Goal: Task Accomplishment & Management: Manage account settings

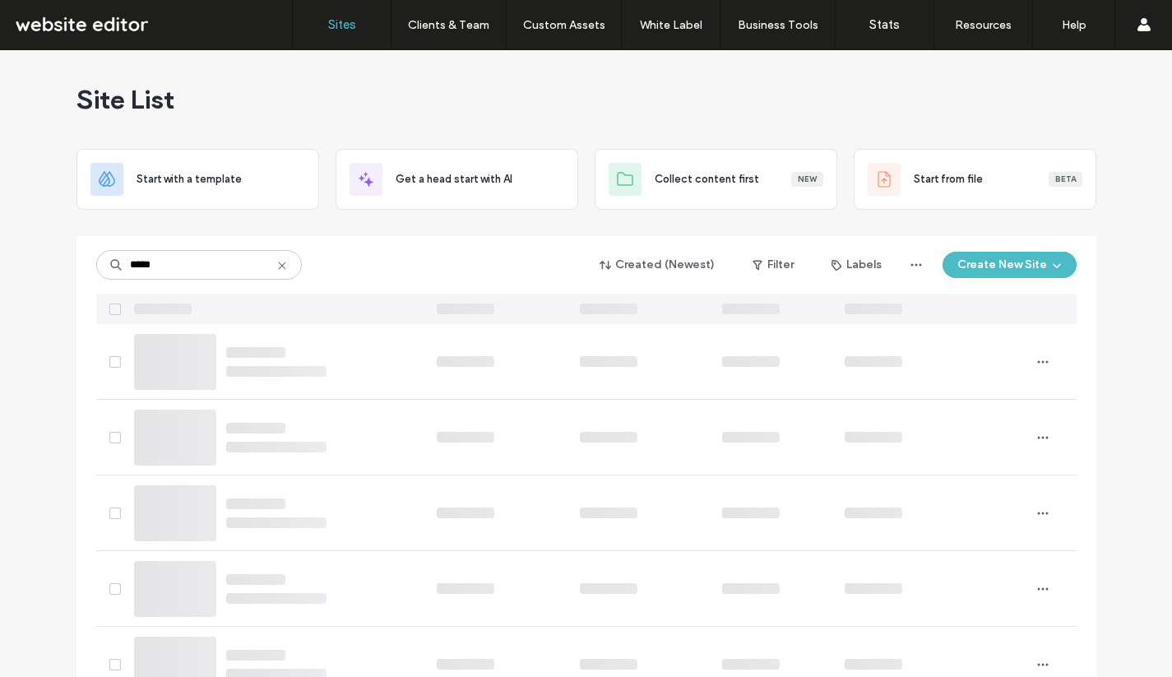
type input "*****"
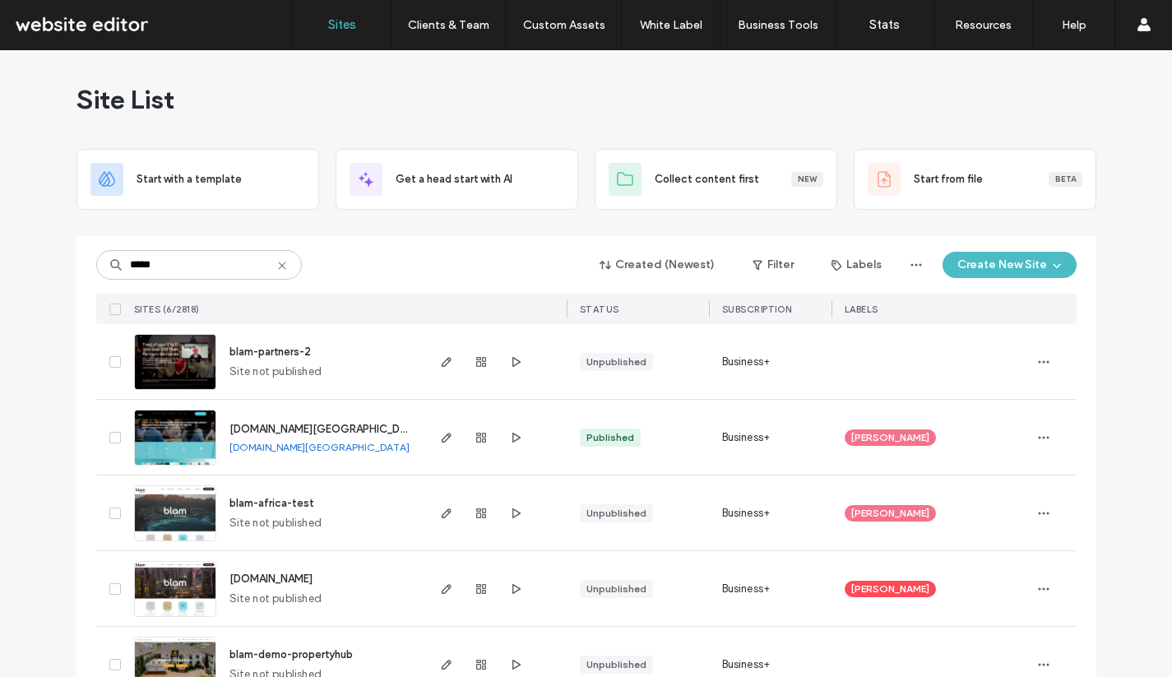
scroll to position [121, 0]
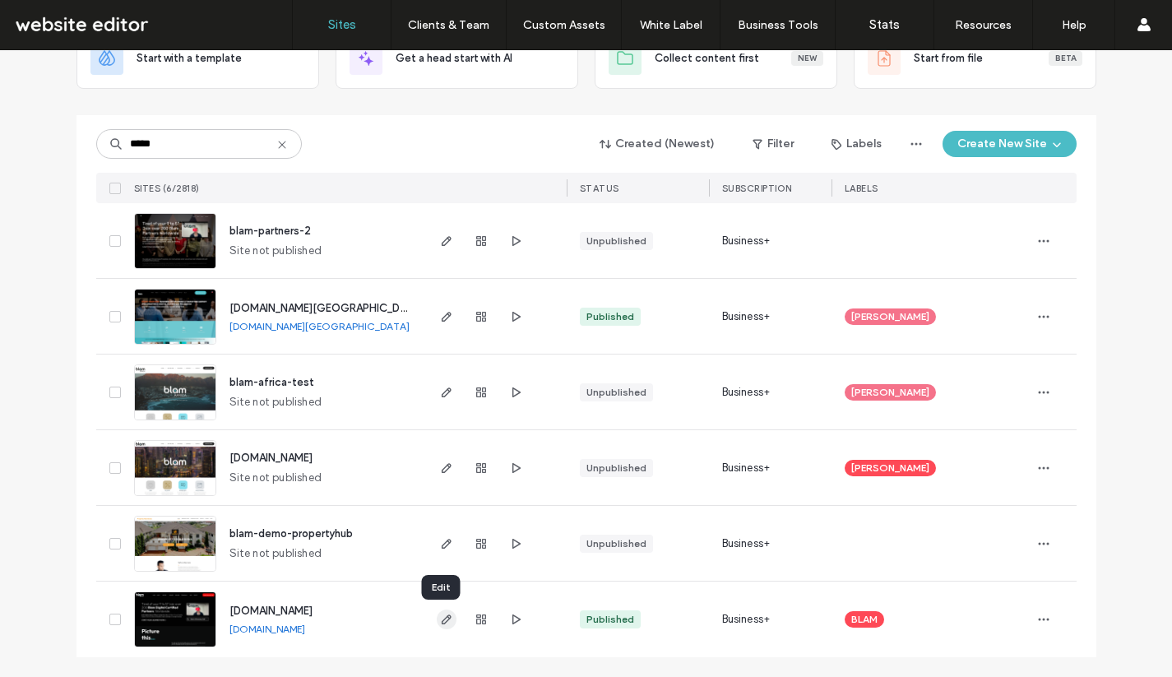
click at [441, 620] on use "button" at bounding box center [446, 619] width 10 height 10
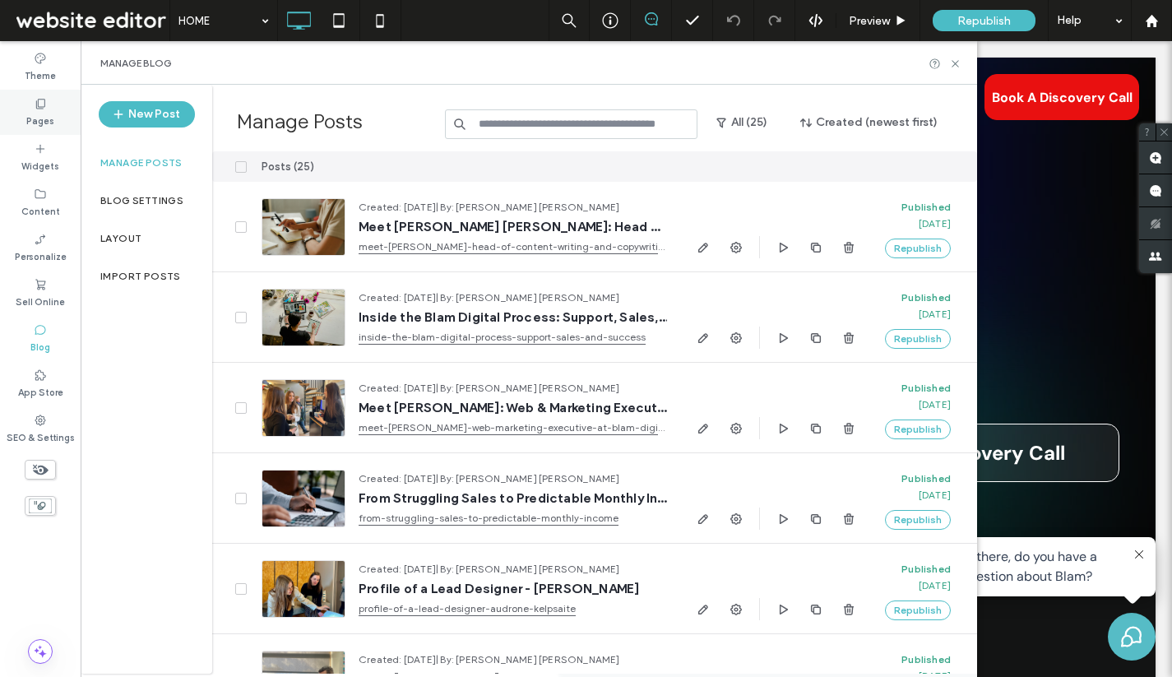
click at [49, 117] on label "Pages" at bounding box center [40, 119] width 28 height 18
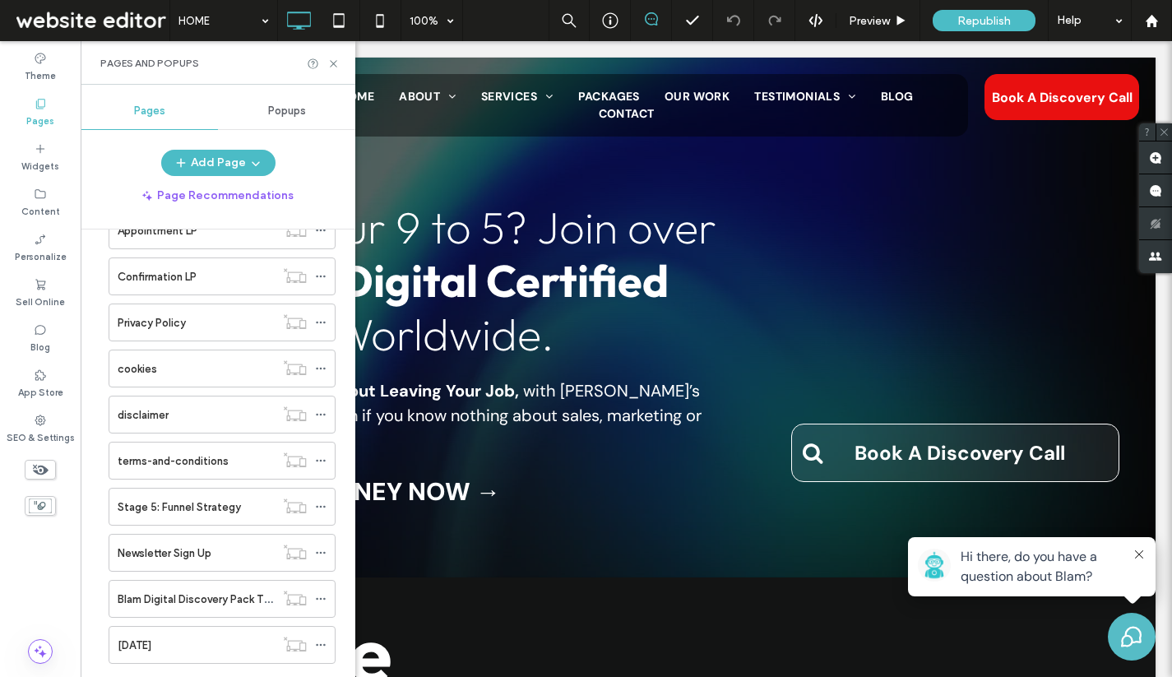
scroll to position [1087, 0]
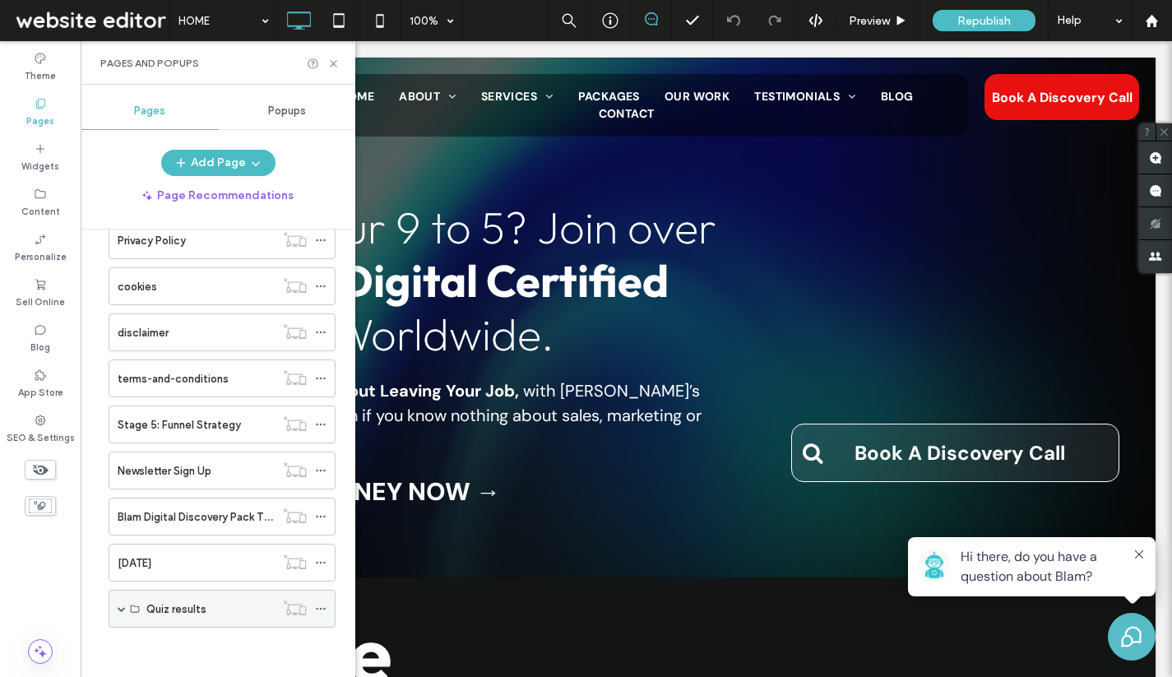
click at [133, 606] on icon at bounding box center [135, 609] width 10 height 10
click at [118, 603] on span at bounding box center [122, 609] width 8 height 36
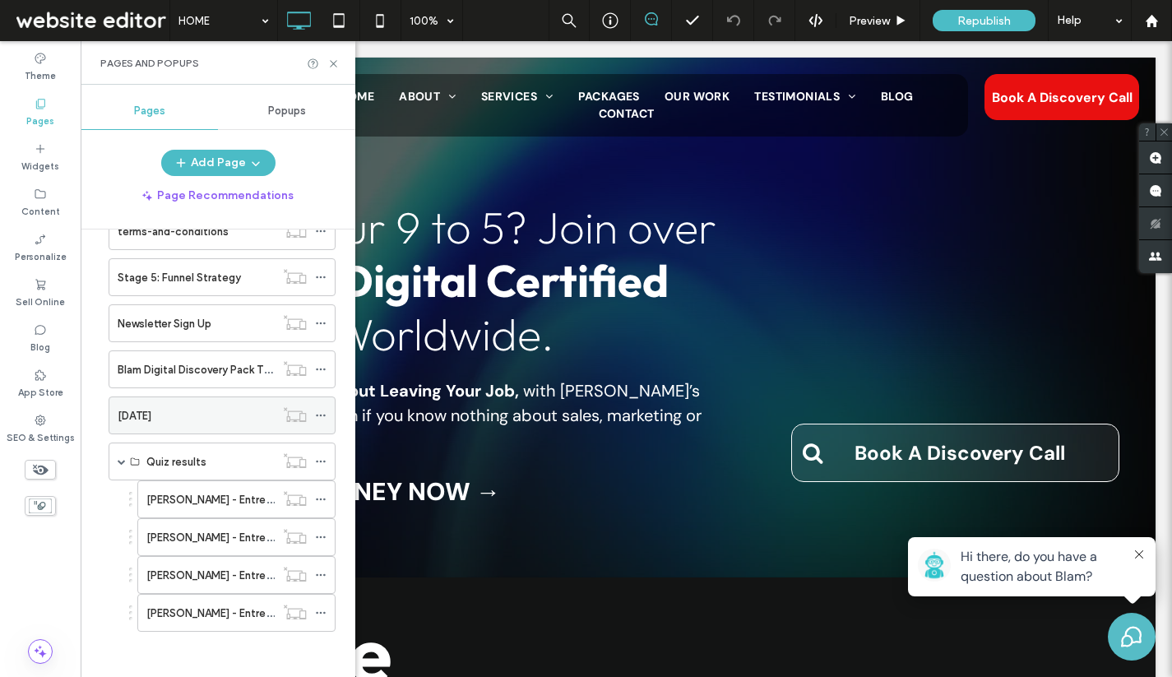
scroll to position [1239, 0]
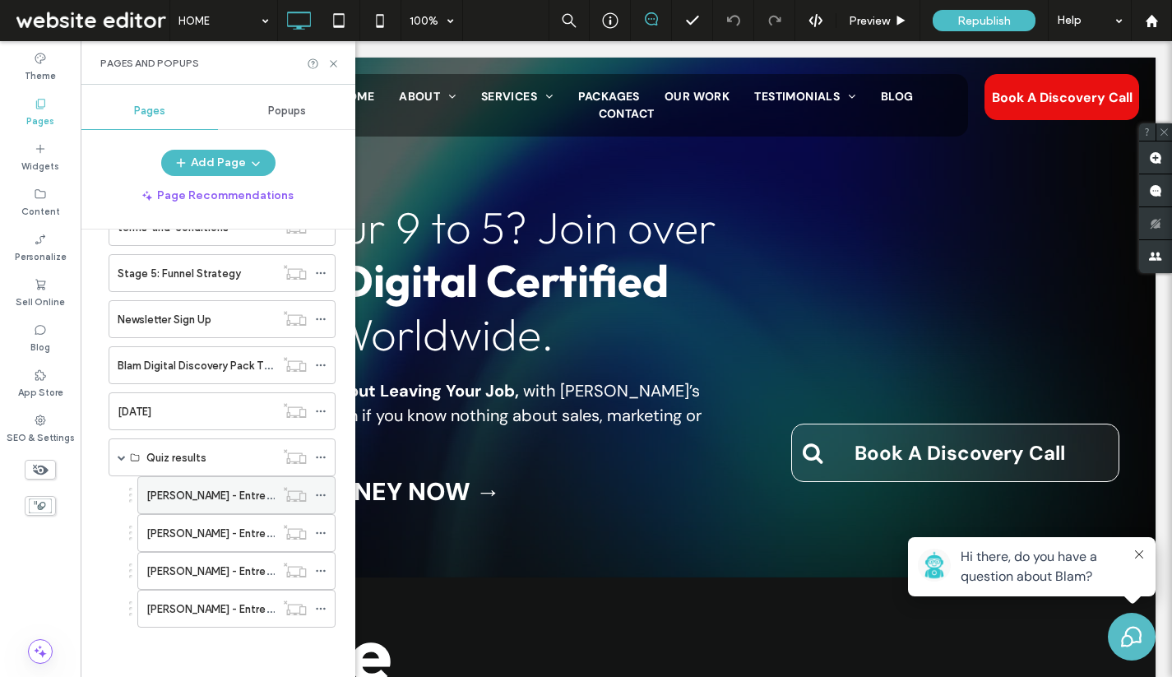
click at [201, 505] on div "[PERSON_NAME] - Entrepreneur Quiz Result LP" at bounding box center [210, 495] width 128 height 36
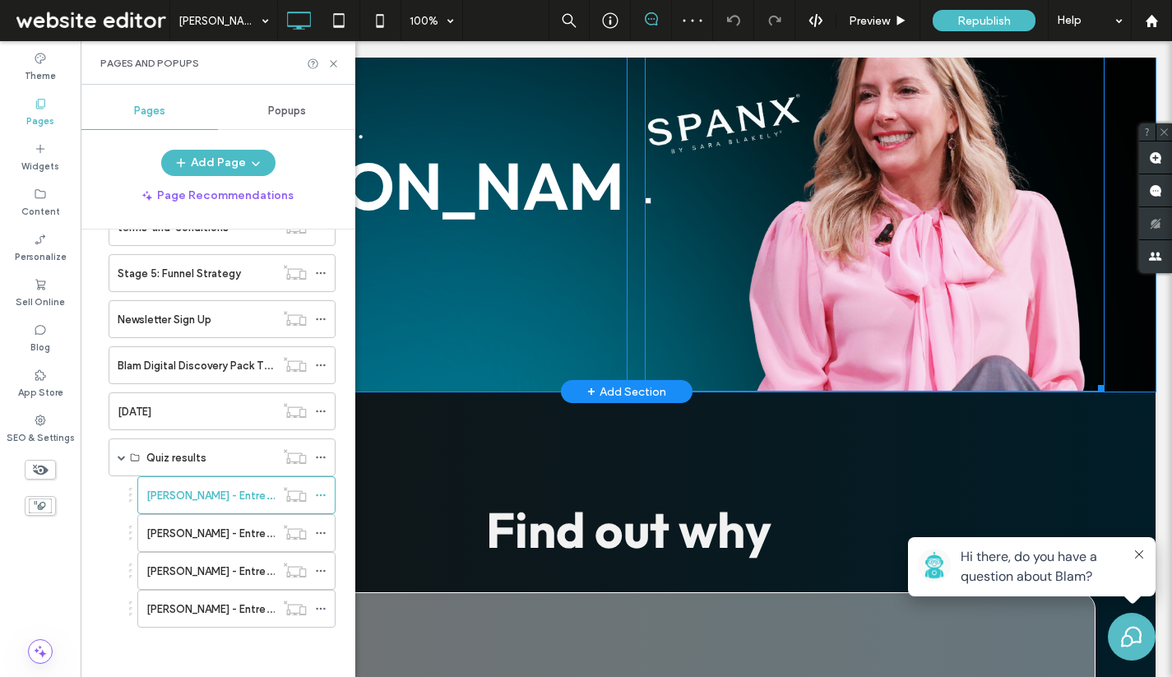
scroll to position [261, 0]
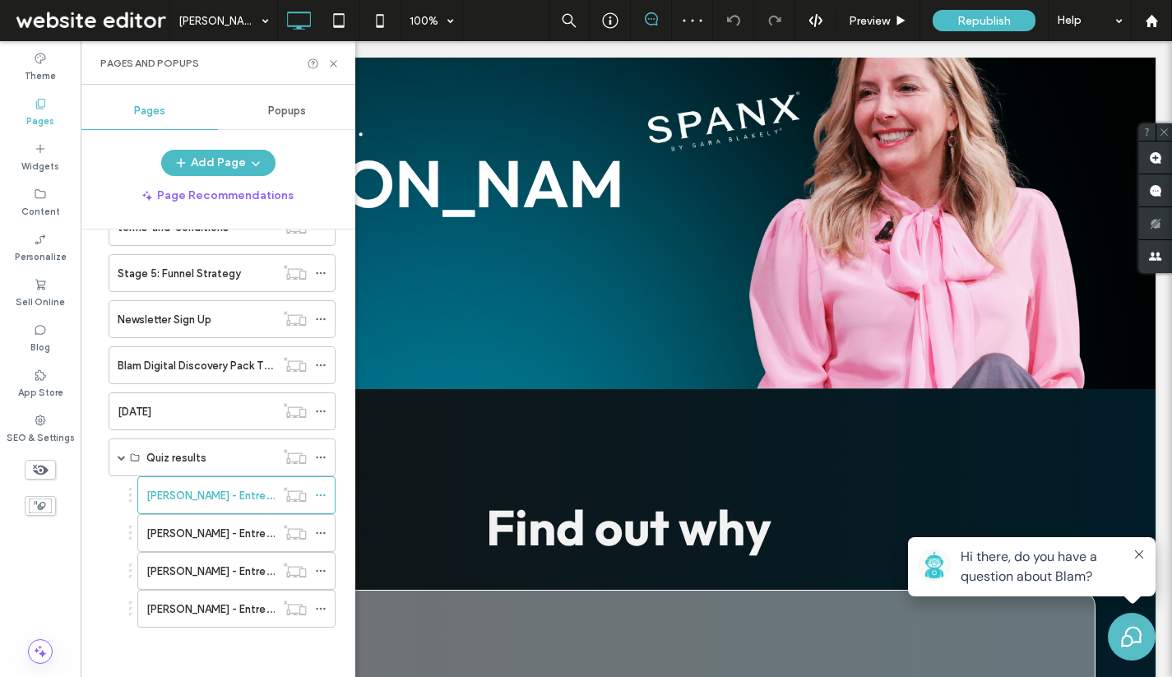
click at [1143, 554] on button at bounding box center [1138, 555] width 13 height 16
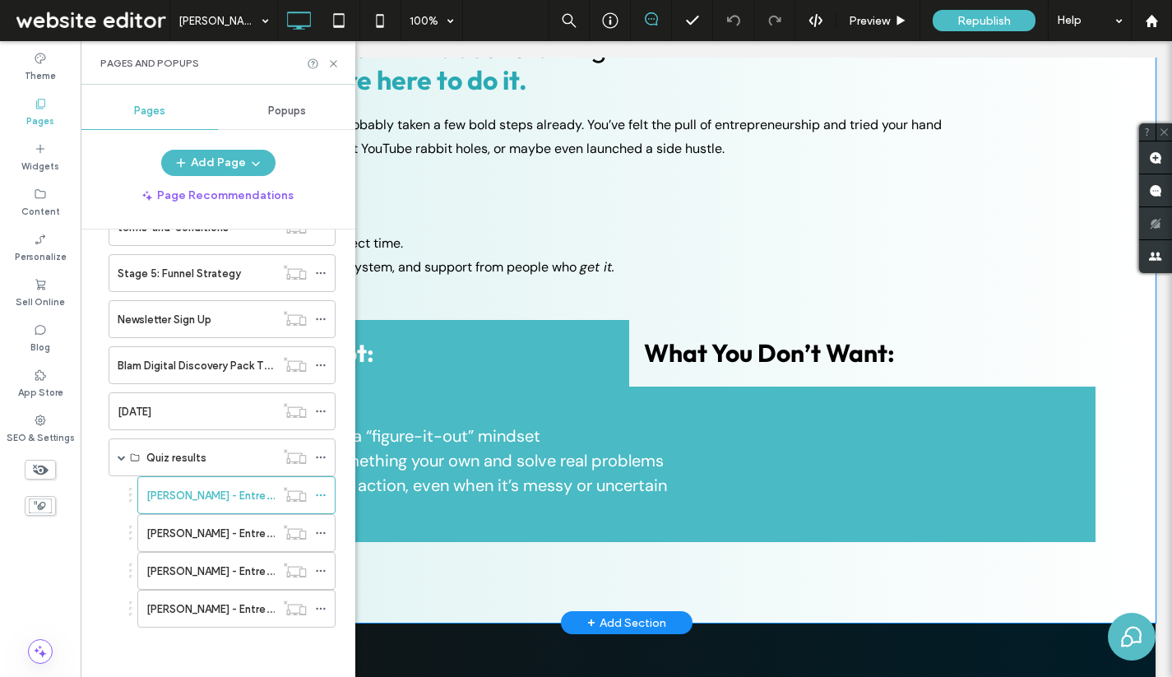
scroll to position [1959, 0]
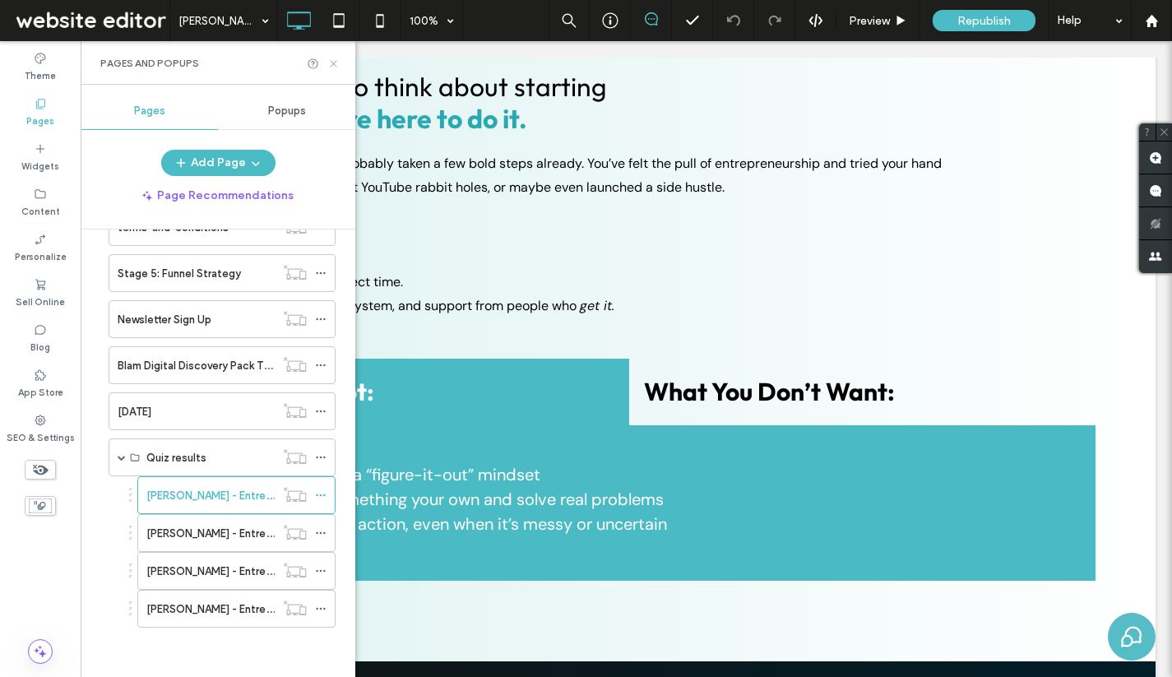
click at [335, 58] on icon at bounding box center [333, 64] width 12 height 12
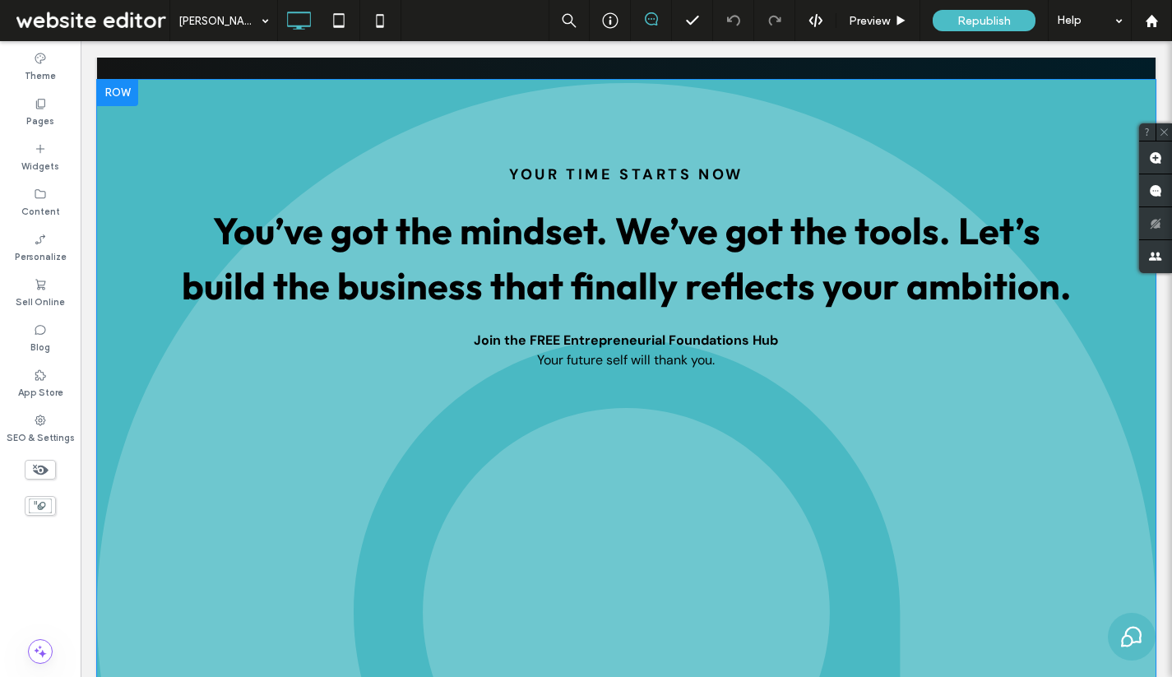
scroll to position [4187, 0]
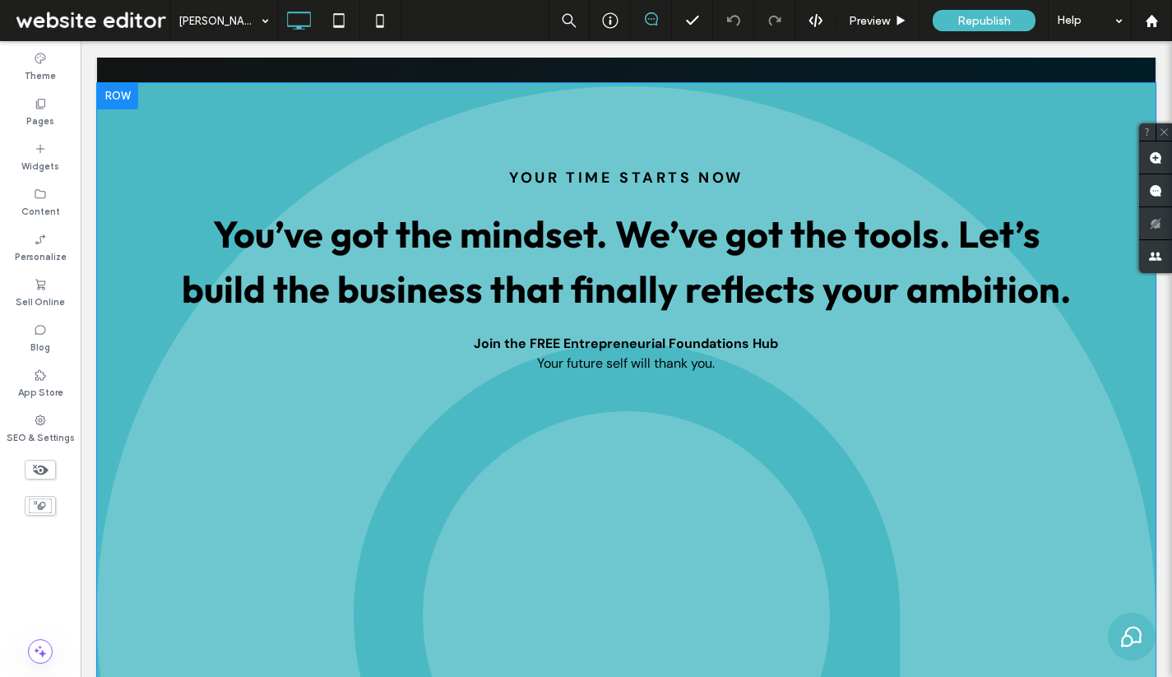
click at [829, 336] on div "YOUR TIME STARTS NOW You’ve got the mindset. We’ve got the tools. Let’s build t…" at bounding box center [626, 615] width 987 height 901
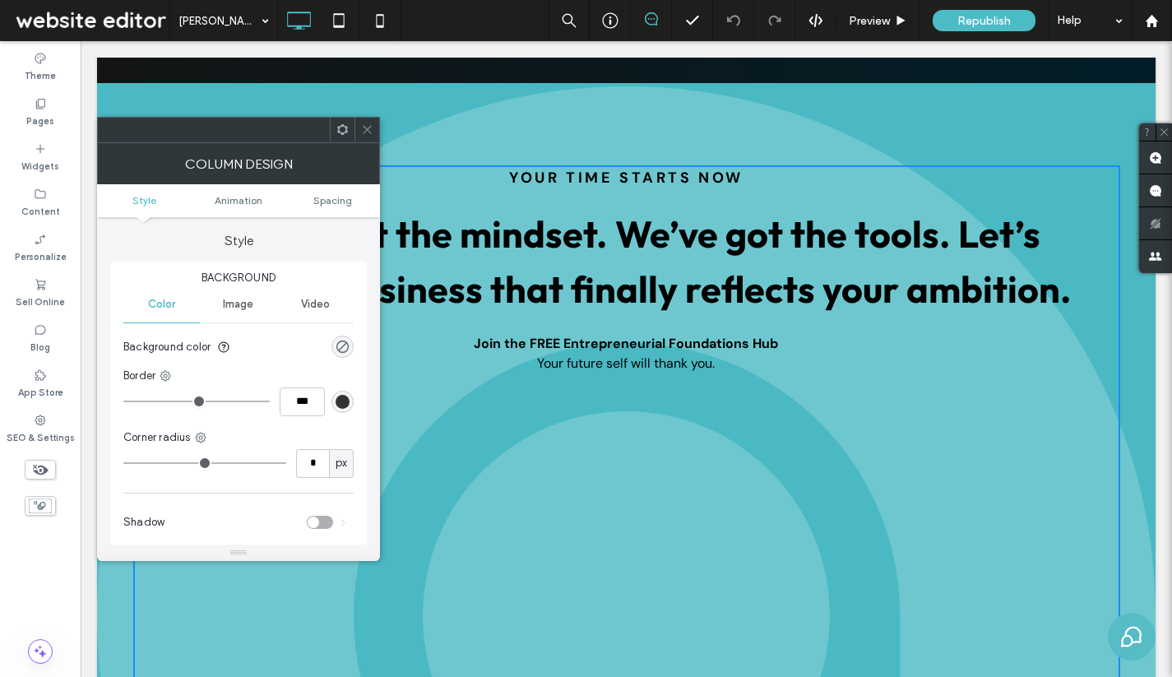
click at [371, 127] on icon at bounding box center [367, 129] width 12 height 12
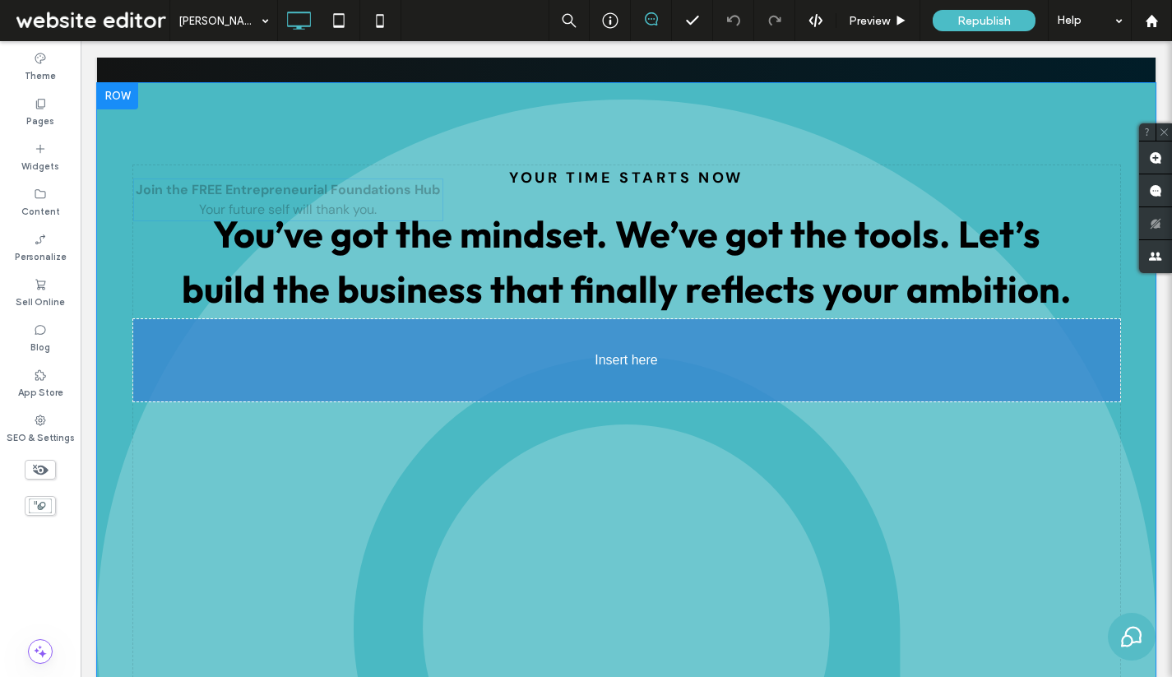
drag, startPoint x: 720, startPoint y: 341, endPoint x: 720, endPoint y: 330, distance: 11.5
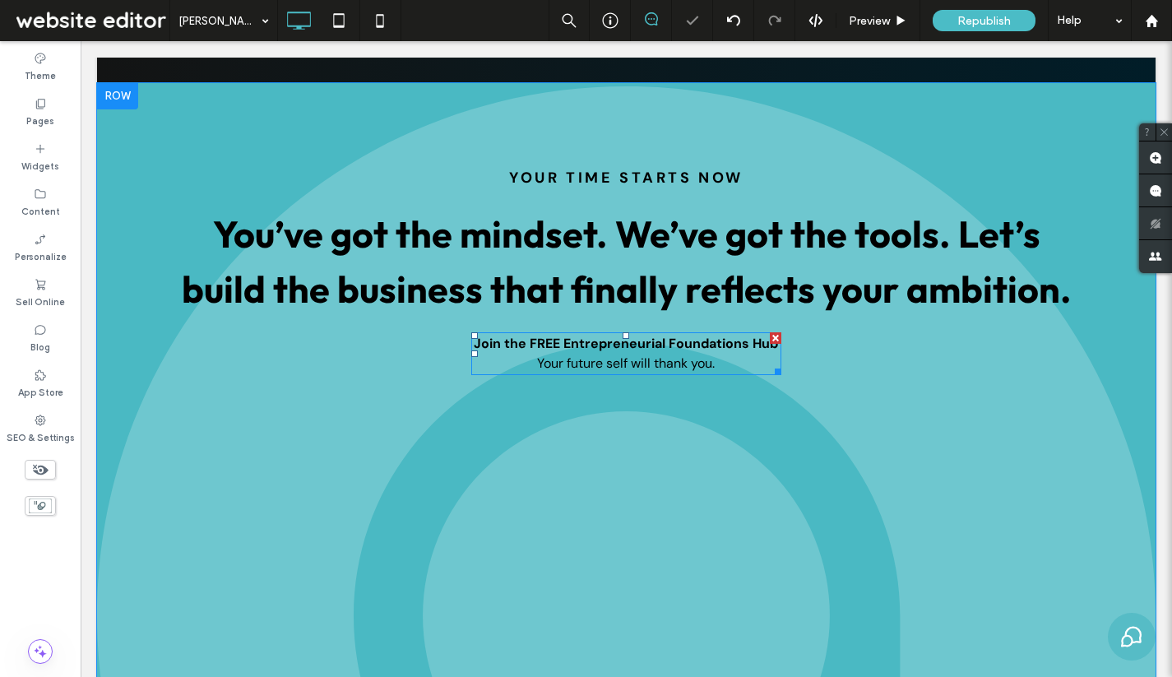
click at [745, 339] on p "Join the FREE Entrepreneurial Foundations Hub Your future self will thank you." at bounding box center [626, 353] width 311 height 39
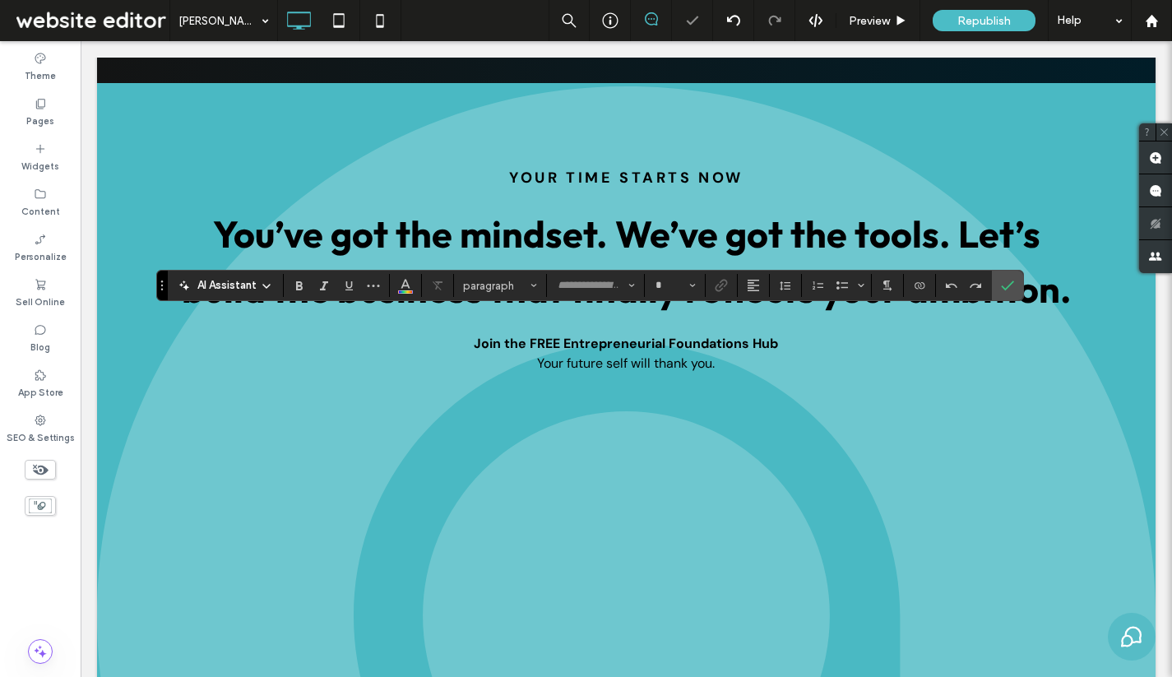
type input "*******"
type input "**"
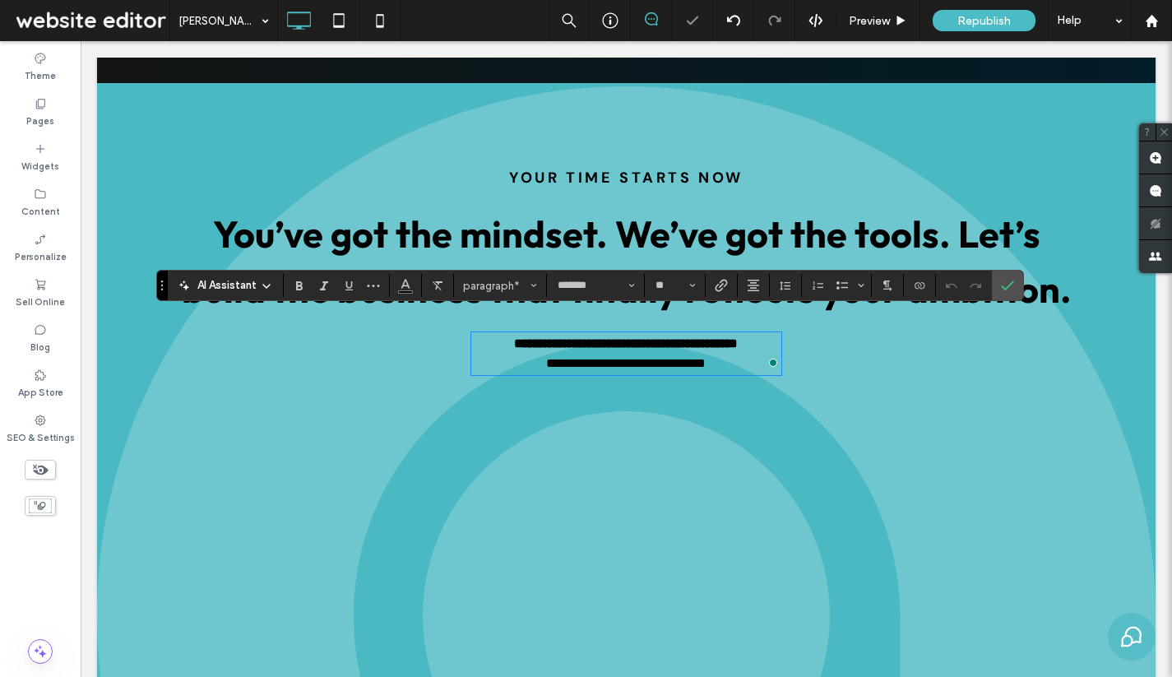
click at [725, 345] on p "**********" at bounding box center [626, 353] width 311 height 39
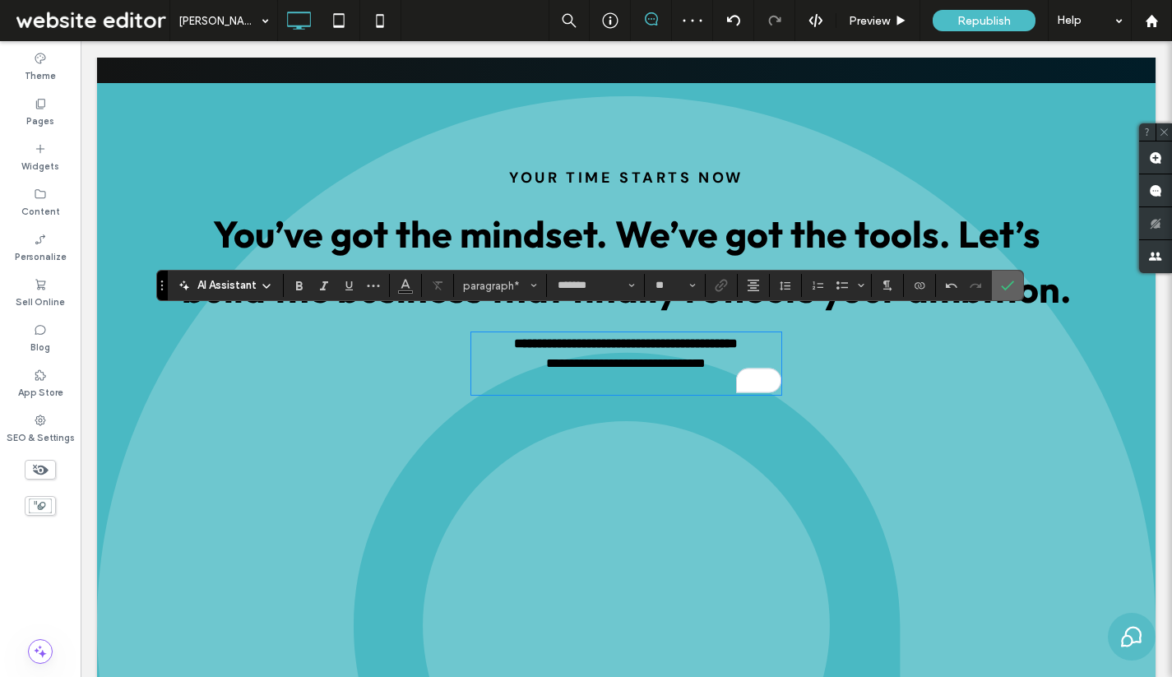
click at [1011, 277] on span "Confirm" at bounding box center [1007, 285] width 13 height 28
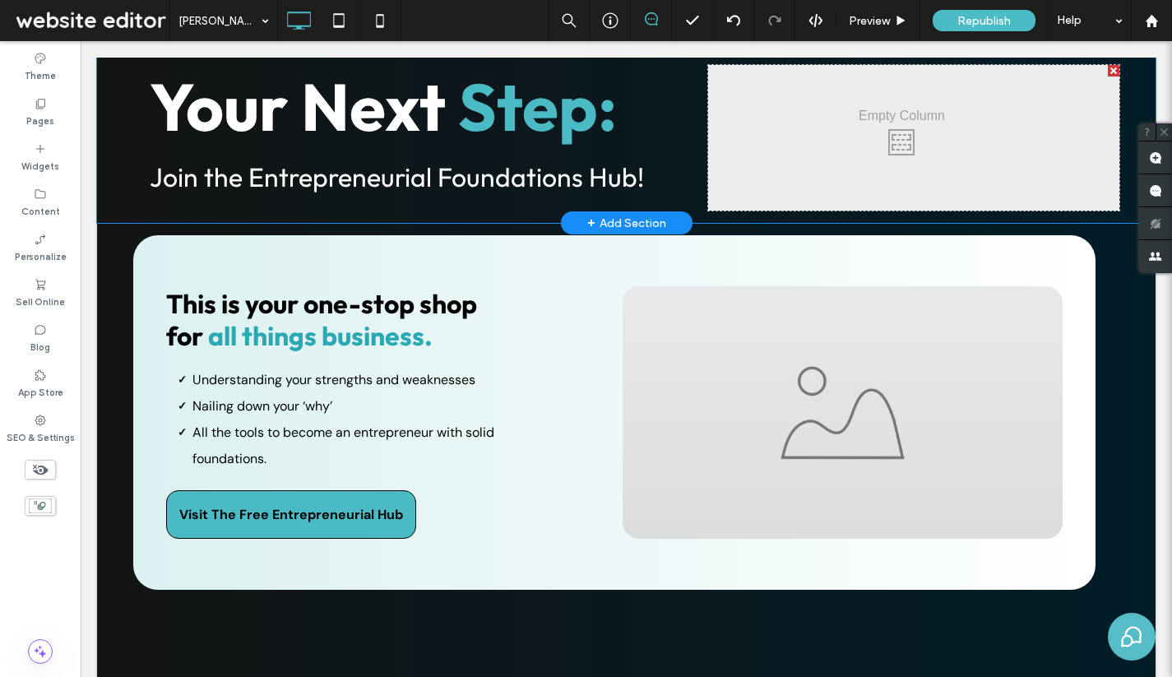
scroll to position [2643, 0]
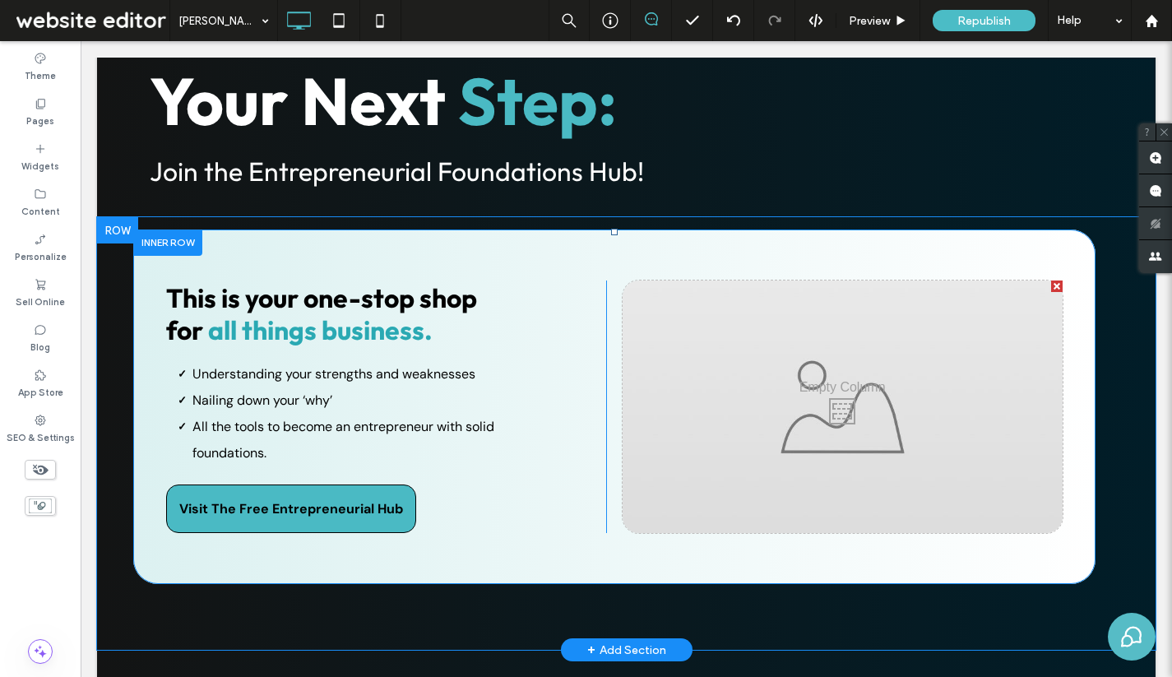
click at [849, 387] on div "Click To Paste" at bounding box center [843, 406] width 440 height 252
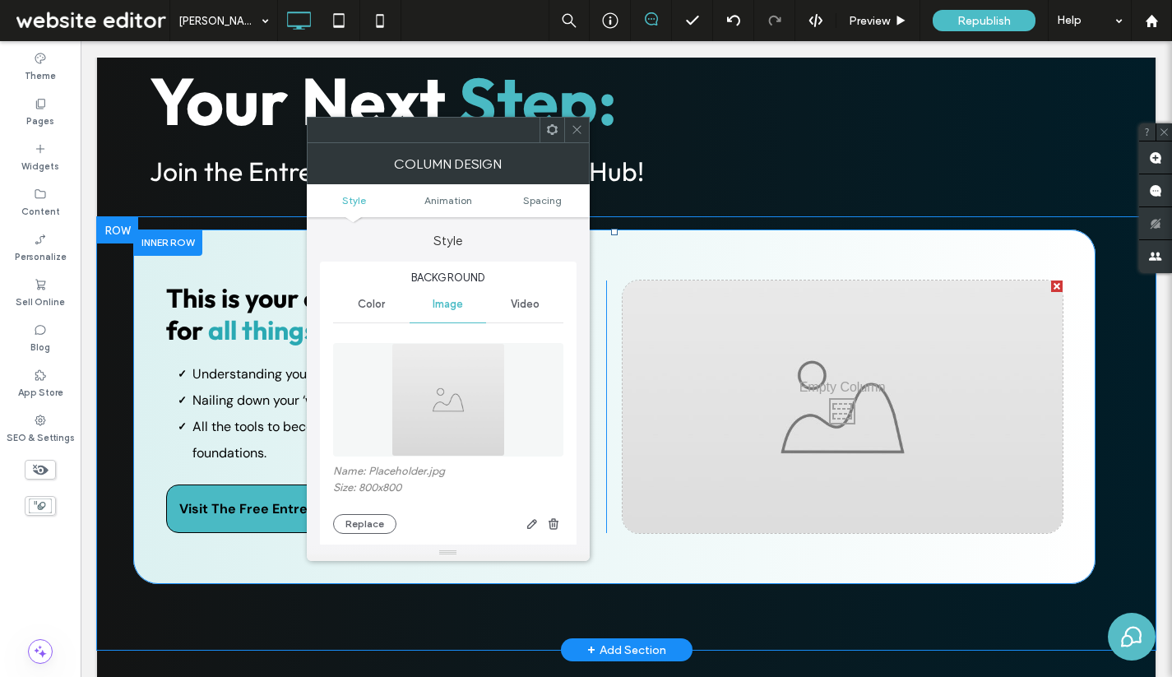
type input "**"
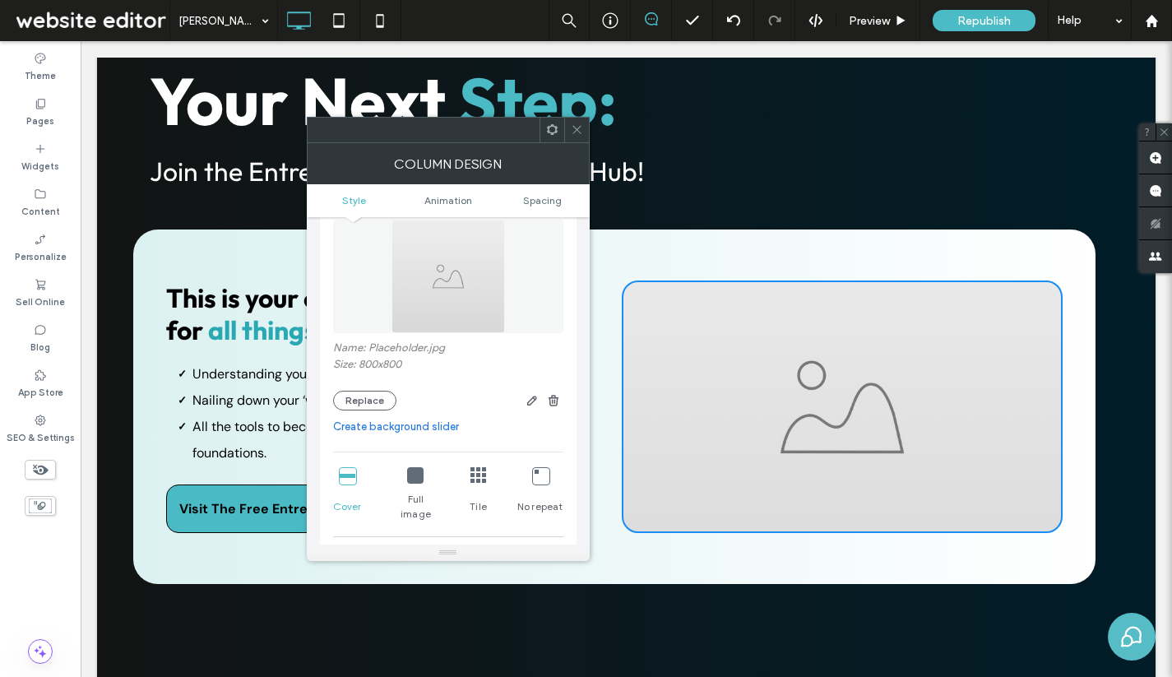
scroll to position [125, 0]
click at [371, 404] on button "Replace" at bounding box center [364, 399] width 63 height 20
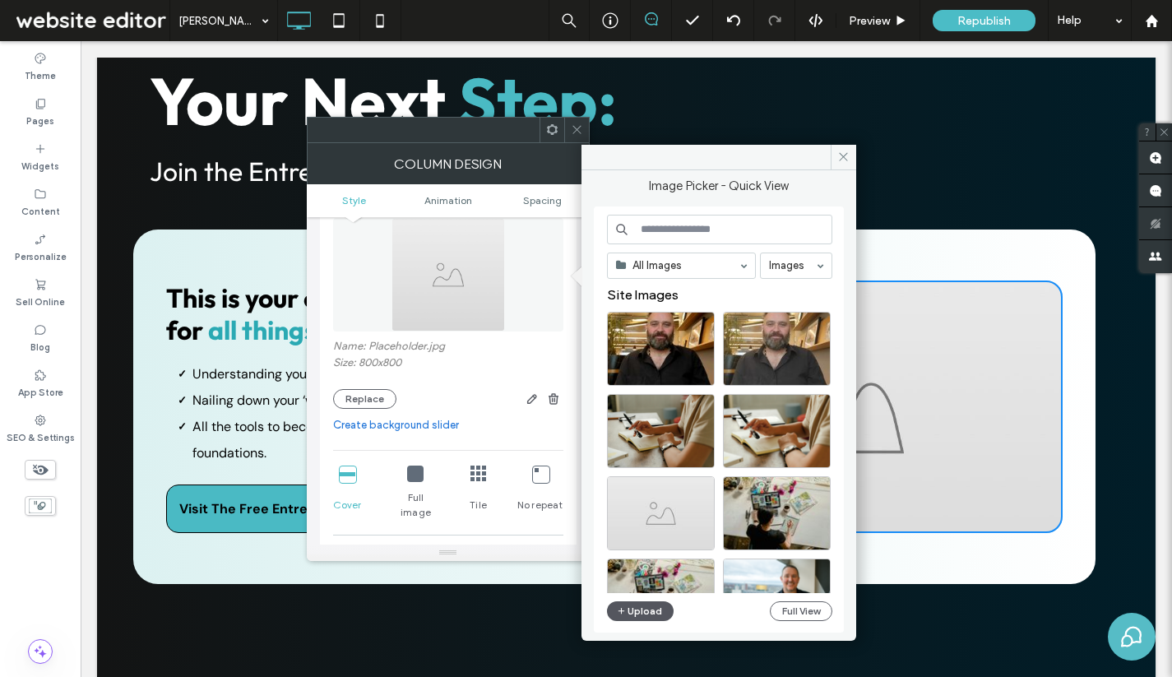
click at [651, 608] on button "Upload" at bounding box center [640, 611] width 67 height 20
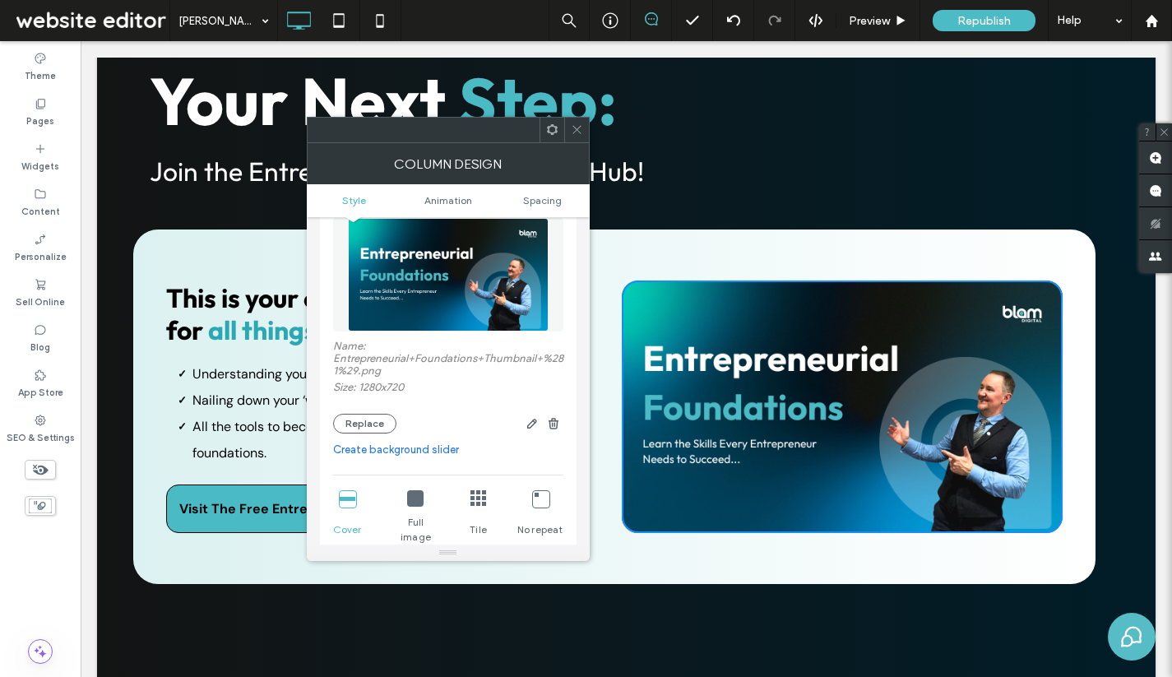
click at [572, 138] on span at bounding box center [577, 130] width 12 height 25
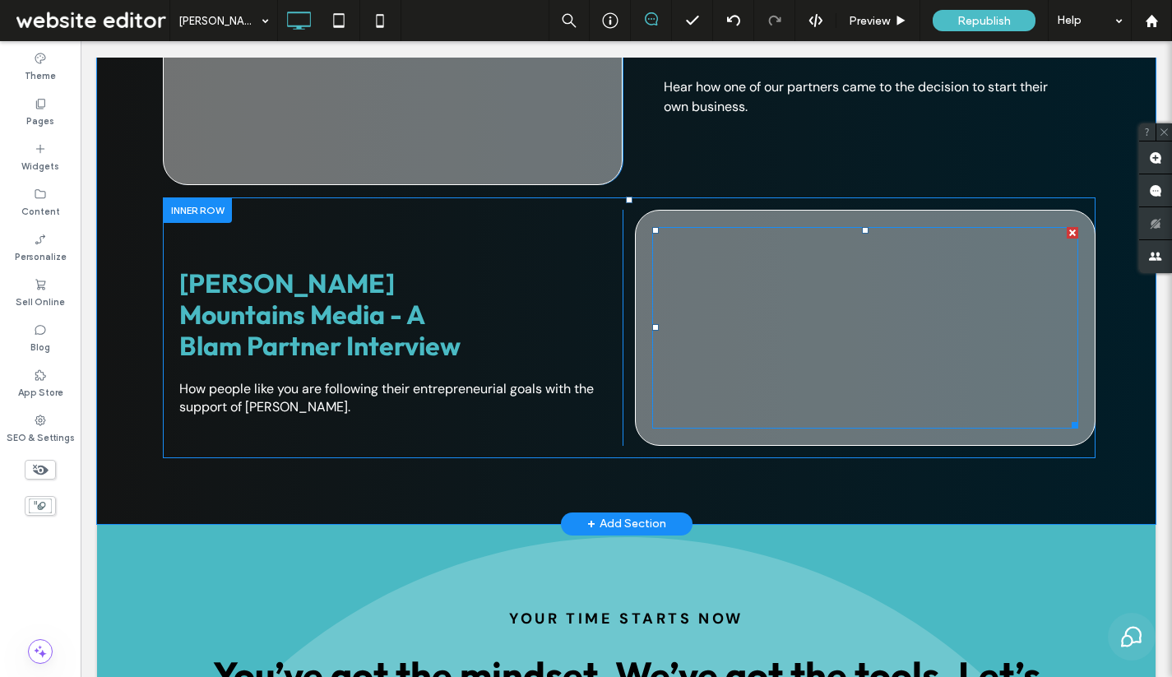
scroll to position [3764, 0]
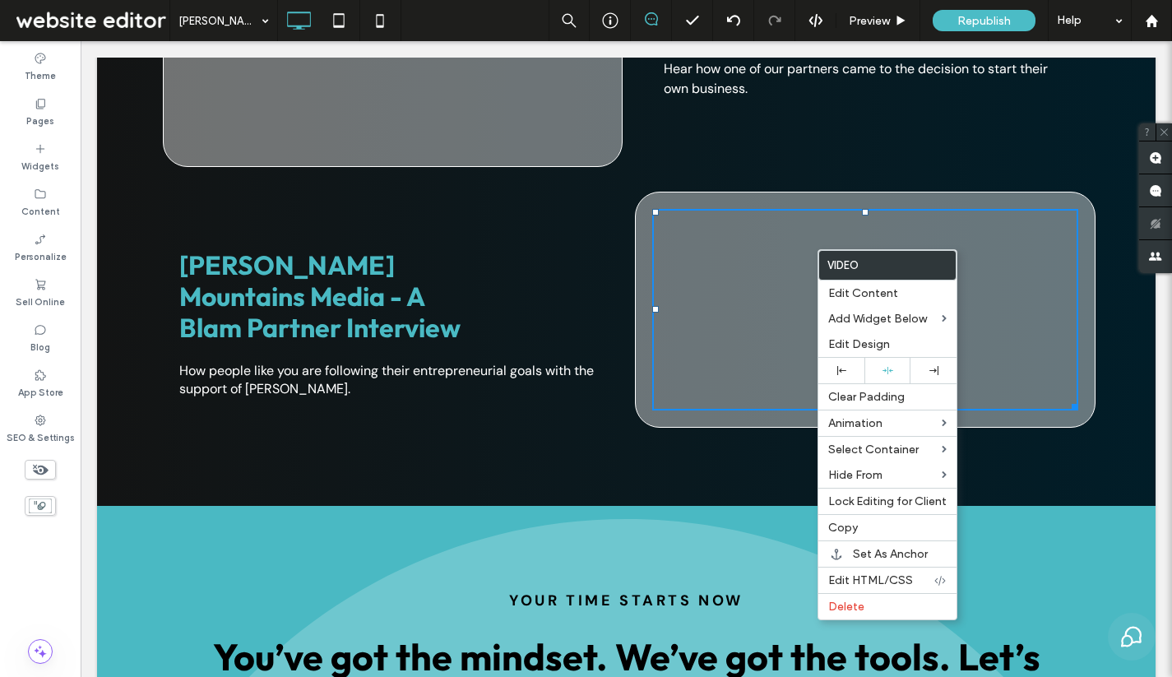
click at [884, 192] on div "Click To Paste" at bounding box center [865, 310] width 461 height 236
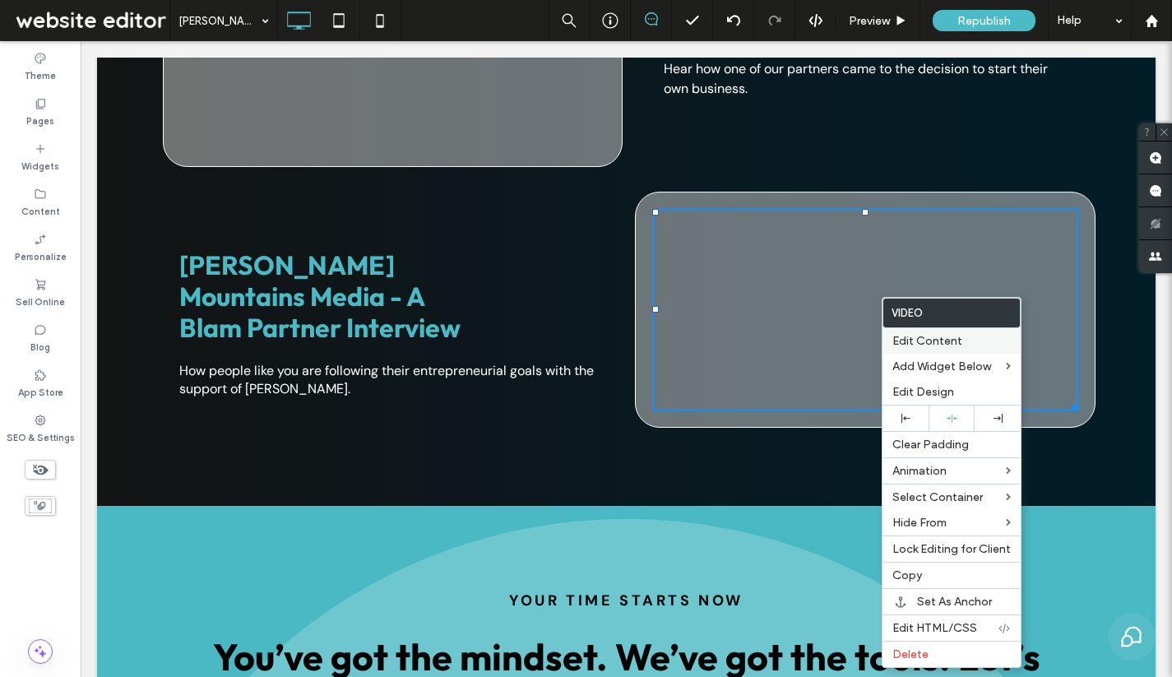
click at [943, 348] on span "Edit Content" at bounding box center [927, 341] width 70 height 14
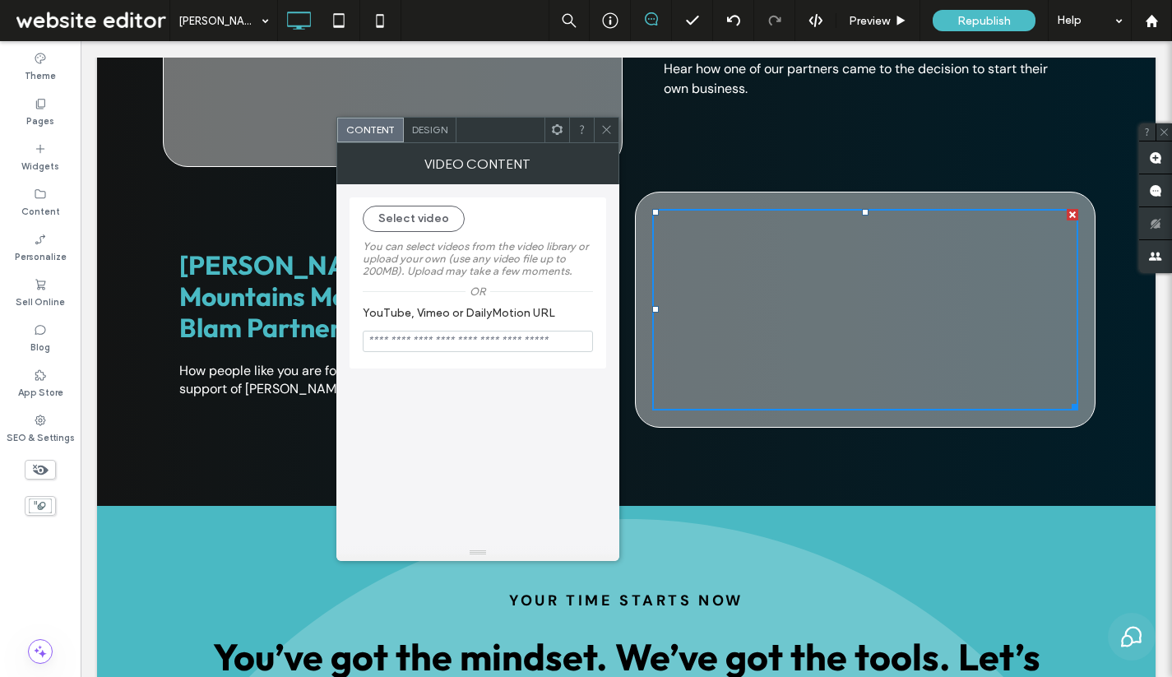
click at [434, 336] on input "YouTube, Vimeo or DailyMotion URL" at bounding box center [478, 341] width 230 height 21
paste input "**********"
type input "**********"
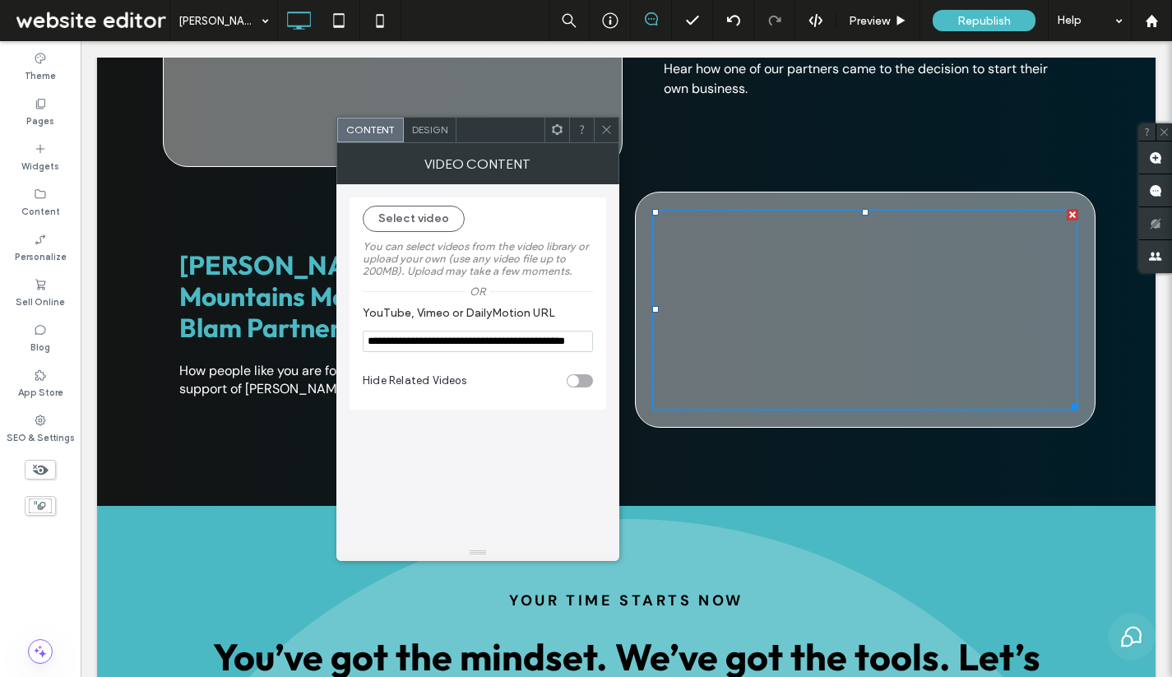
scroll to position [0, 49]
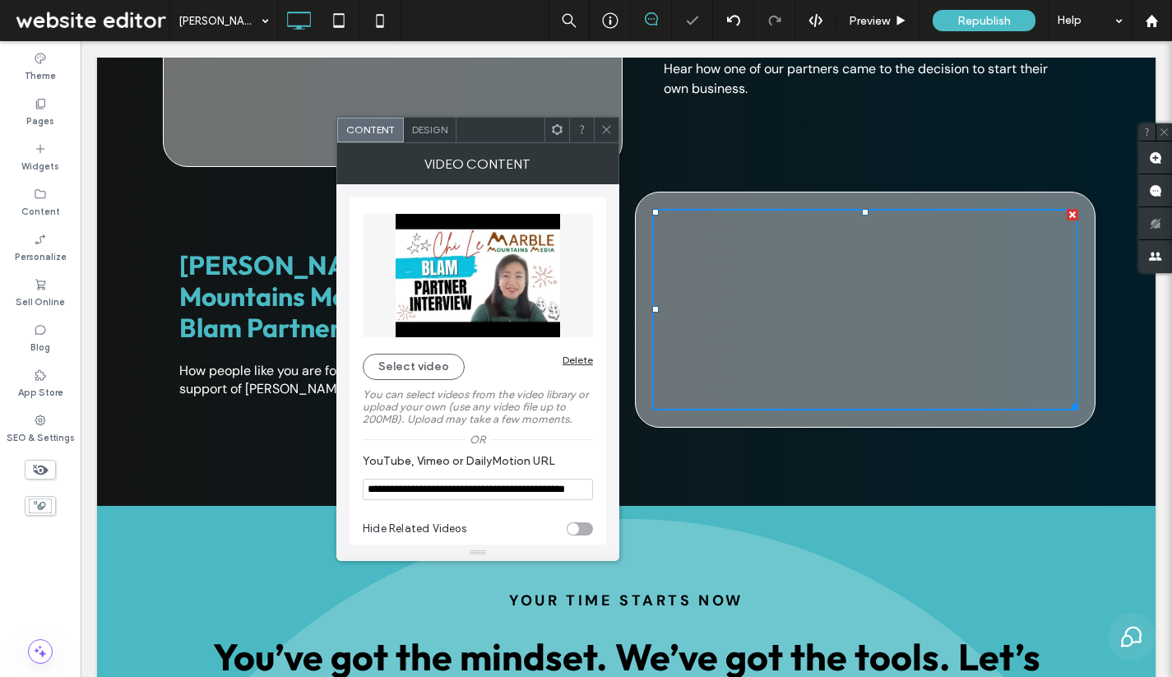
click at [607, 135] on icon at bounding box center [606, 129] width 12 height 12
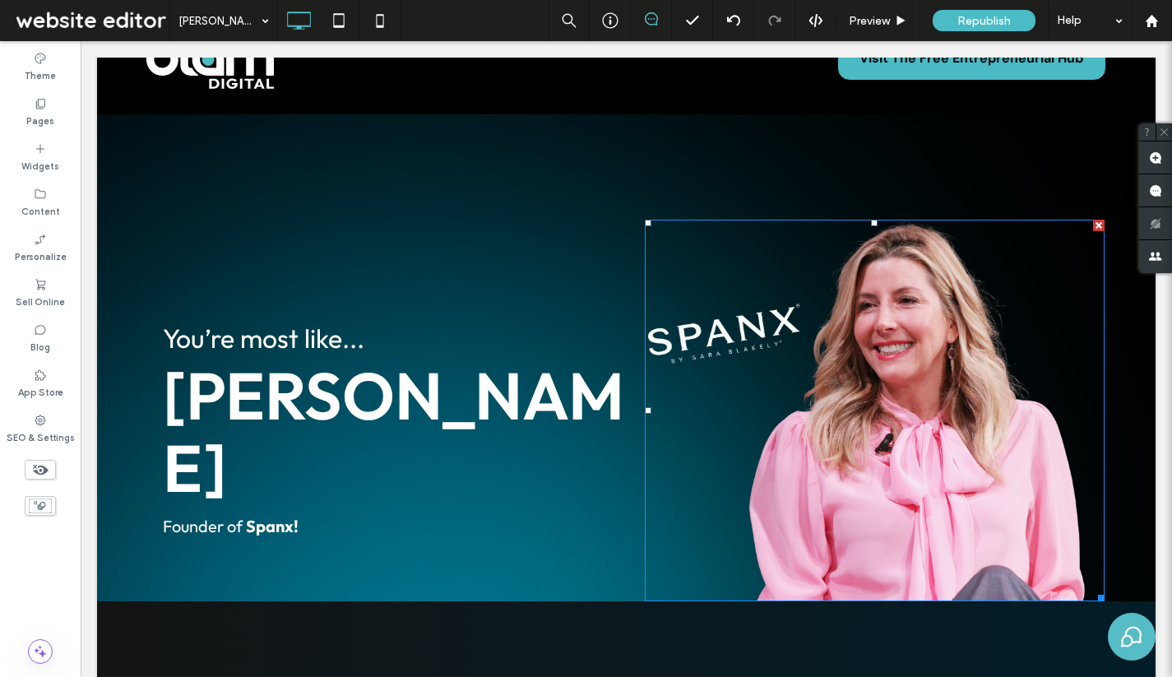
scroll to position [0, 0]
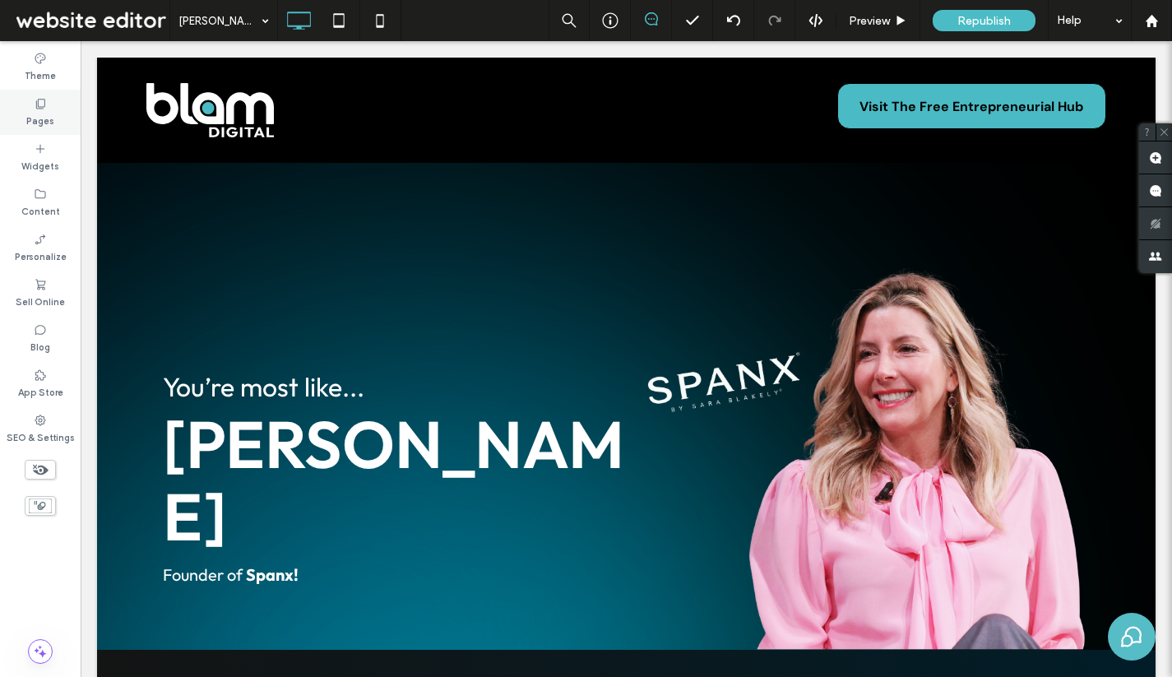
click at [55, 104] on div "Pages" at bounding box center [40, 112] width 81 height 45
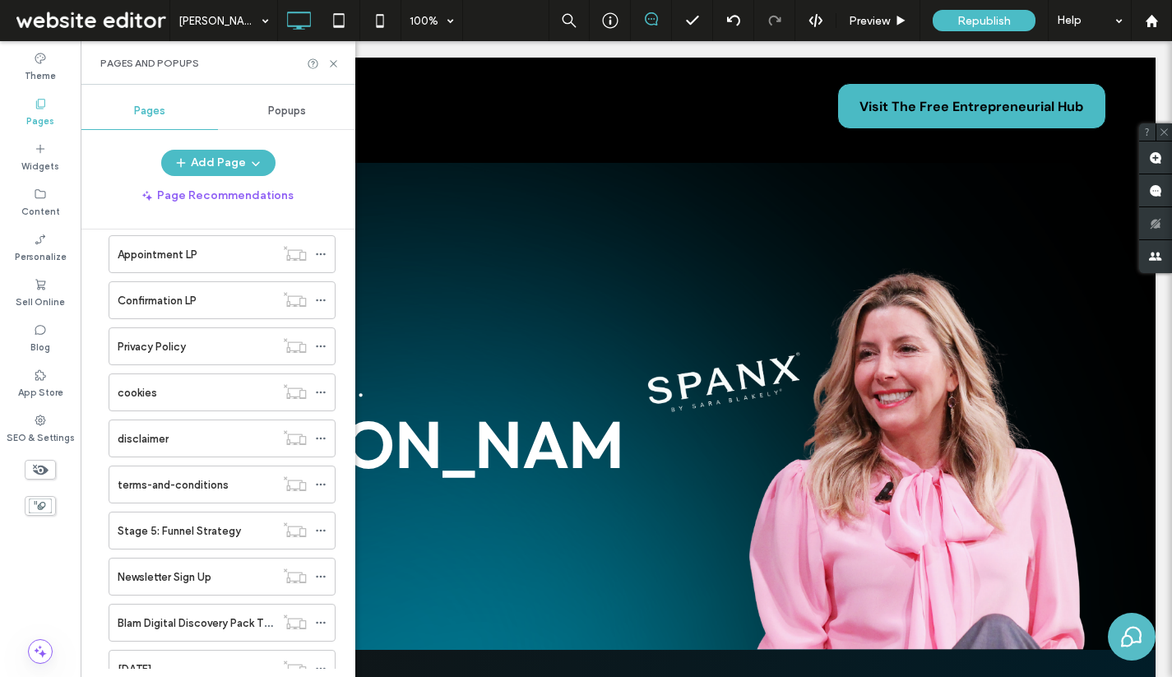
scroll to position [1239, 0]
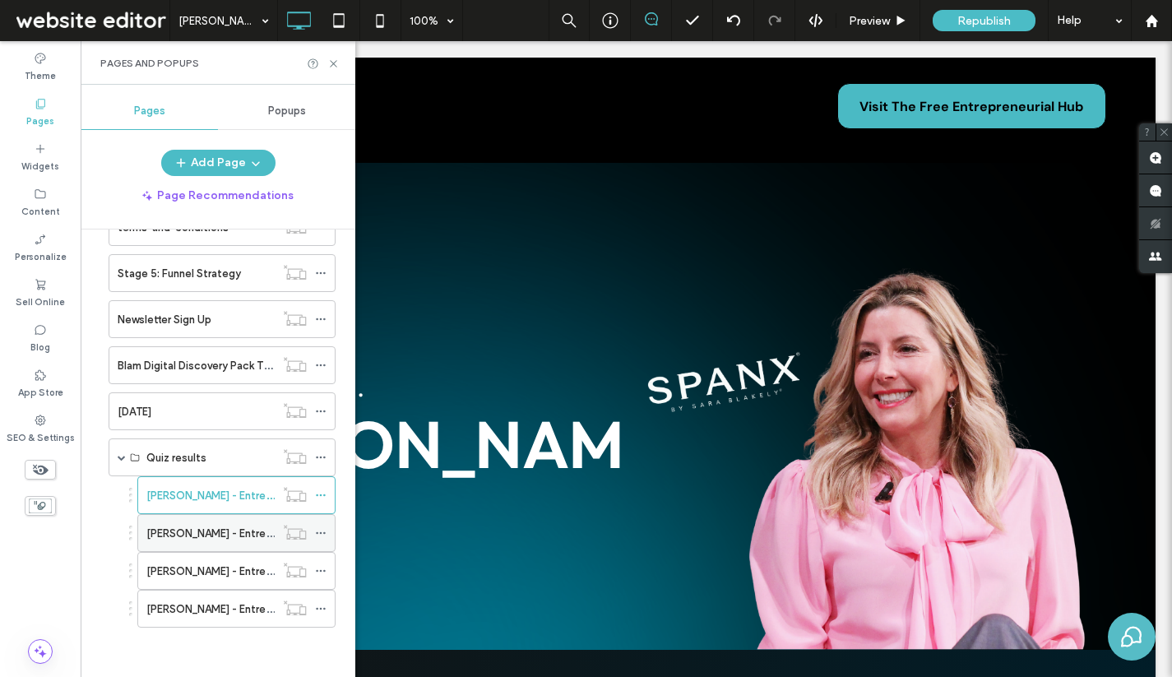
click at [182, 533] on label "[PERSON_NAME] - Entrepreneur Quiz Result LP" at bounding box center [261, 533] width 231 height 29
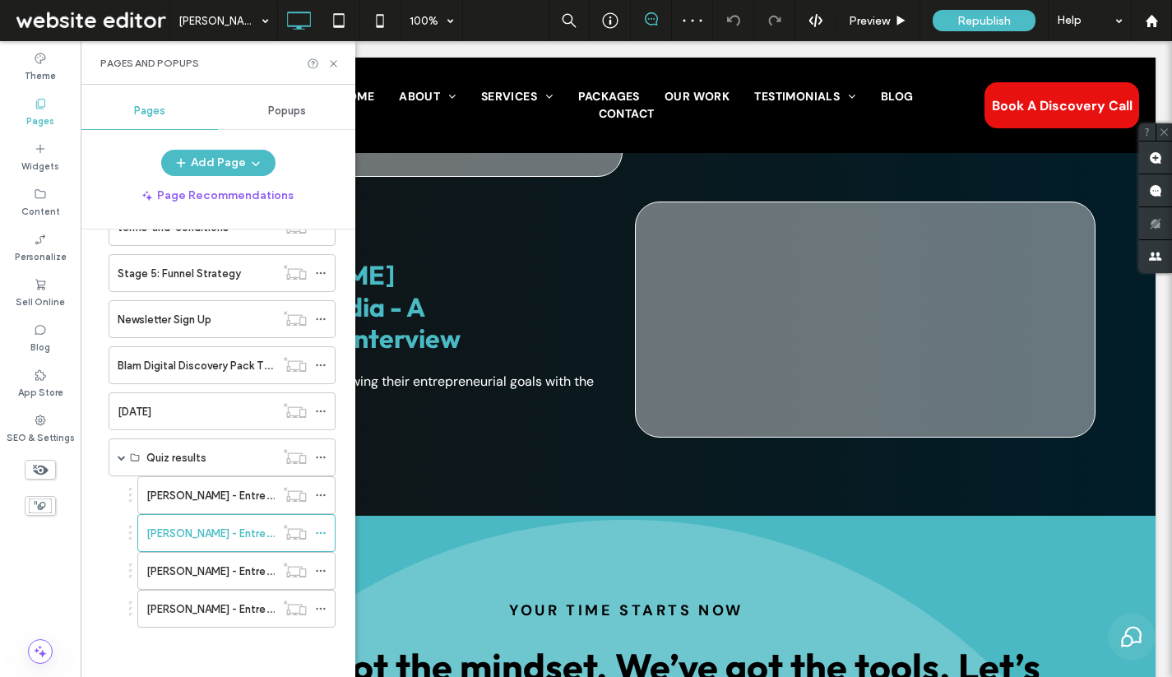
scroll to position [3667, 0]
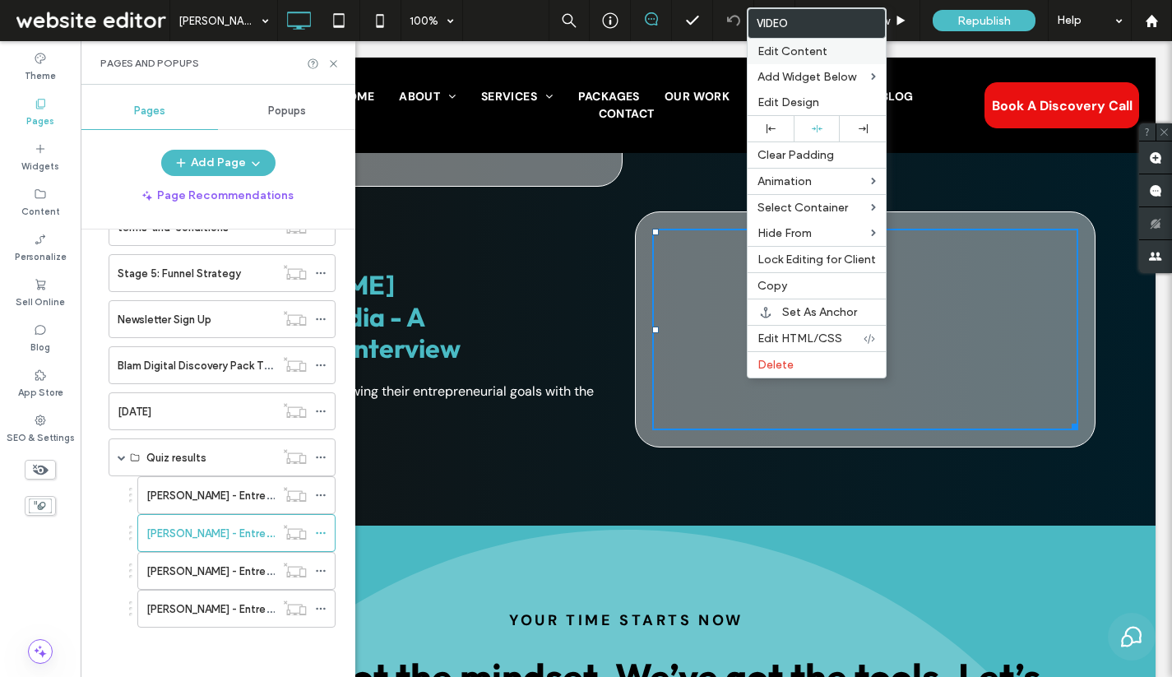
click at [824, 62] on div "Edit Content" at bounding box center [817, 51] width 138 height 25
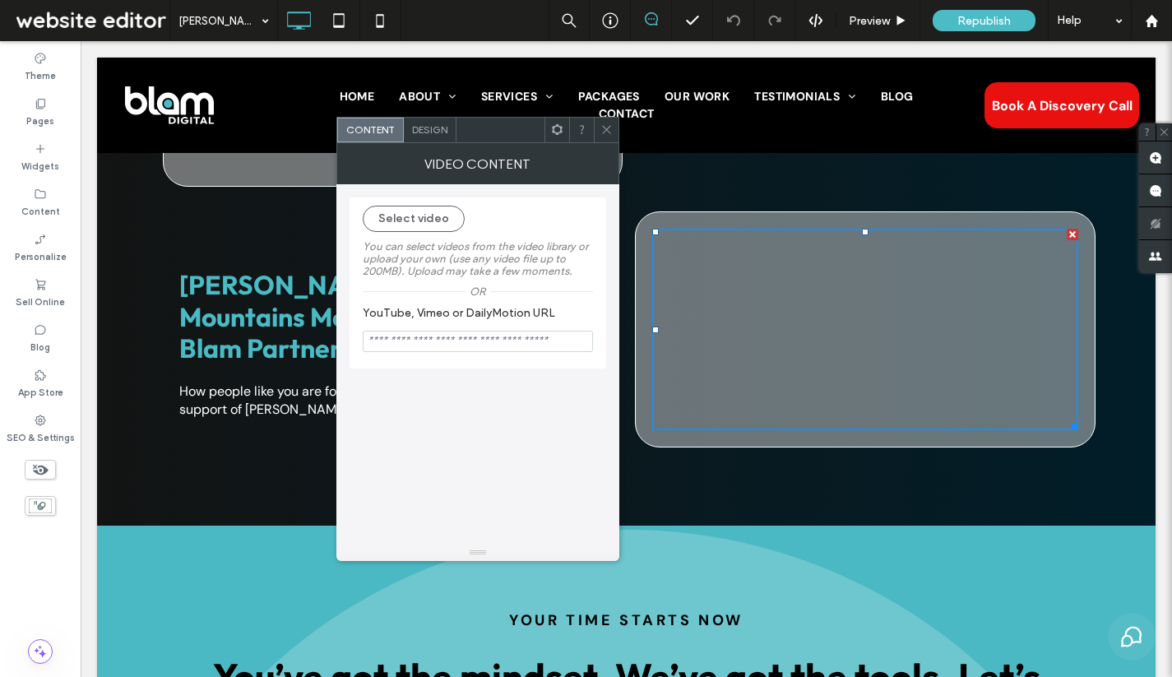
click at [460, 348] on input "YouTube, Vimeo or DailyMotion URL" at bounding box center [478, 341] width 230 height 21
paste input "**********"
type input "**********"
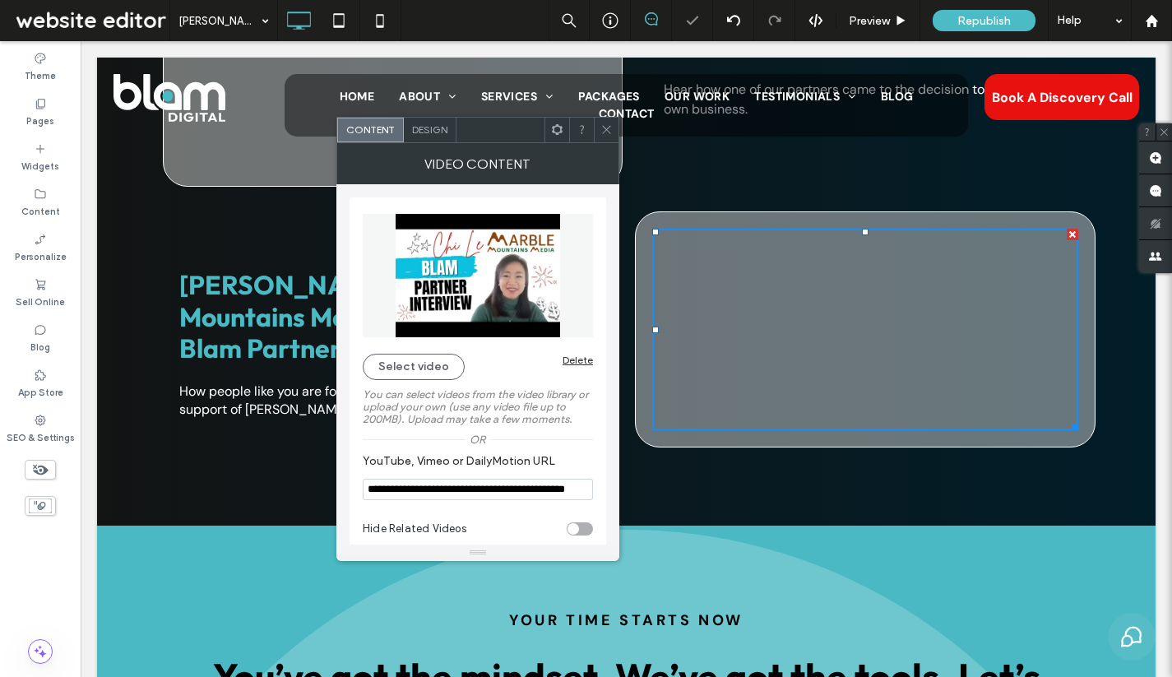
click at [609, 138] on span at bounding box center [606, 130] width 12 height 25
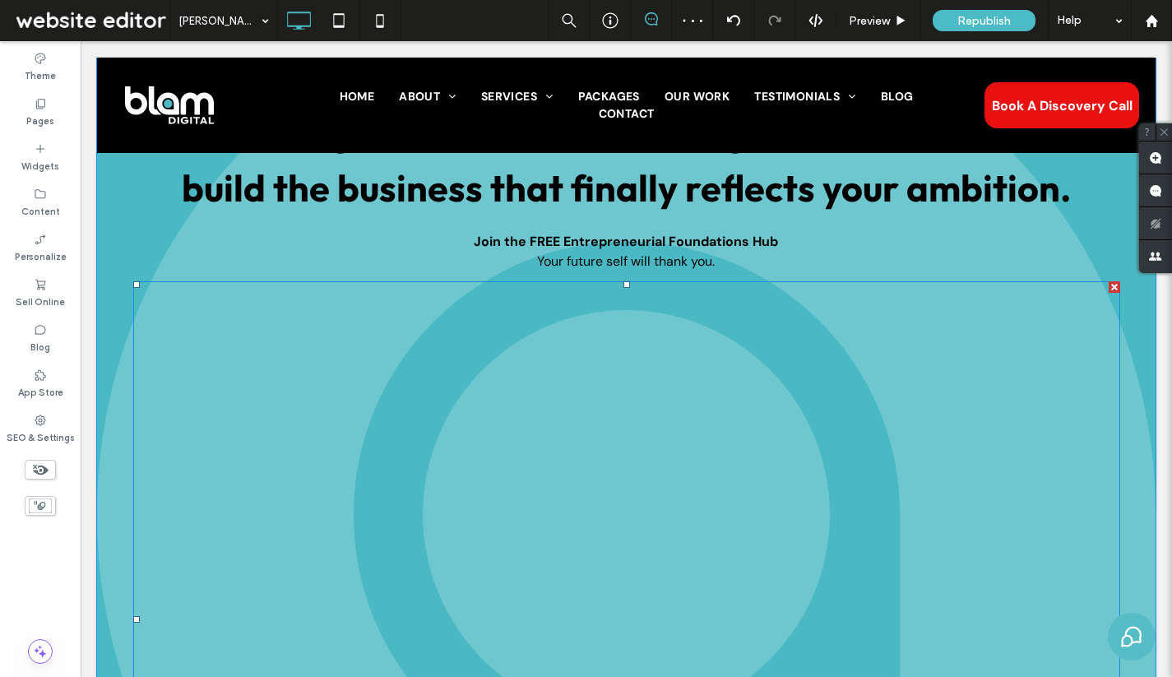
scroll to position [4203, 0]
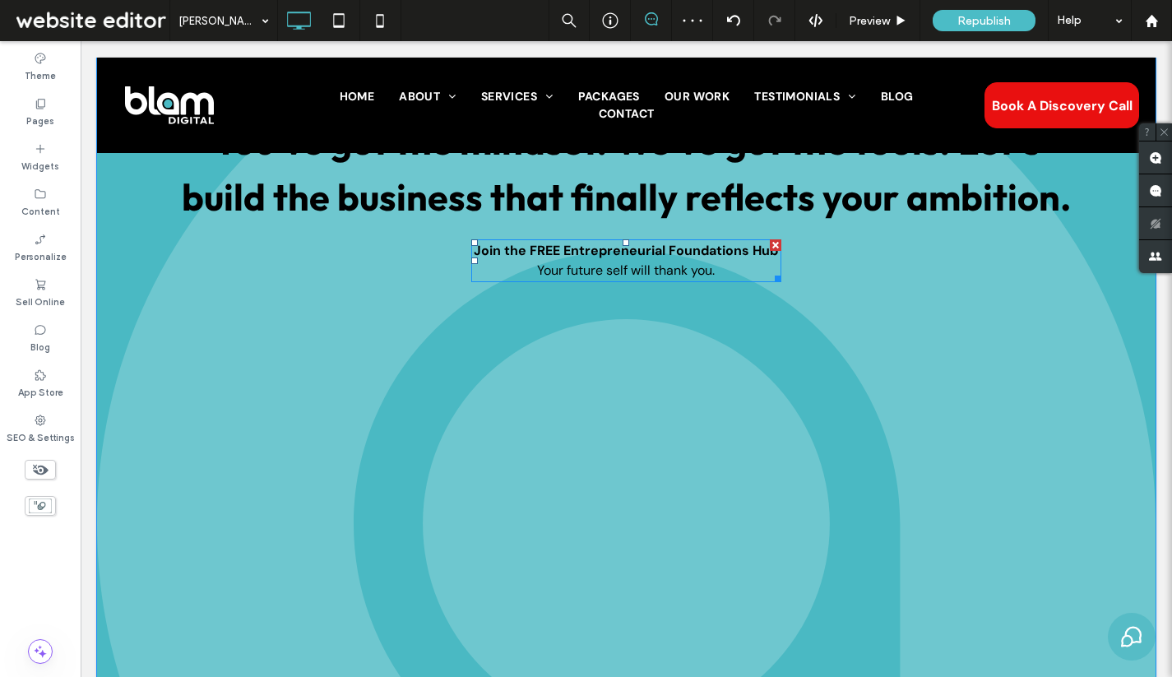
click at [692, 243] on strong "Join the FREE Entrepreneurial Foundations Hub" at bounding box center [626, 250] width 304 height 17
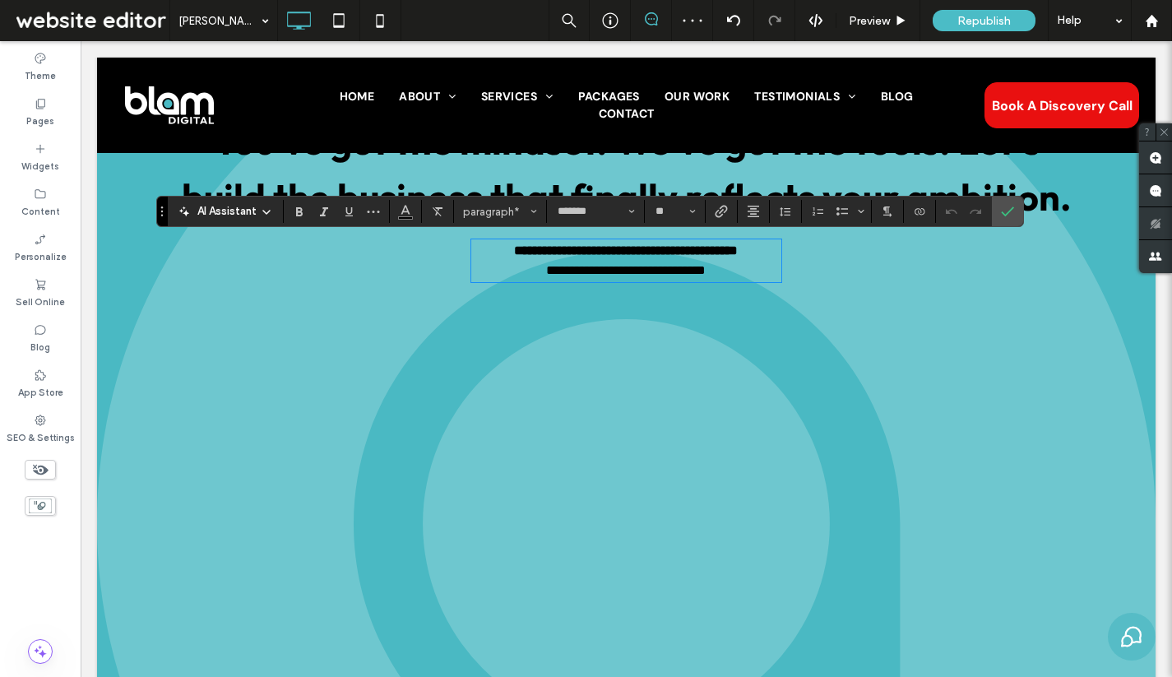
click at [726, 282] on div "**********" at bounding box center [626, 260] width 311 height 43
click at [725, 274] on p "**********" at bounding box center [626, 260] width 311 height 39
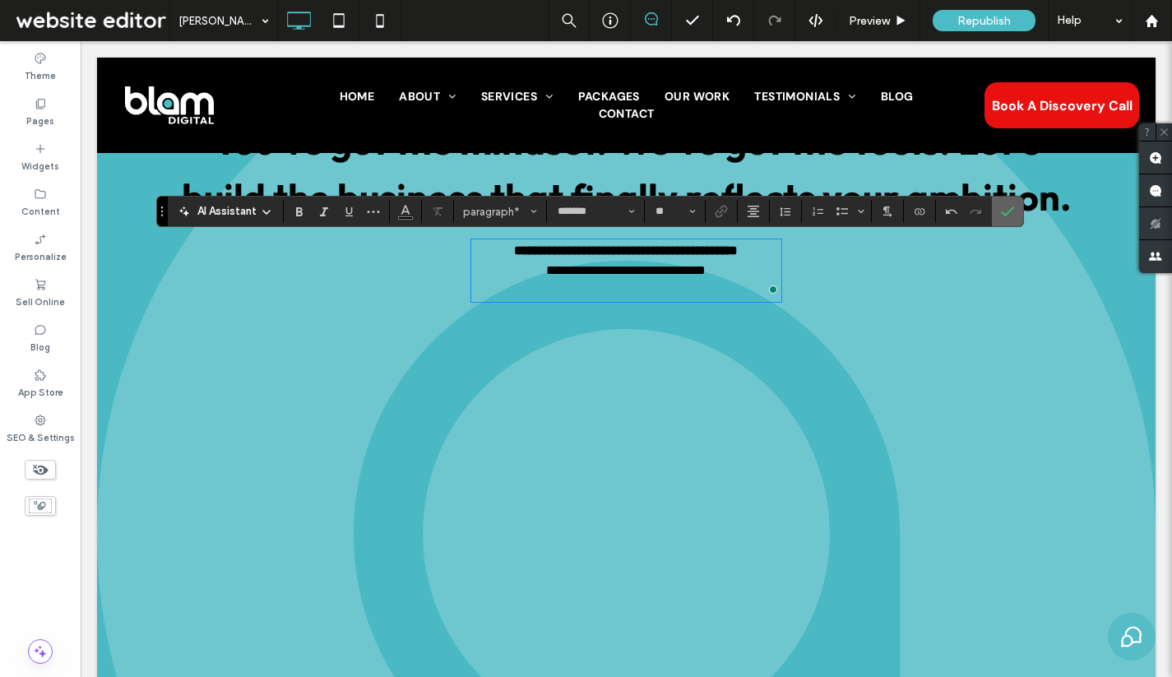
click at [1013, 205] on icon "Confirm" at bounding box center [1007, 211] width 13 height 13
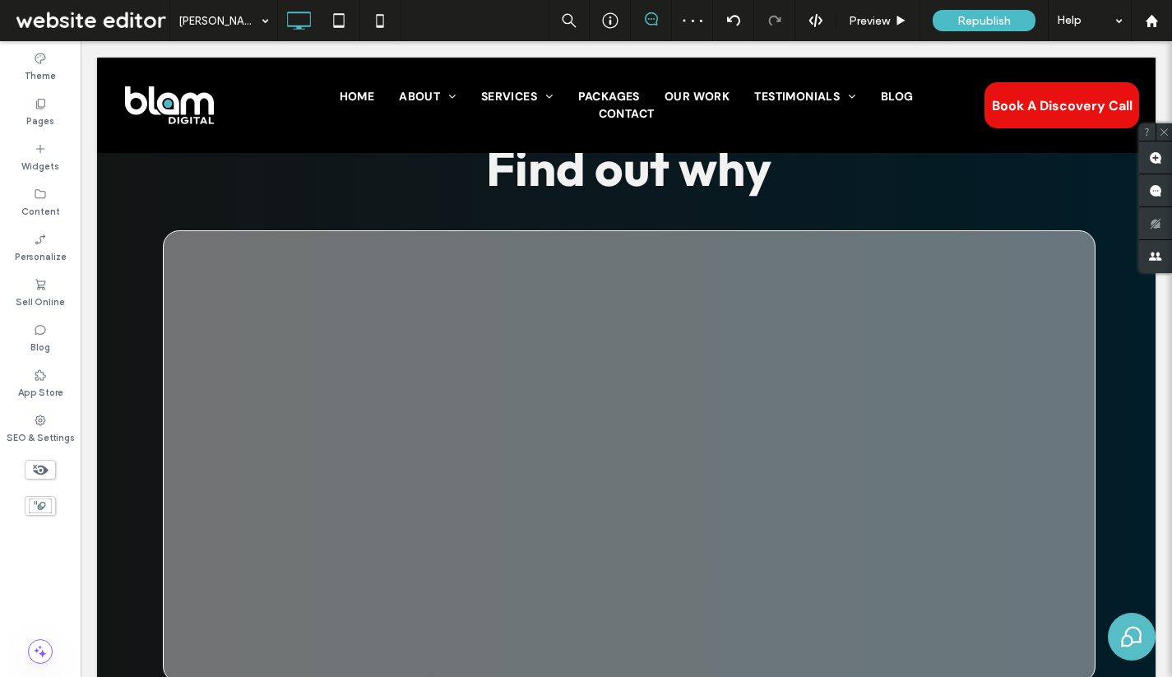
scroll to position [0, 0]
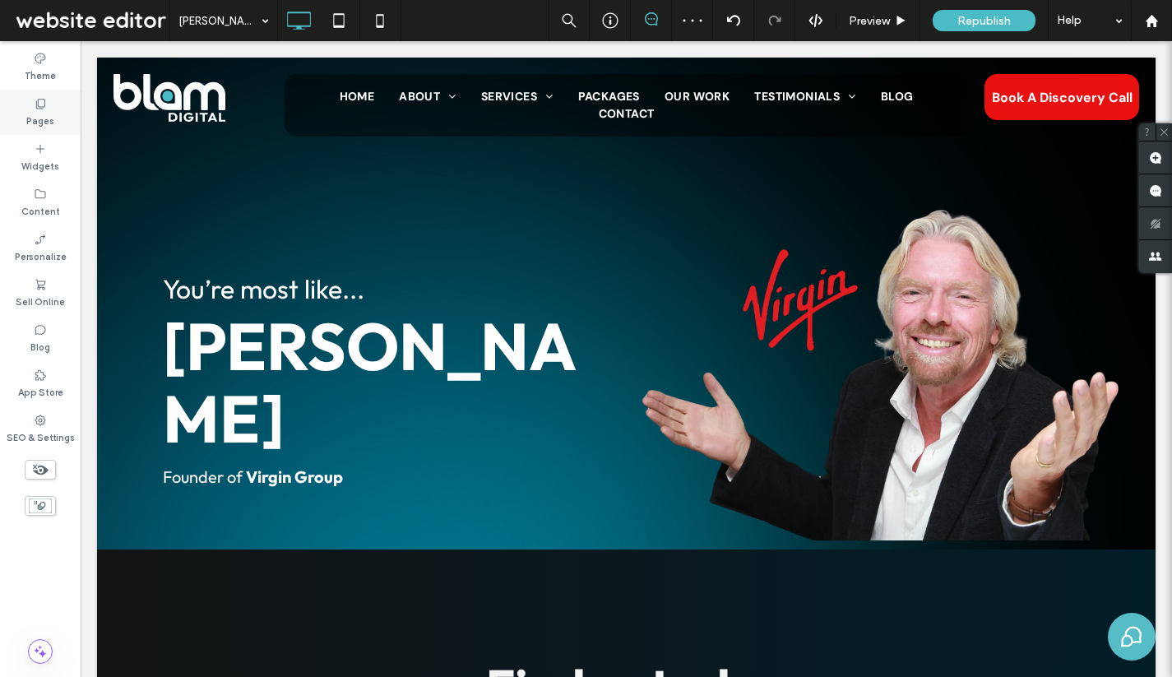
click at [38, 107] on icon at bounding box center [40, 103] width 13 height 13
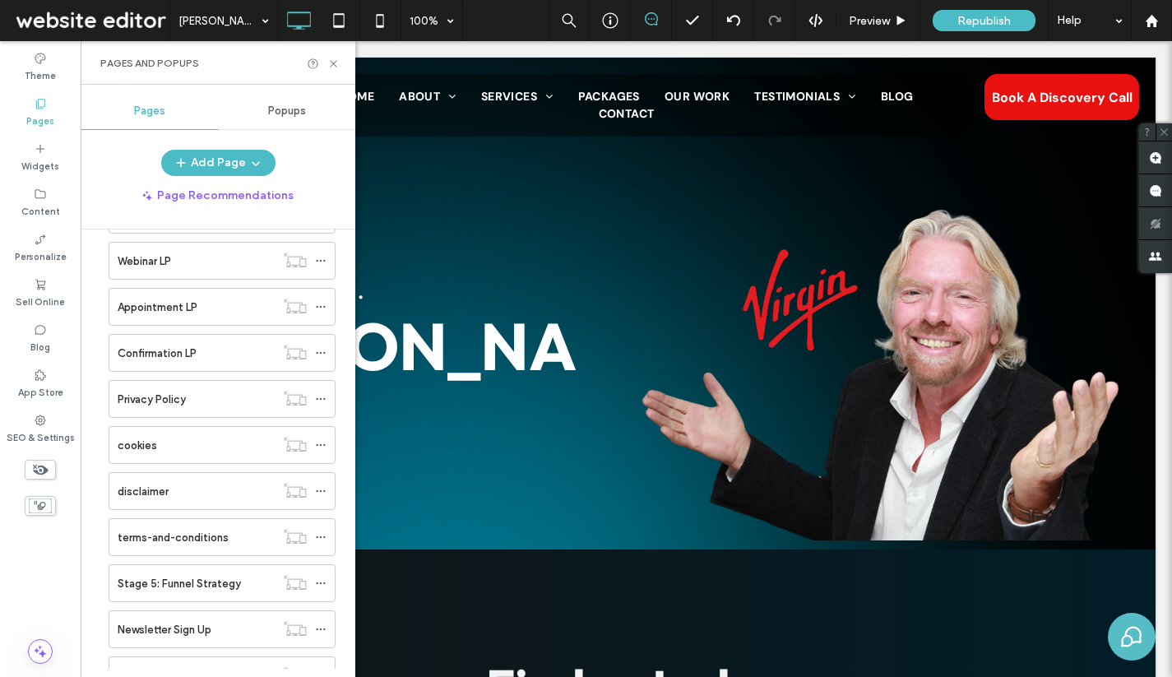
scroll to position [1239, 0]
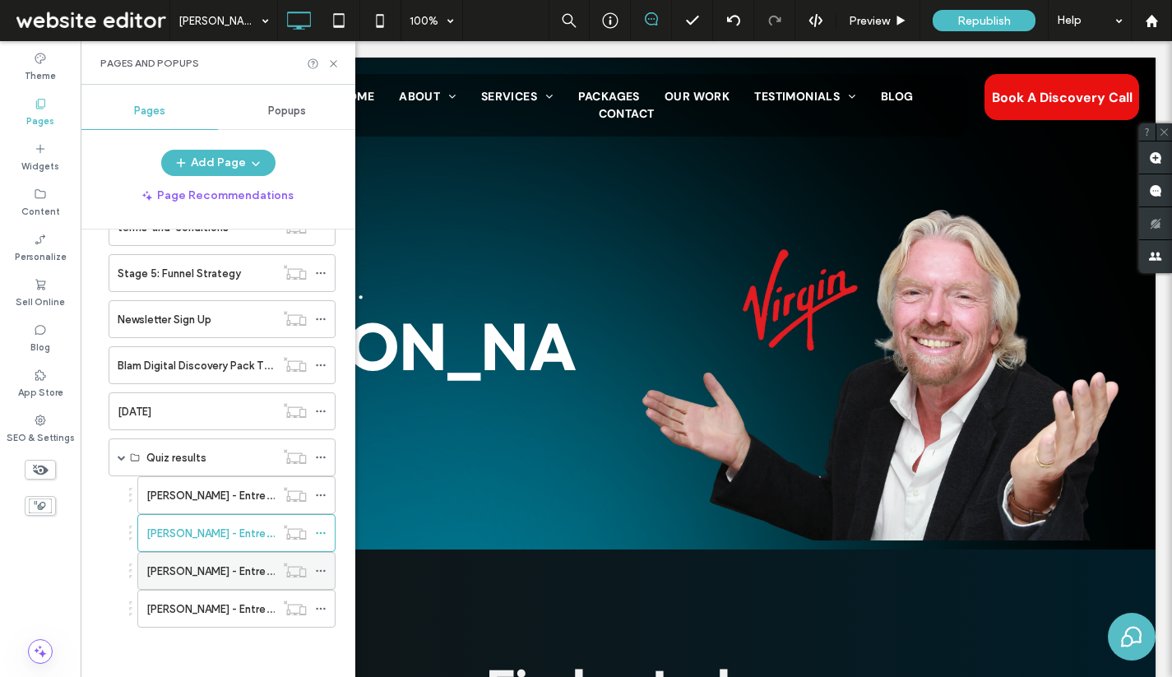
click at [206, 566] on label "[PERSON_NAME] - Entrepreneur Quiz Result LP" at bounding box center [261, 571] width 231 height 29
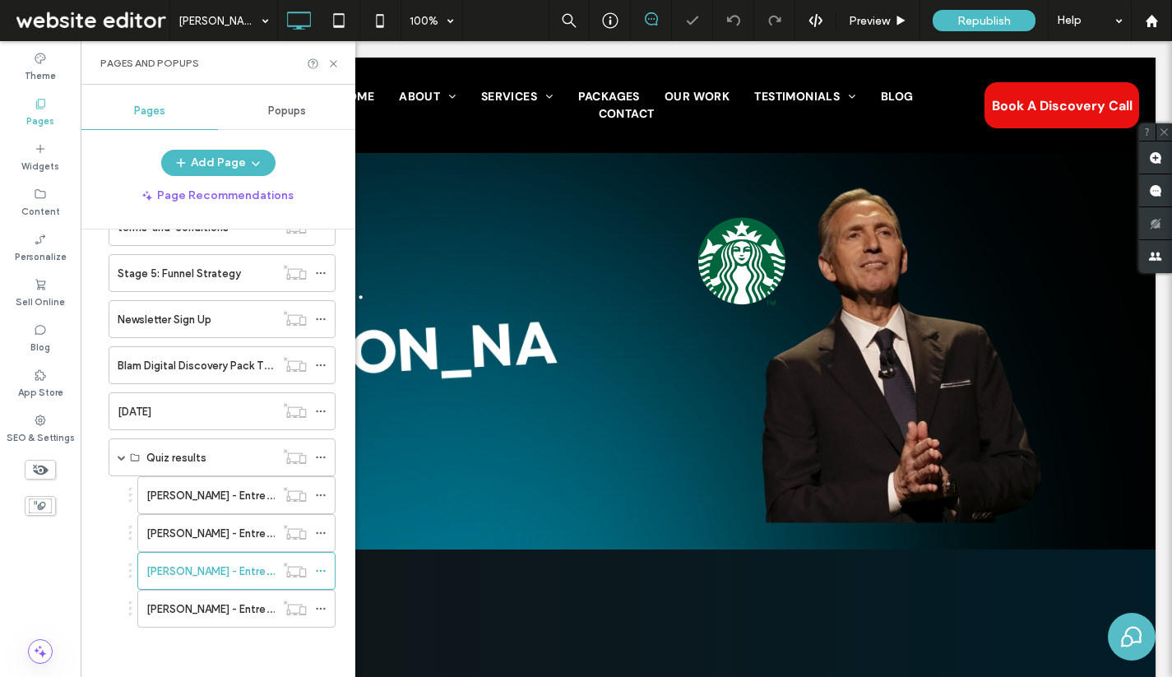
scroll to position [176, 0]
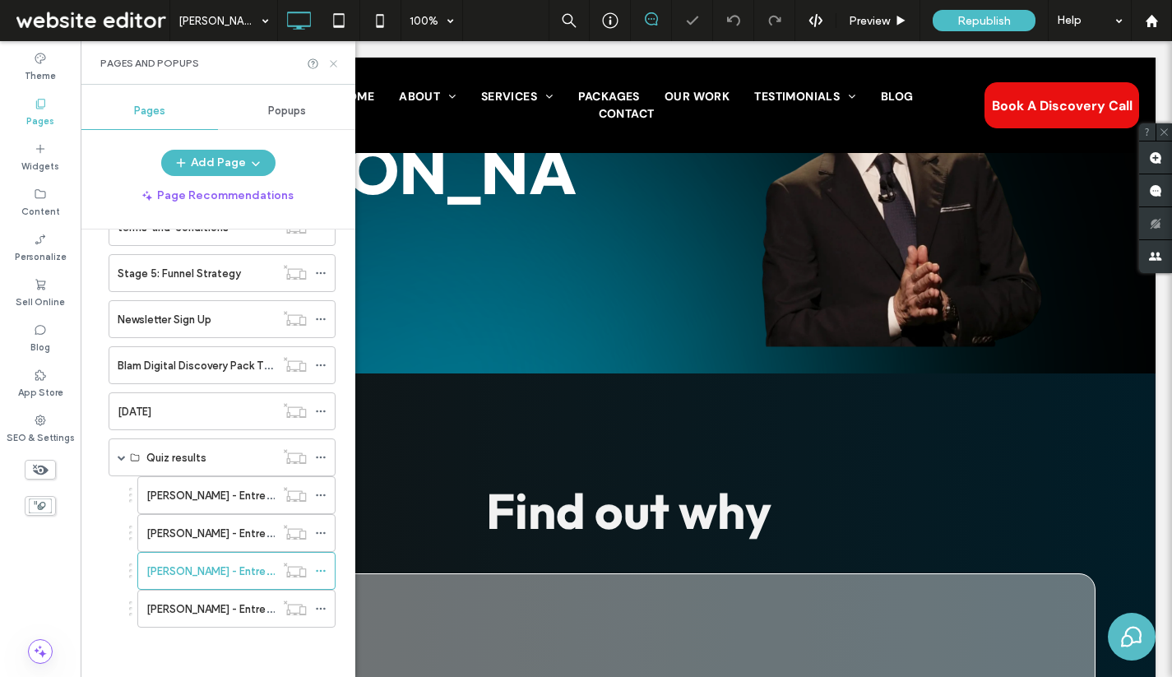
click at [335, 65] on icon at bounding box center [333, 64] width 12 height 12
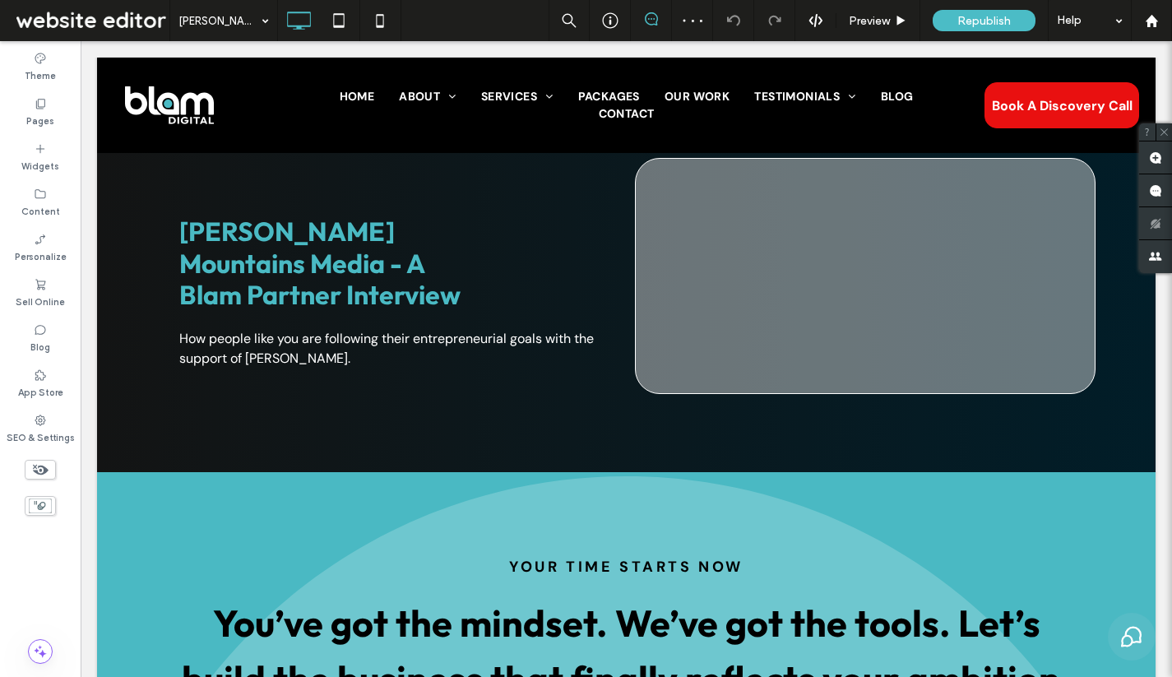
scroll to position [3561, 0]
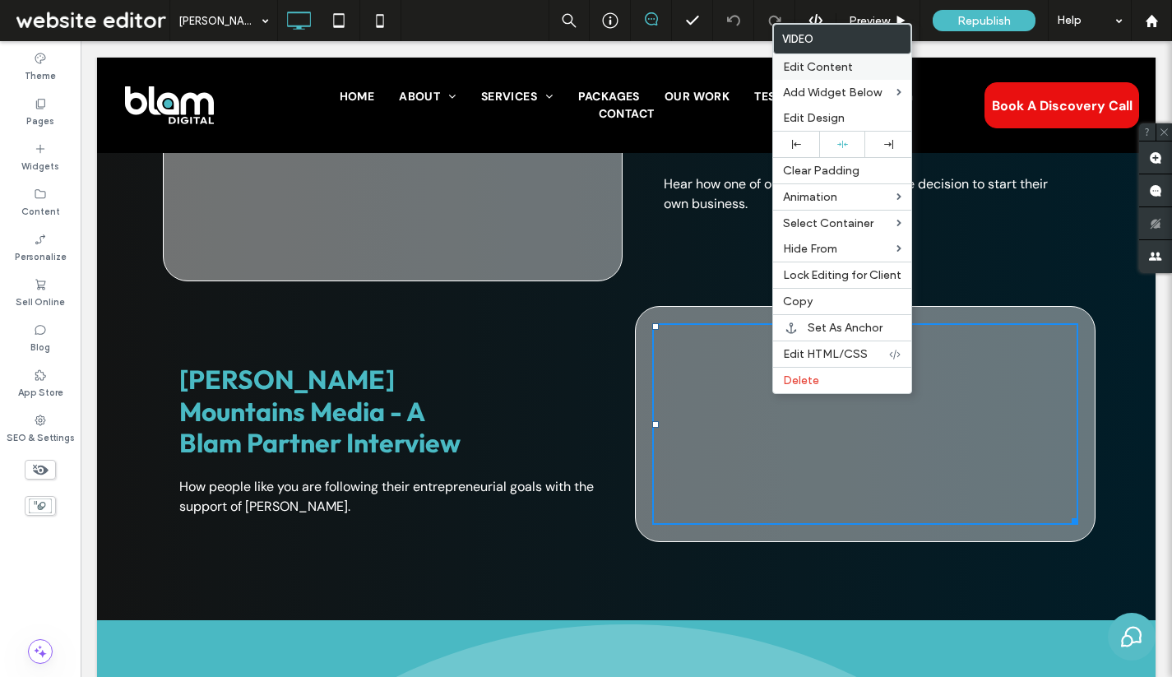
click at [852, 68] on label "Edit Content" at bounding box center [842, 67] width 118 height 14
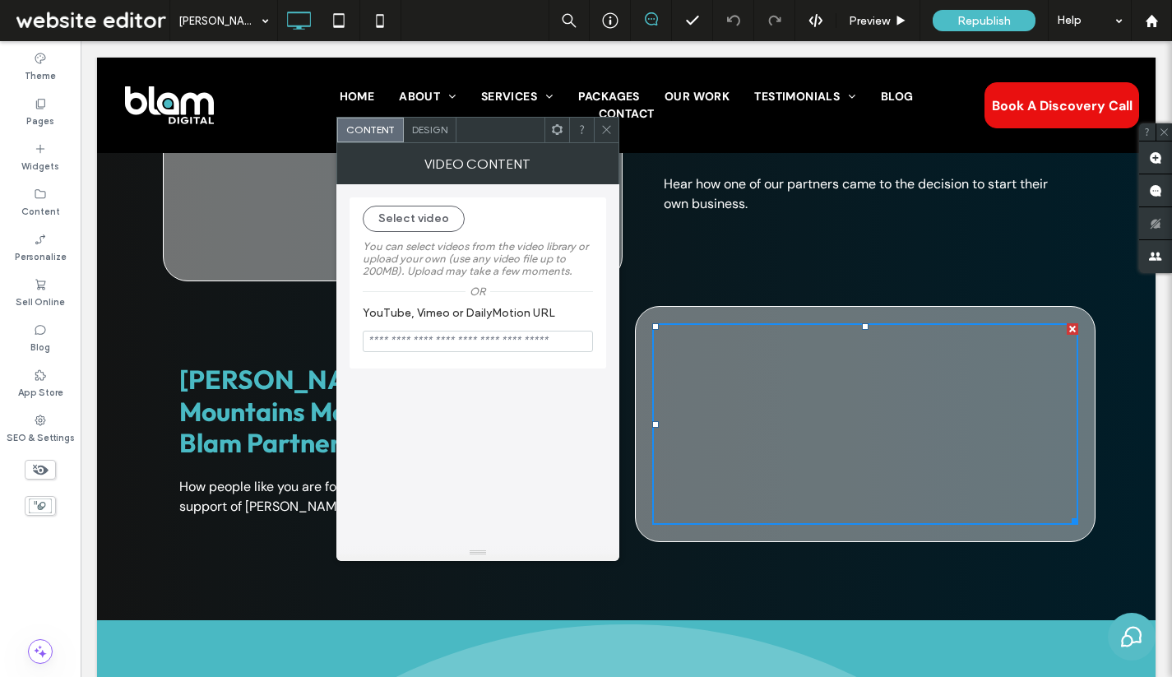
click at [417, 348] on input "YouTube, Vimeo or DailyMotion URL" at bounding box center [478, 341] width 230 height 21
paste input "**********"
type input "**********"
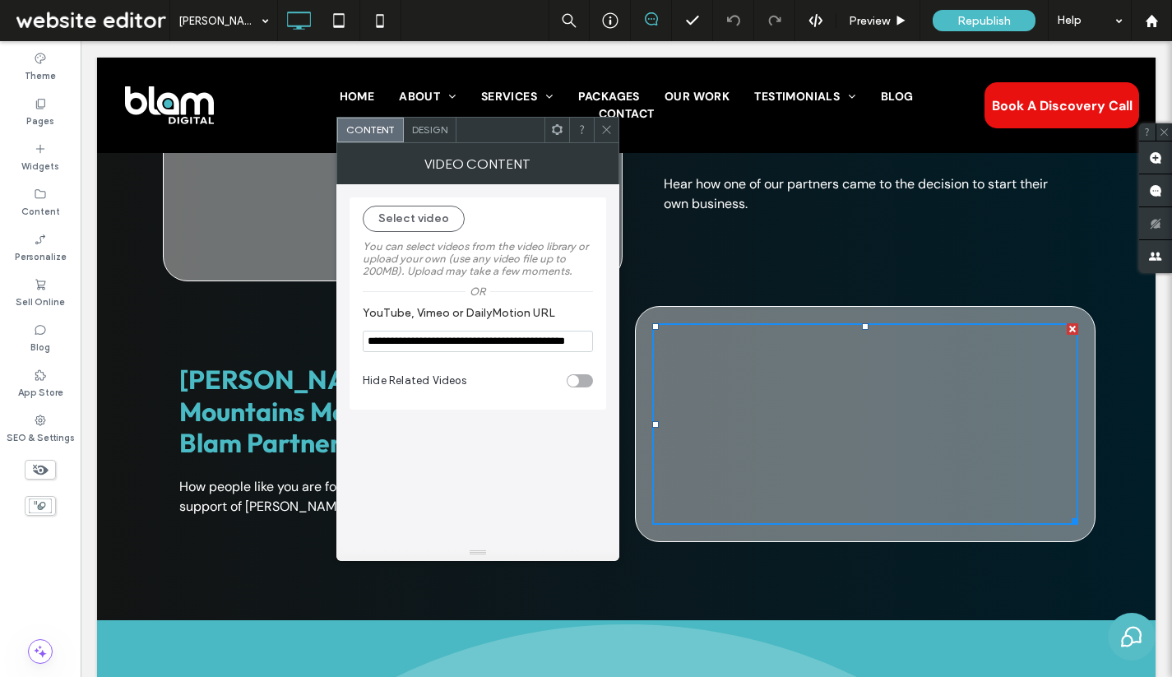
scroll to position [0, 49]
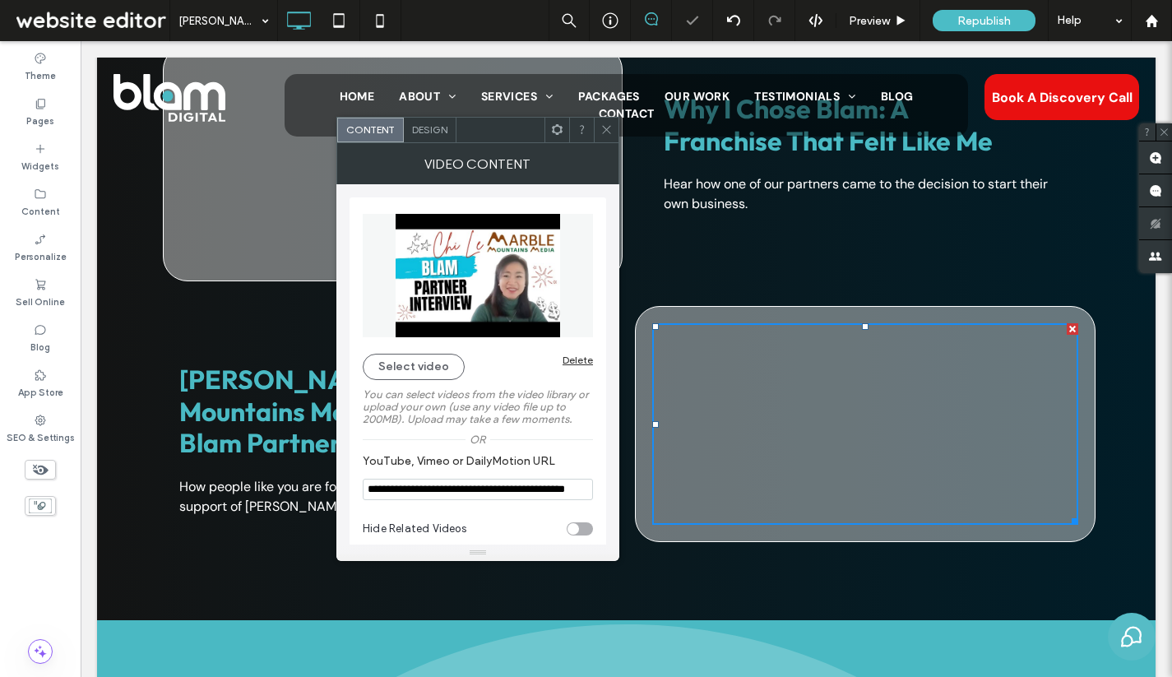
click at [613, 141] on div "Content Design" at bounding box center [477, 130] width 283 height 26
click at [609, 134] on icon at bounding box center [606, 129] width 12 height 12
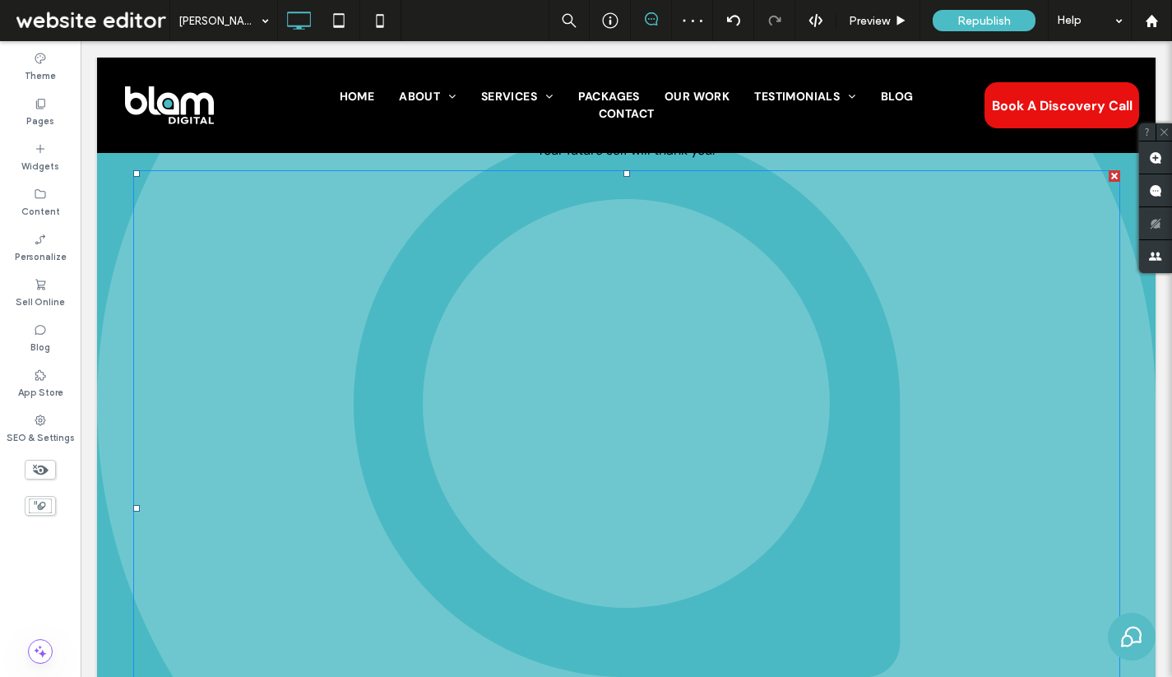
scroll to position [4285, 0]
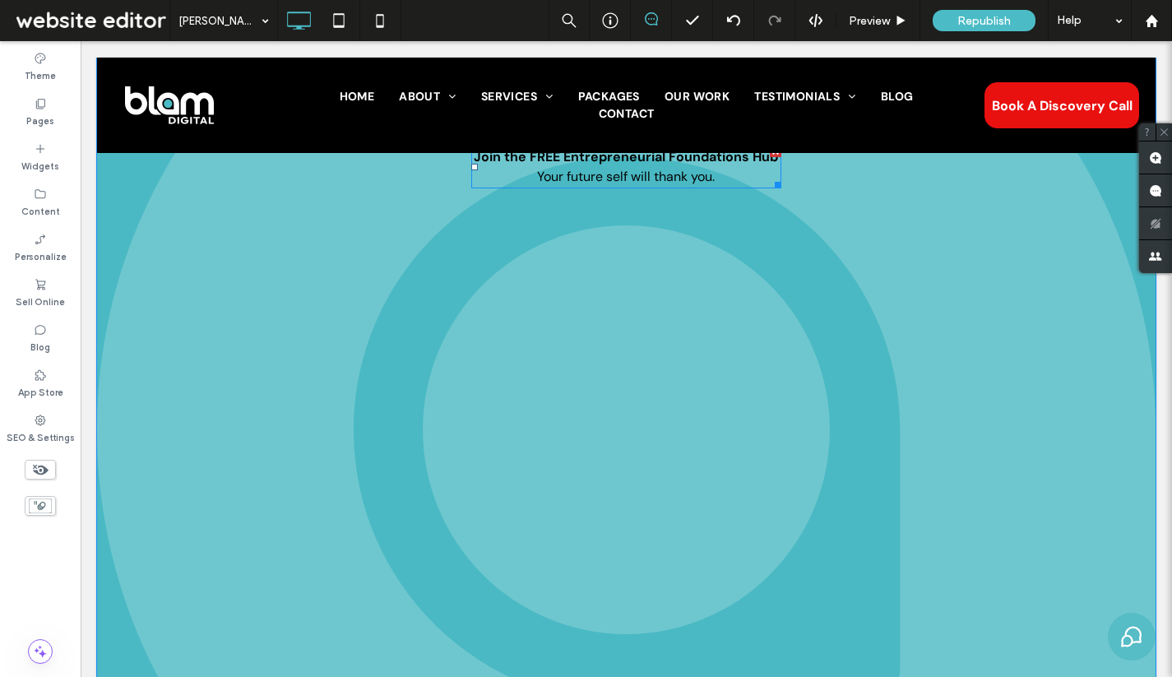
click at [720, 174] on p "Join the FREE Entrepreneurial Foundations Hub Your future self will thank you." at bounding box center [626, 166] width 311 height 39
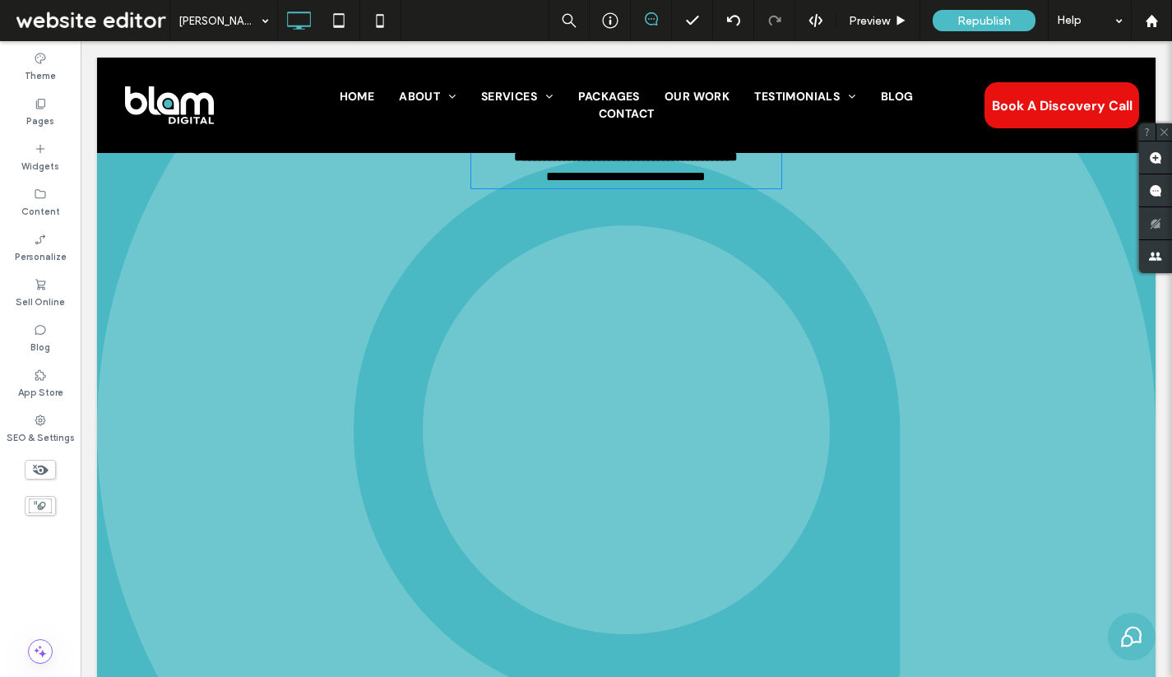
type input "*******"
type input "**"
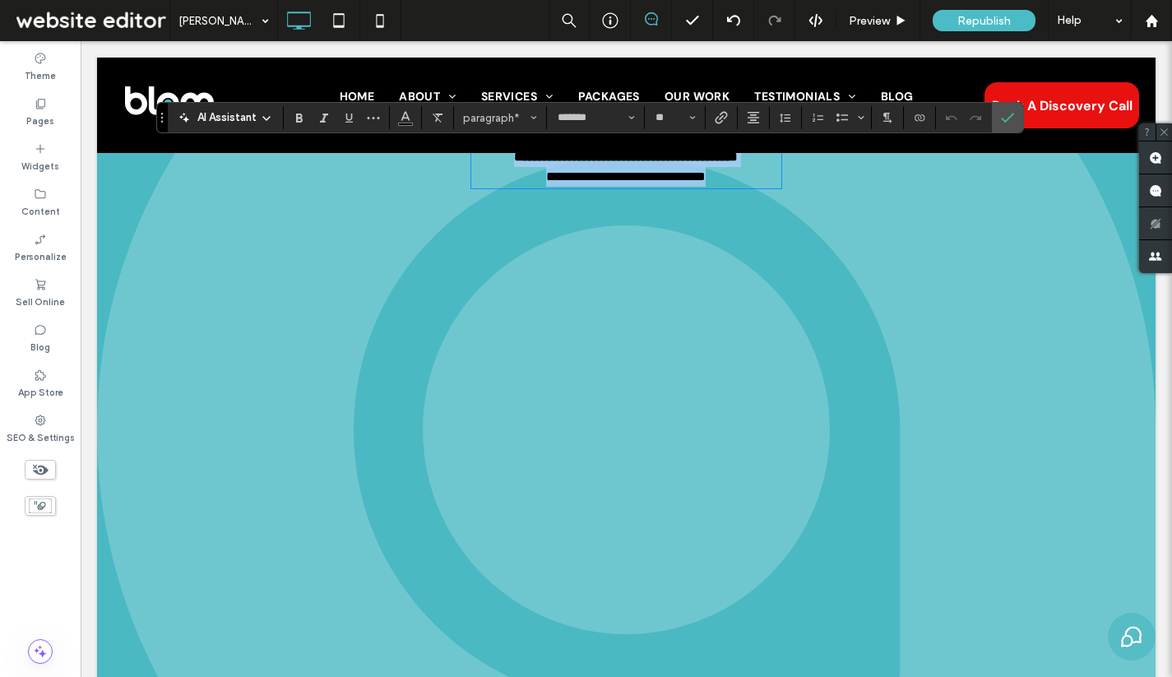
click at [731, 176] on p "**********" at bounding box center [626, 166] width 311 height 39
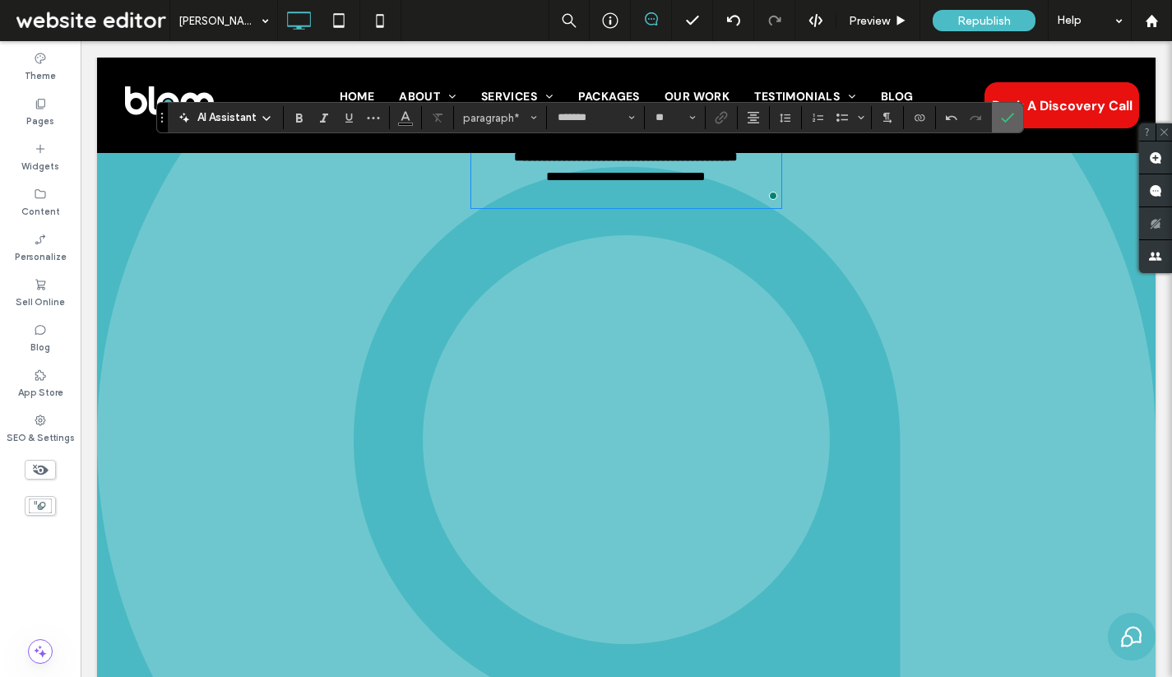
click at [1001, 123] on icon "Confirm" at bounding box center [1007, 117] width 13 height 13
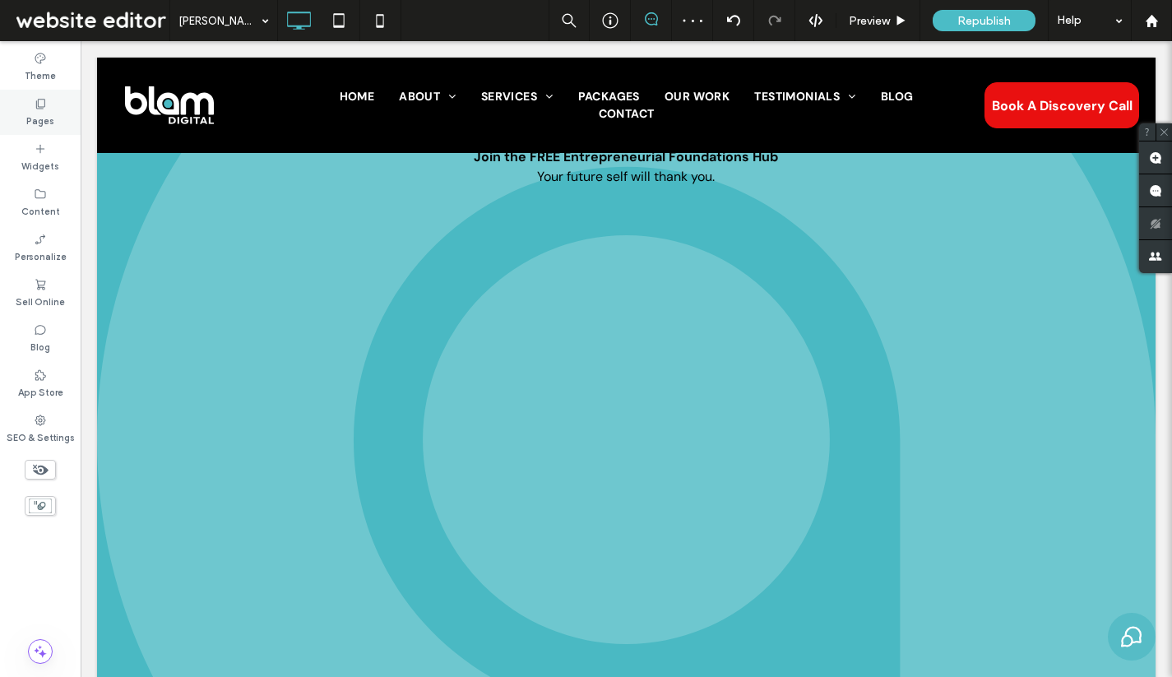
click at [53, 109] on div "Pages" at bounding box center [40, 112] width 81 height 45
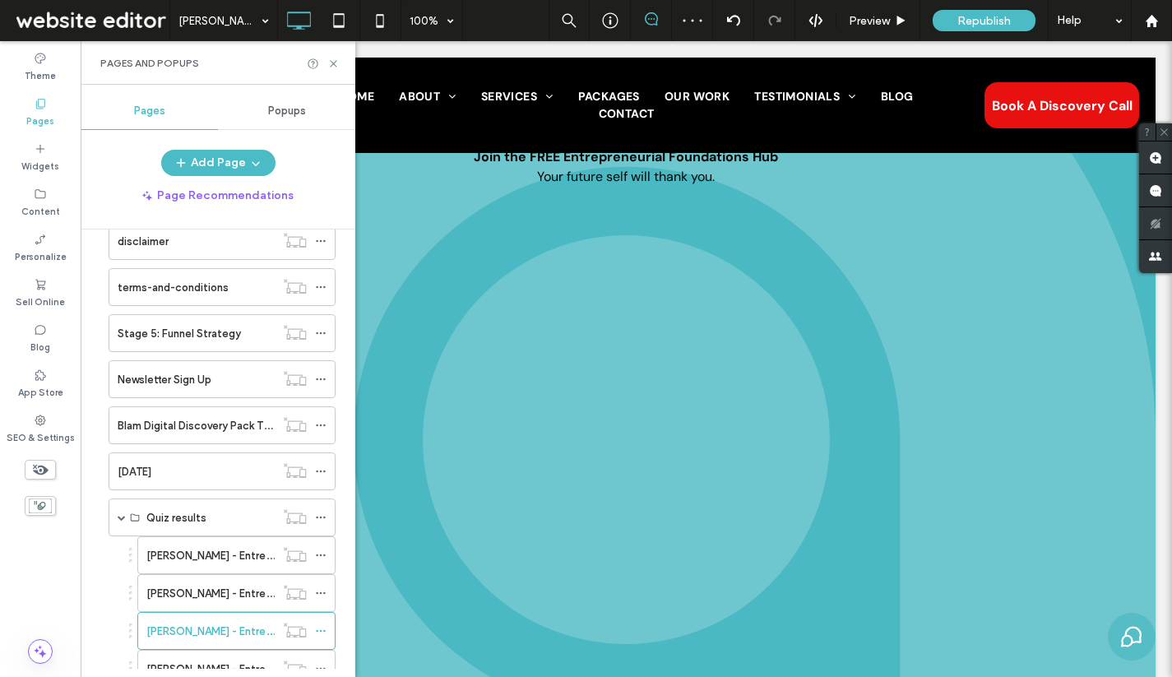
scroll to position [1239, 0]
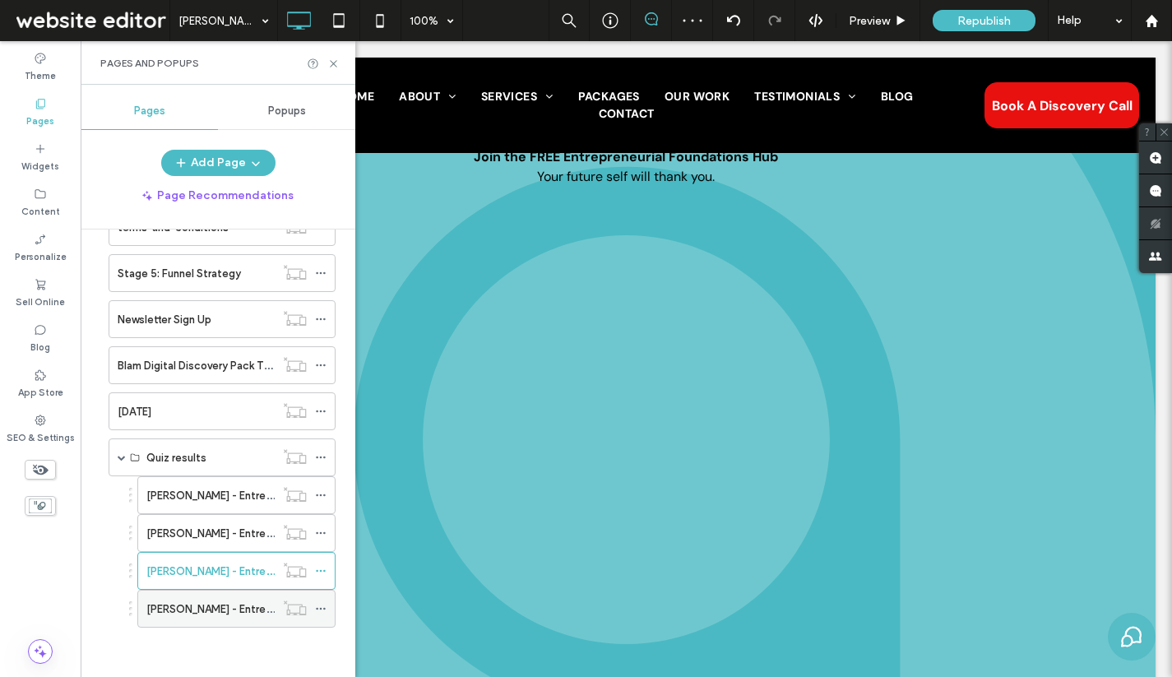
click at [217, 606] on label "[PERSON_NAME] - Entrepreneur Quiz Result LP" at bounding box center [261, 609] width 231 height 29
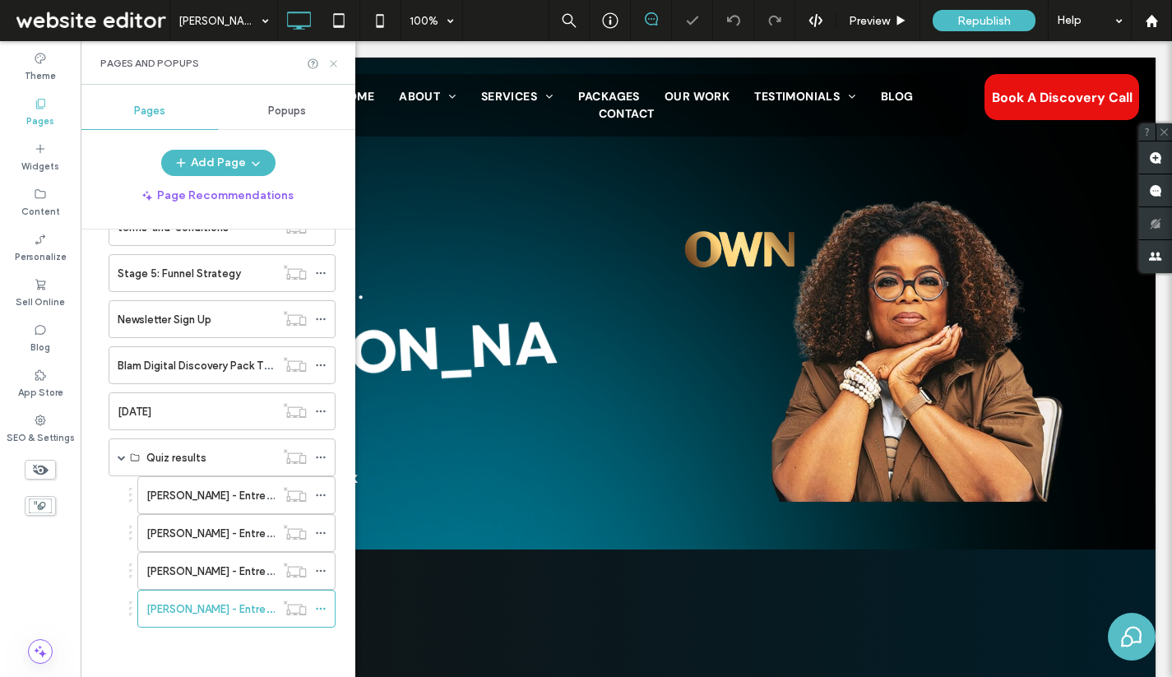
click at [331, 65] on icon at bounding box center [333, 64] width 12 height 12
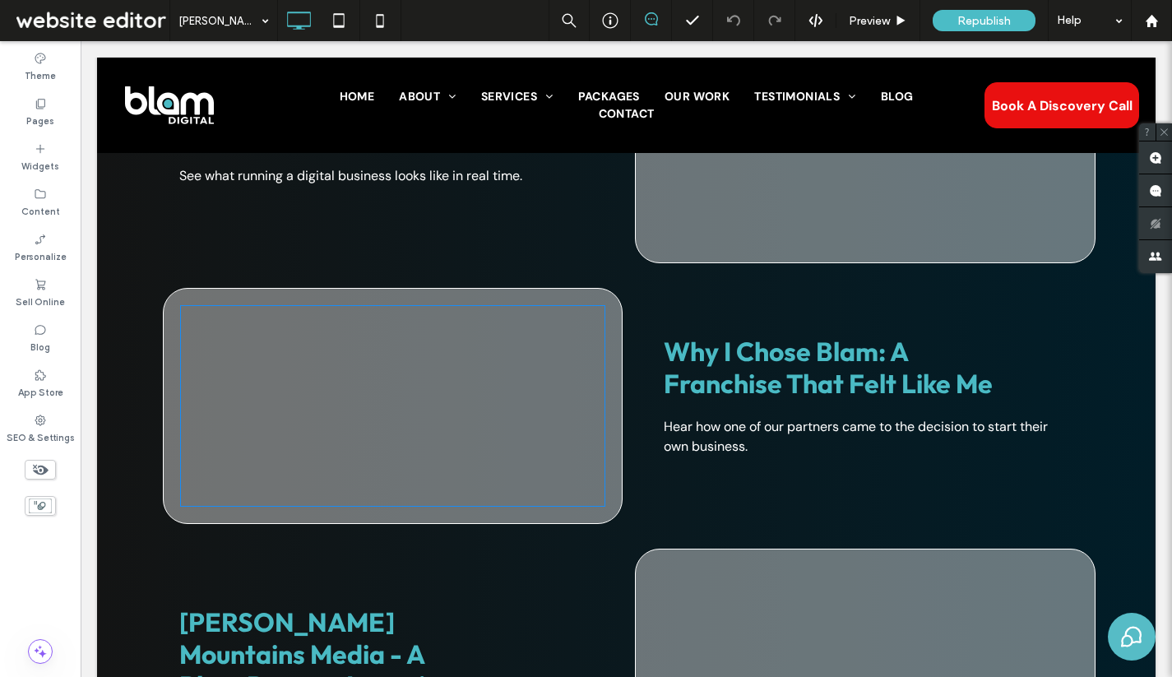
scroll to position [3851, 0]
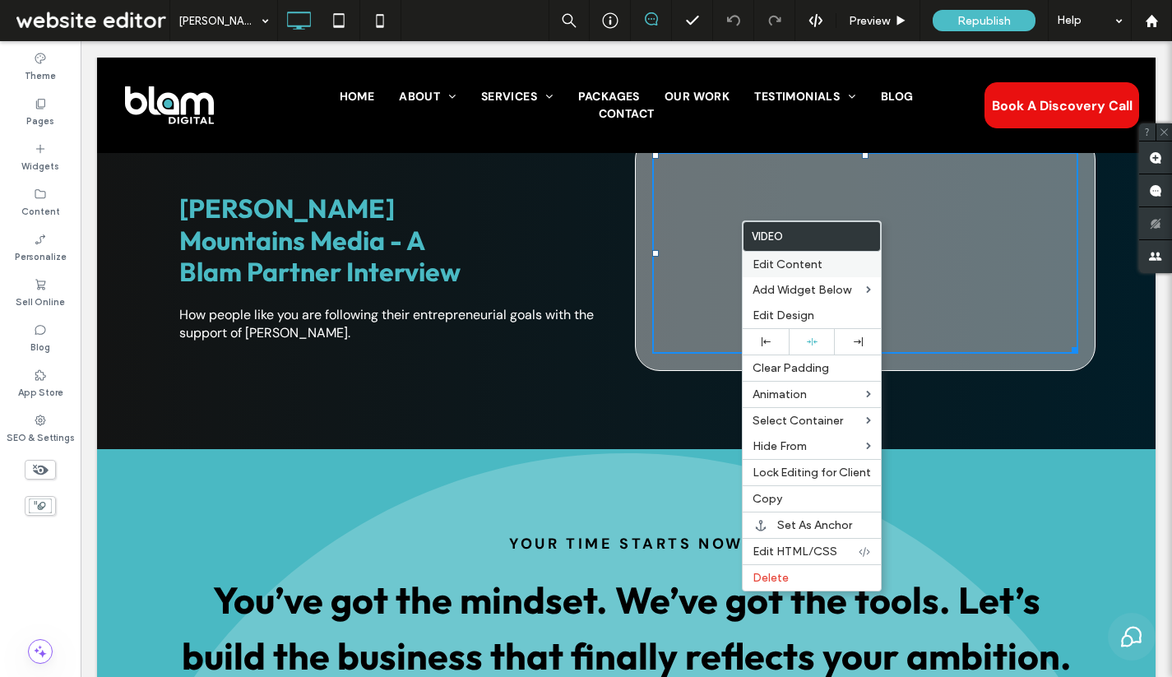
click at [780, 257] on div "Edit Content" at bounding box center [812, 264] width 138 height 25
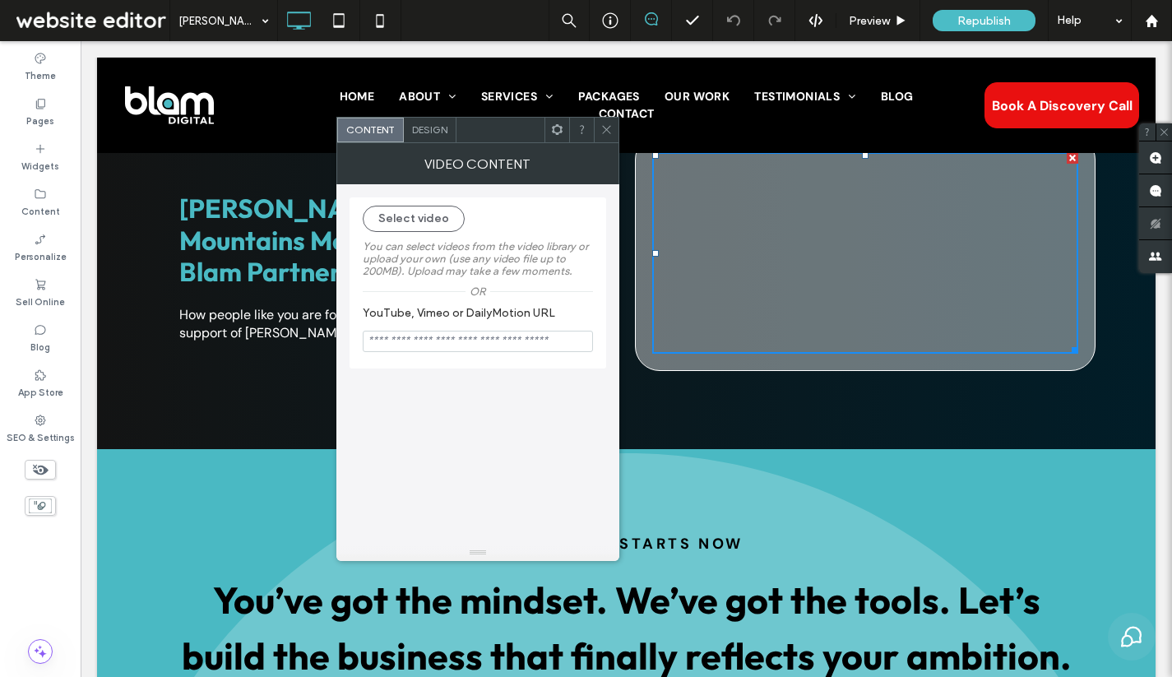
click at [417, 347] on input "YouTube, Vimeo or DailyMotion URL" at bounding box center [478, 341] width 230 height 21
paste input "**********"
type input "**********"
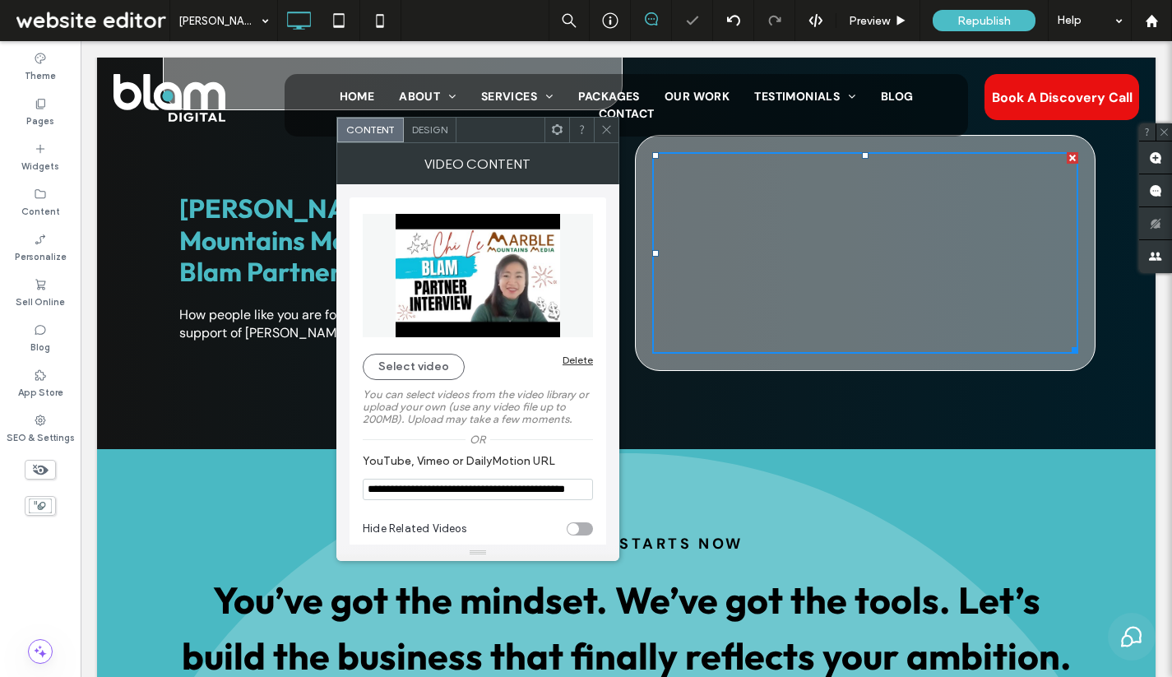
click at [607, 139] on span at bounding box center [606, 130] width 12 height 25
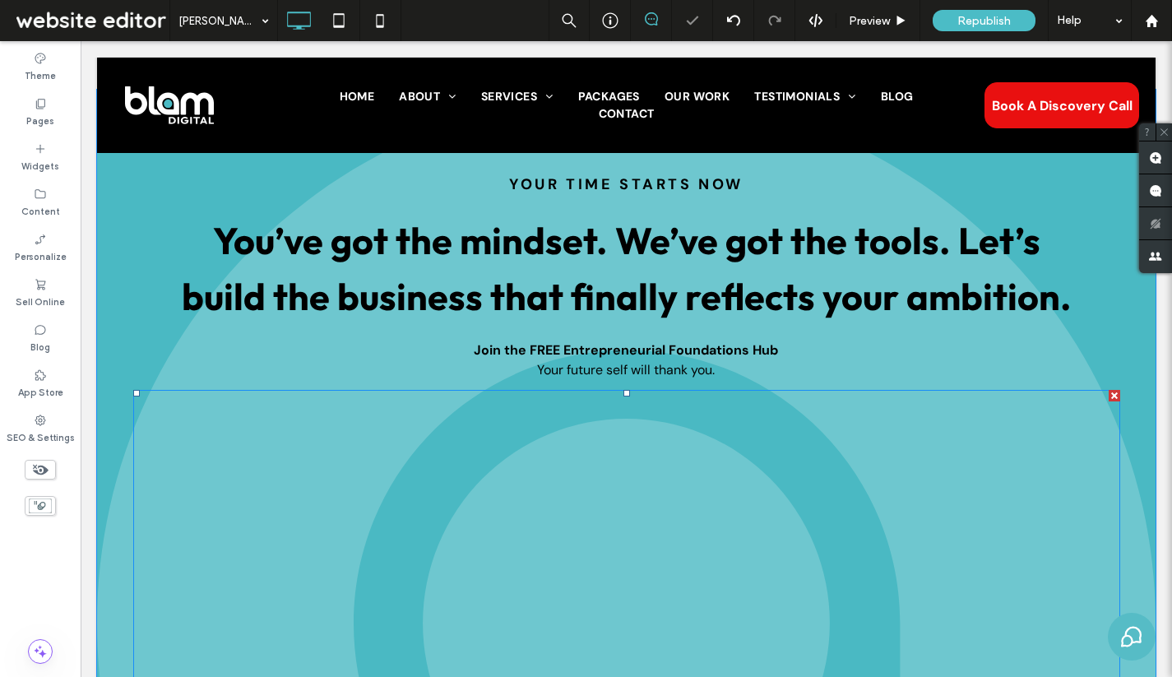
scroll to position [4217, 0]
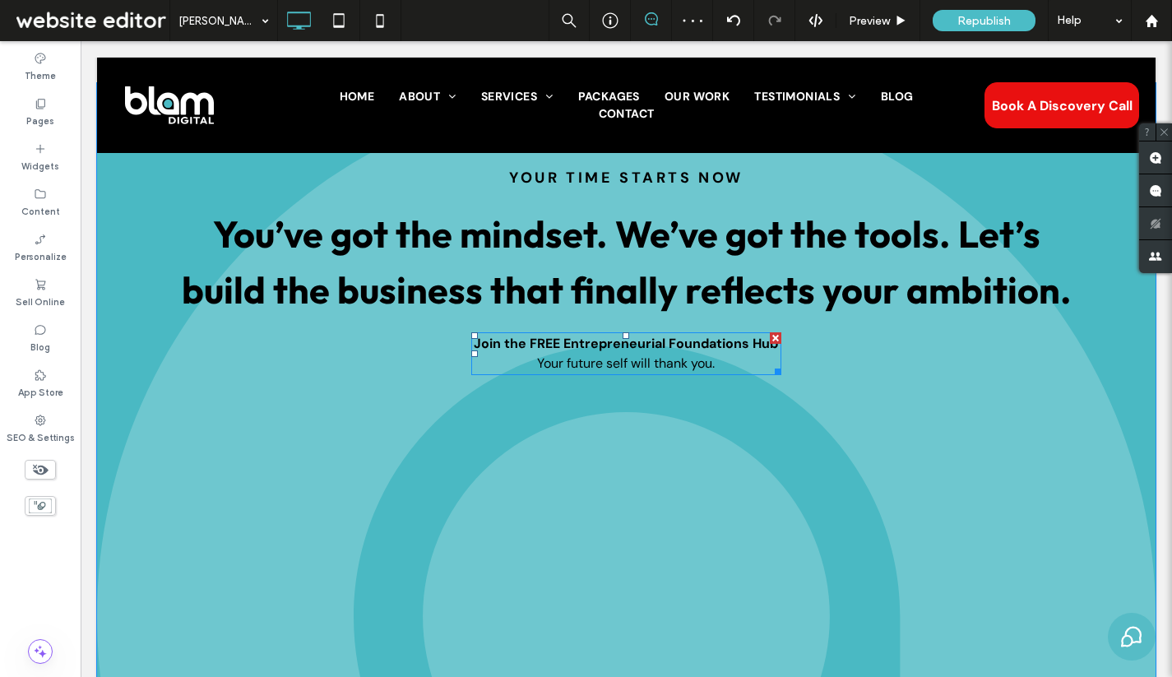
click at [727, 334] on p "Join the FREE Entrepreneurial Foundations Hub Your future self will thank you." at bounding box center [626, 353] width 311 height 39
type input "*******"
type input "**"
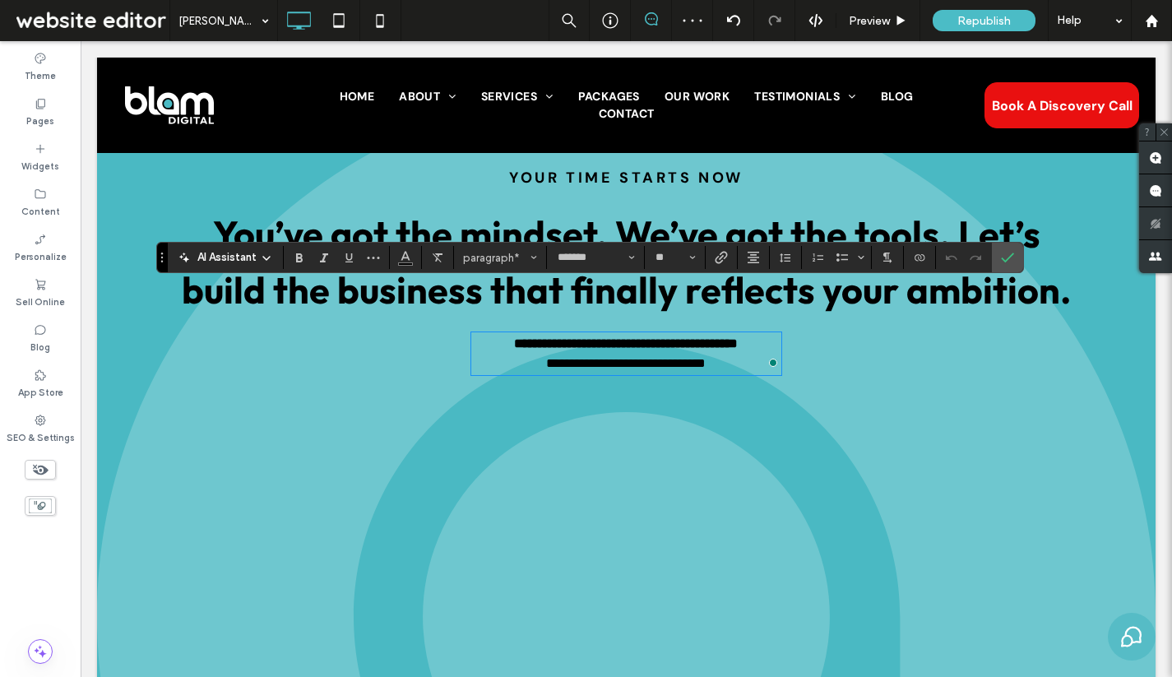
click at [727, 334] on p "**********" at bounding box center [626, 353] width 311 height 39
click at [720, 334] on p "**********" at bounding box center [626, 353] width 311 height 39
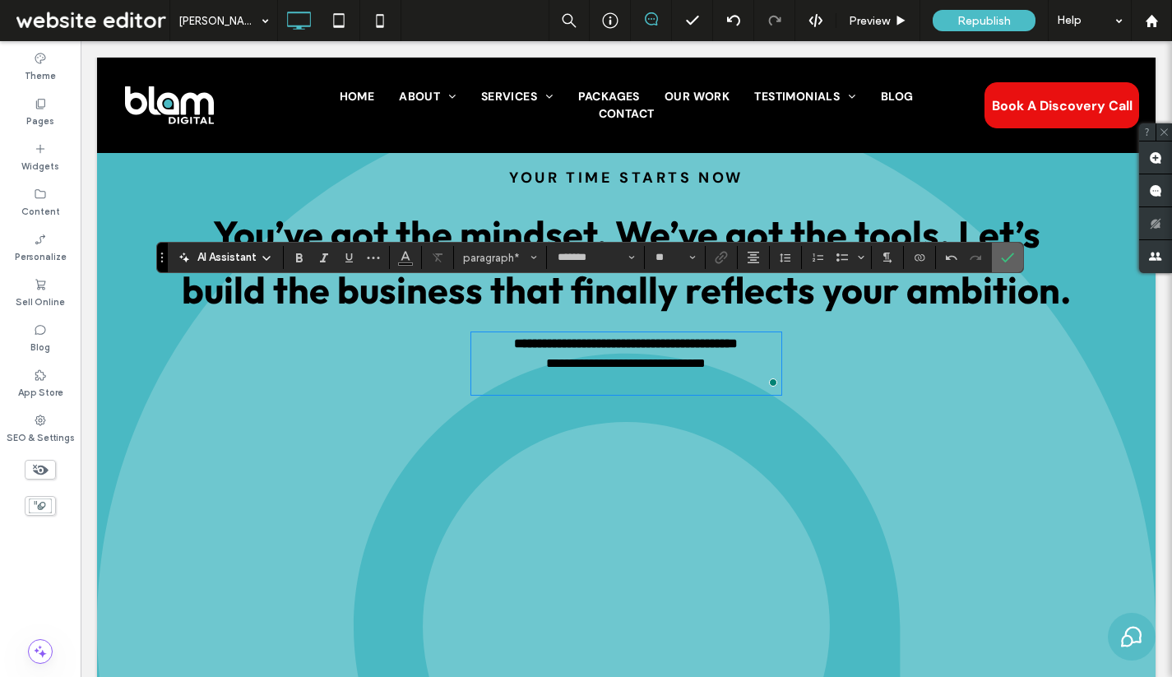
click at [1011, 259] on icon "Confirm" at bounding box center [1007, 257] width 13 height 13
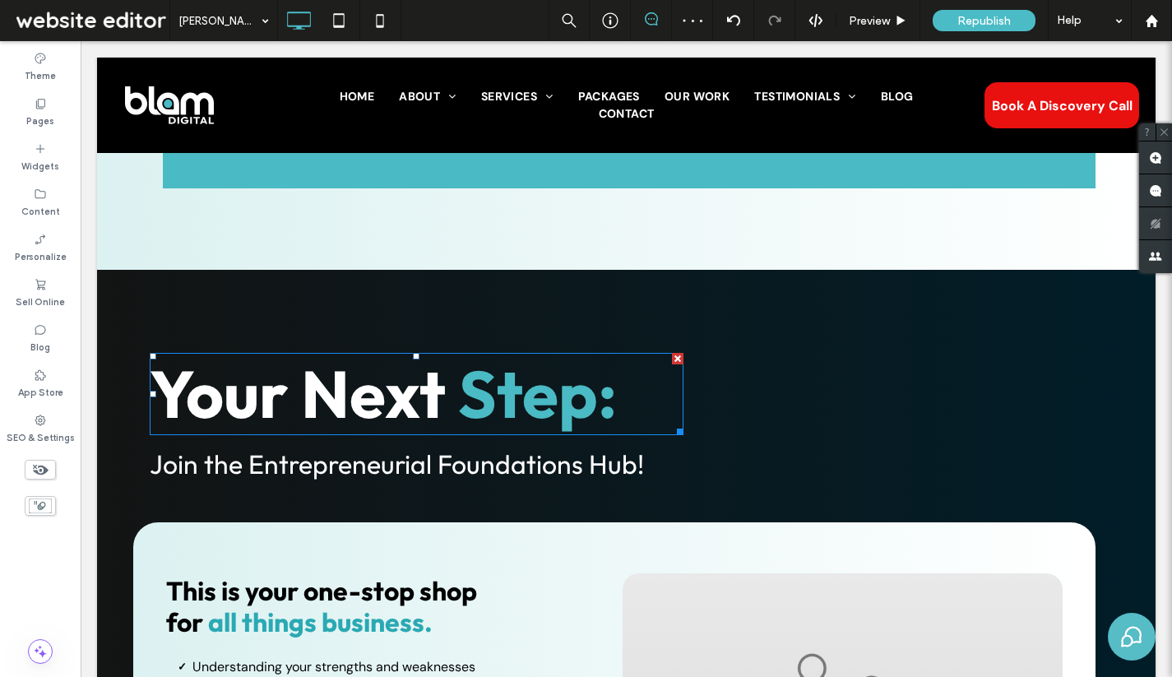
scroll to position [2791, 0]
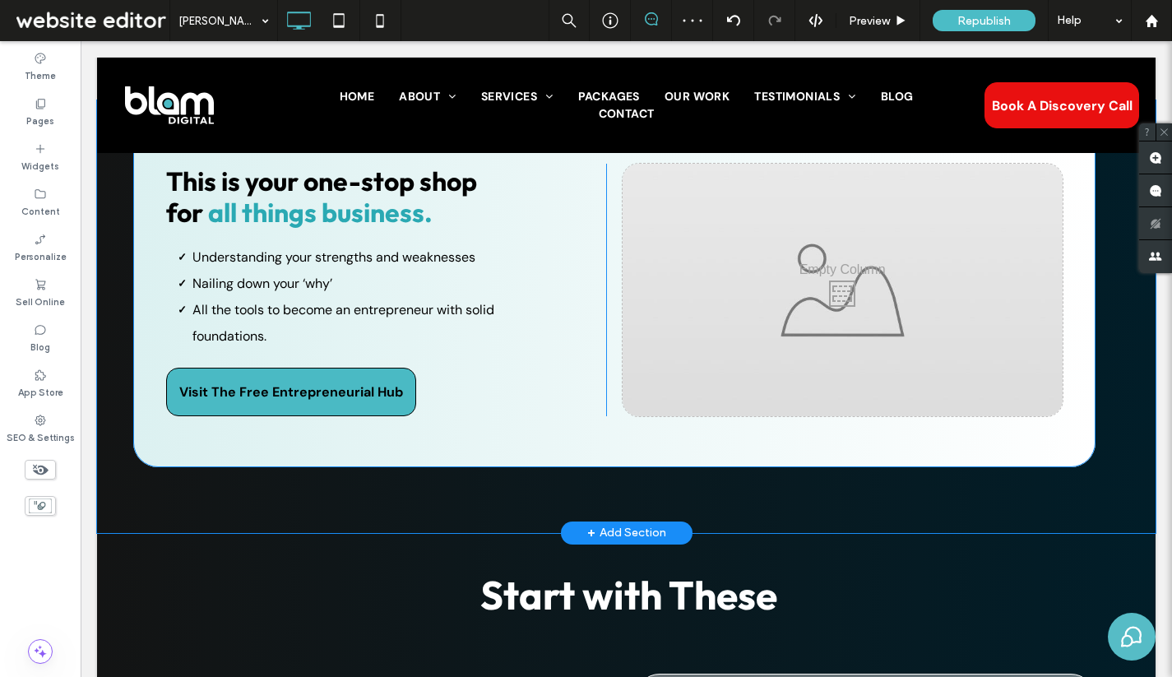
click at [815, 319] on div "Click To Paste" at bounding box center [843, 290] width 440 height 252
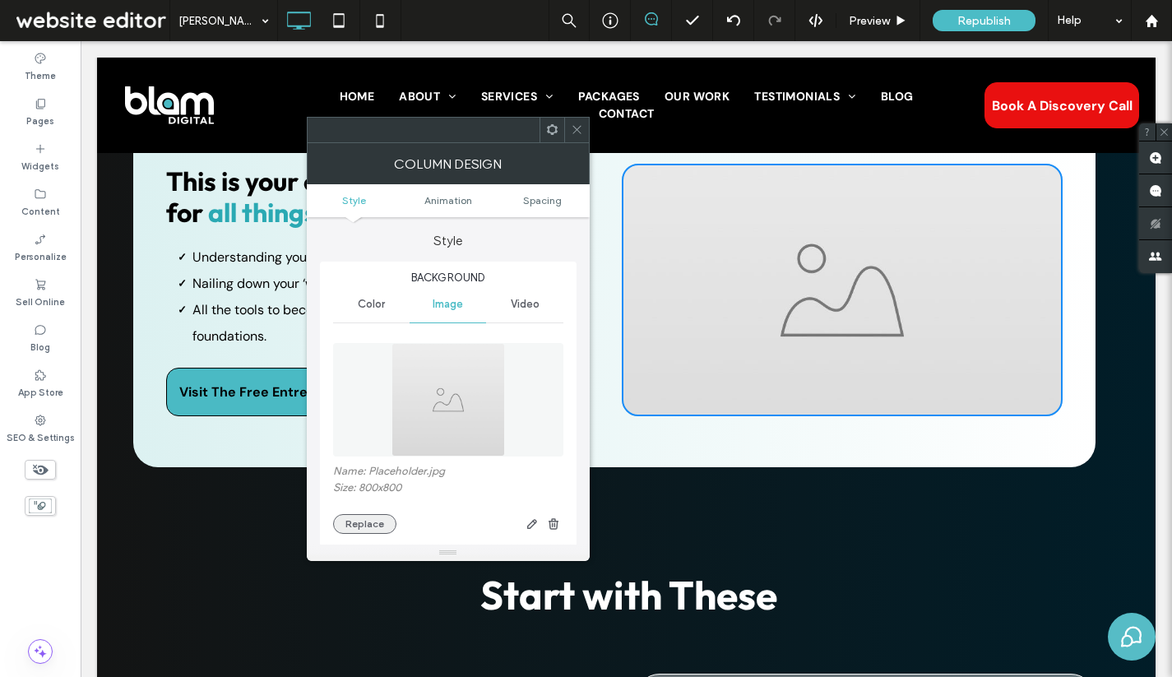
click at [379, 523] on button "Replace" at bounding box center [364, 524] width 63 height 20
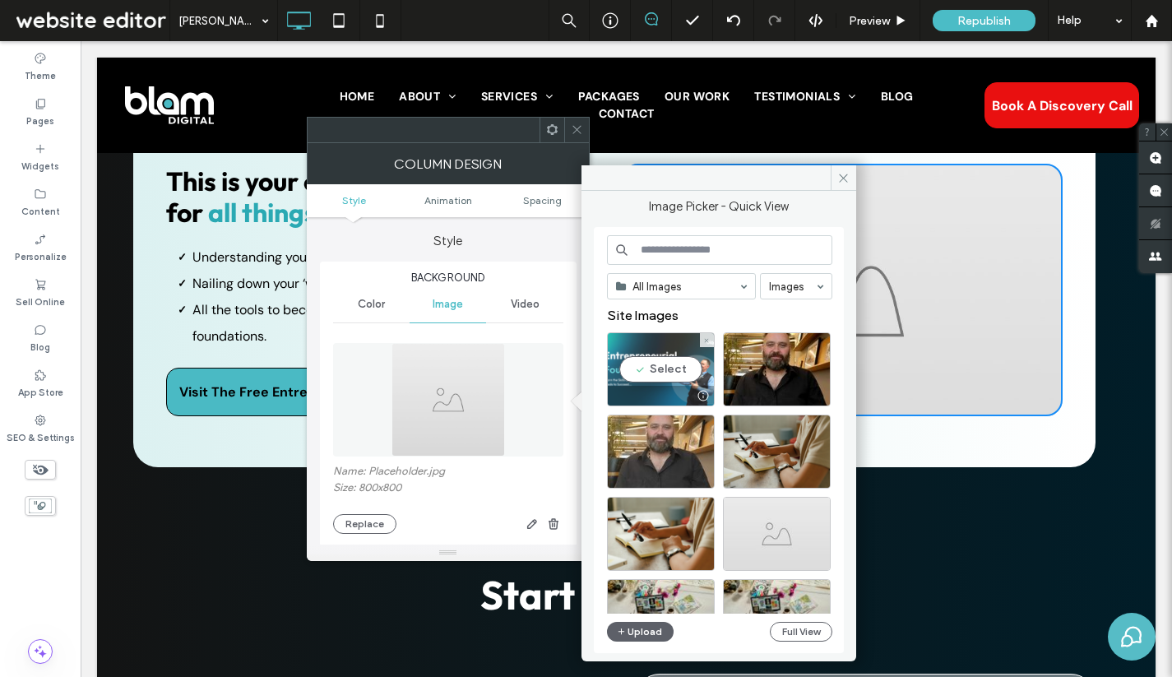
click at [654, 365] on div "Select" at bounding box center [661, 369] width 108 height 74
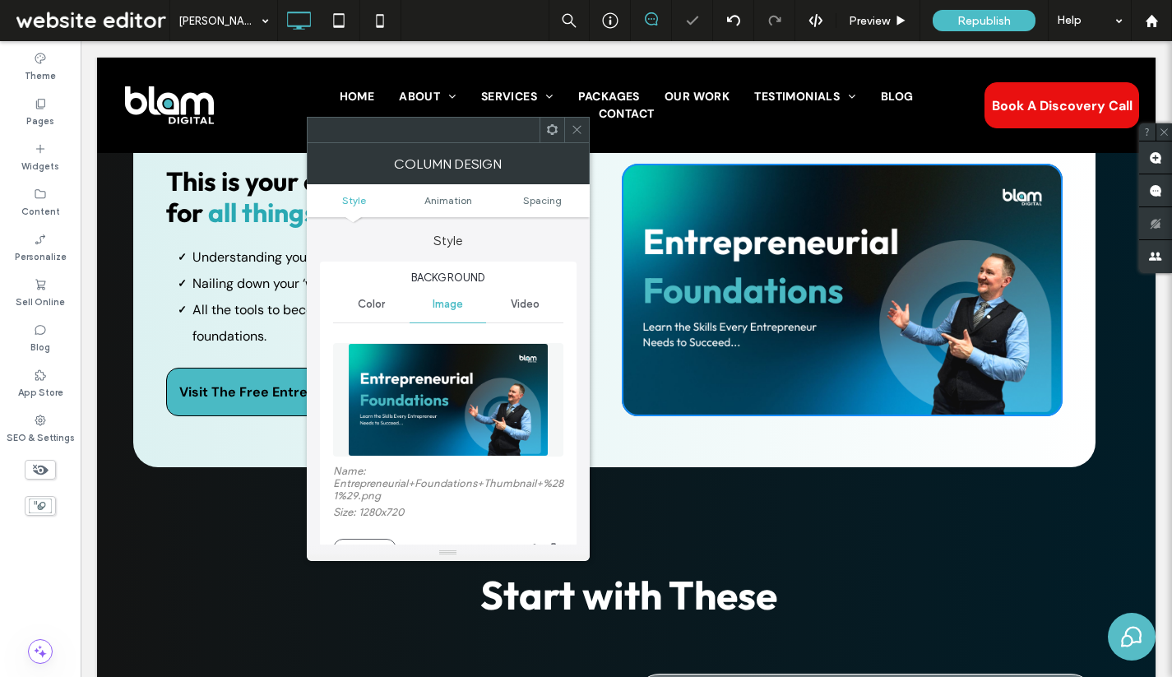
click at [576, 137] on span at bounding box center [577, 130] width 12 height 25
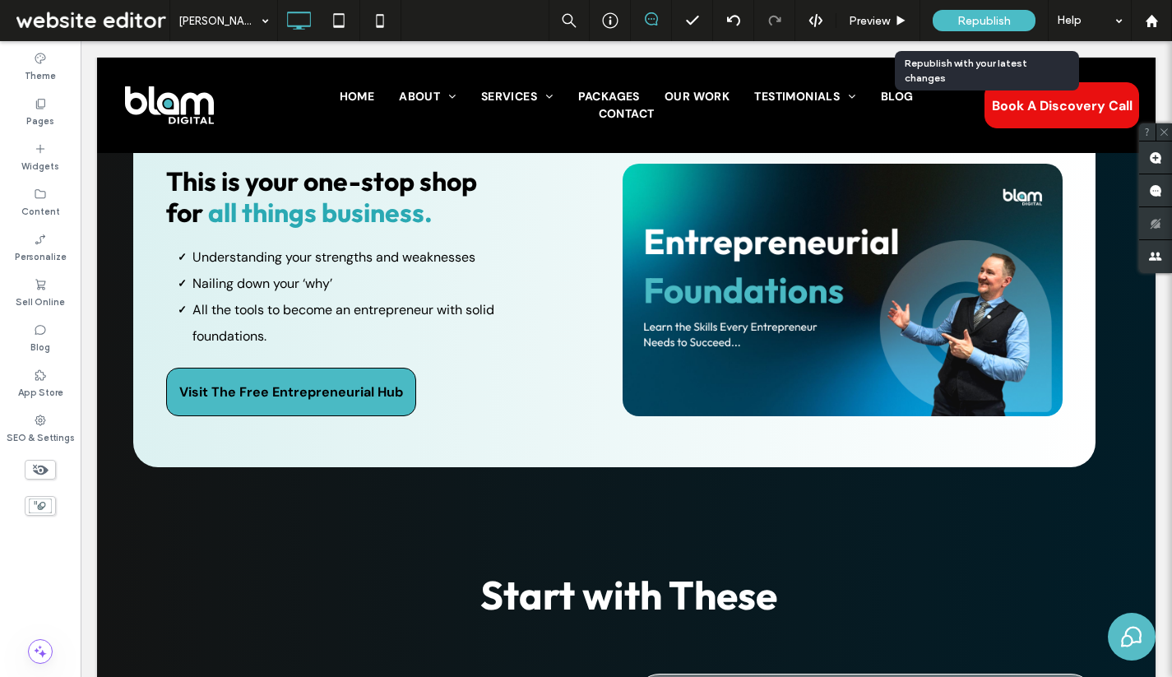
click at [992, 21] on span "Republish" at bounding box center [983, 21] width 53 height 14
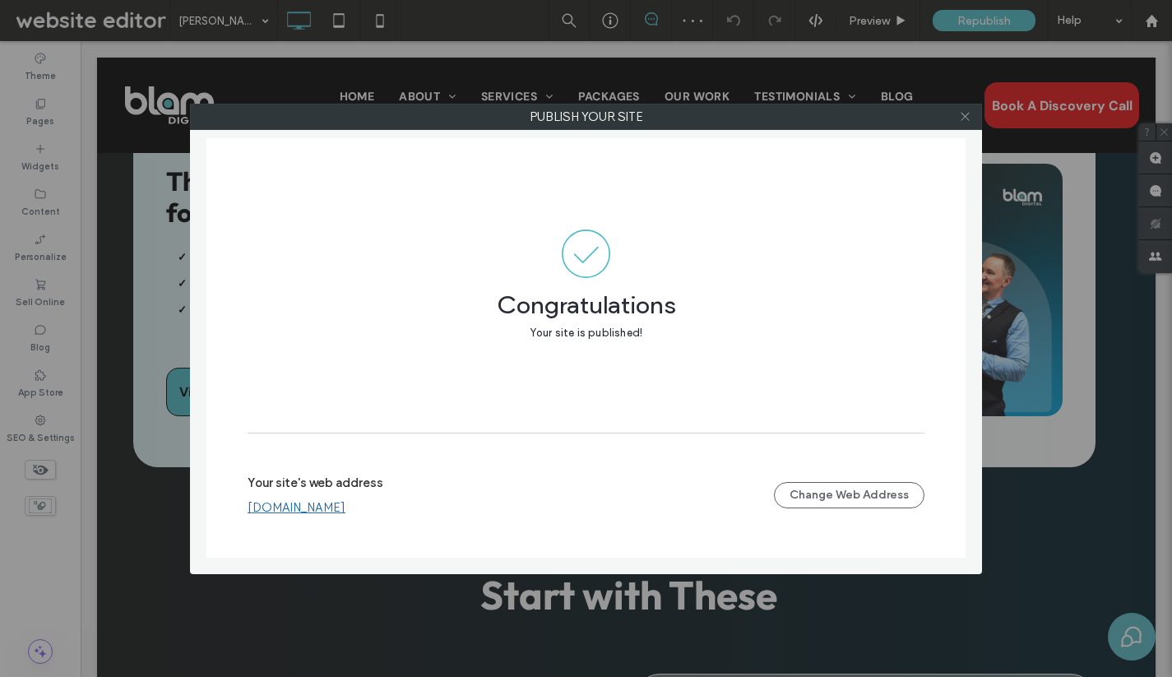
click at [965, 117] on use at bounding box center [965, 117] width 8 height 8
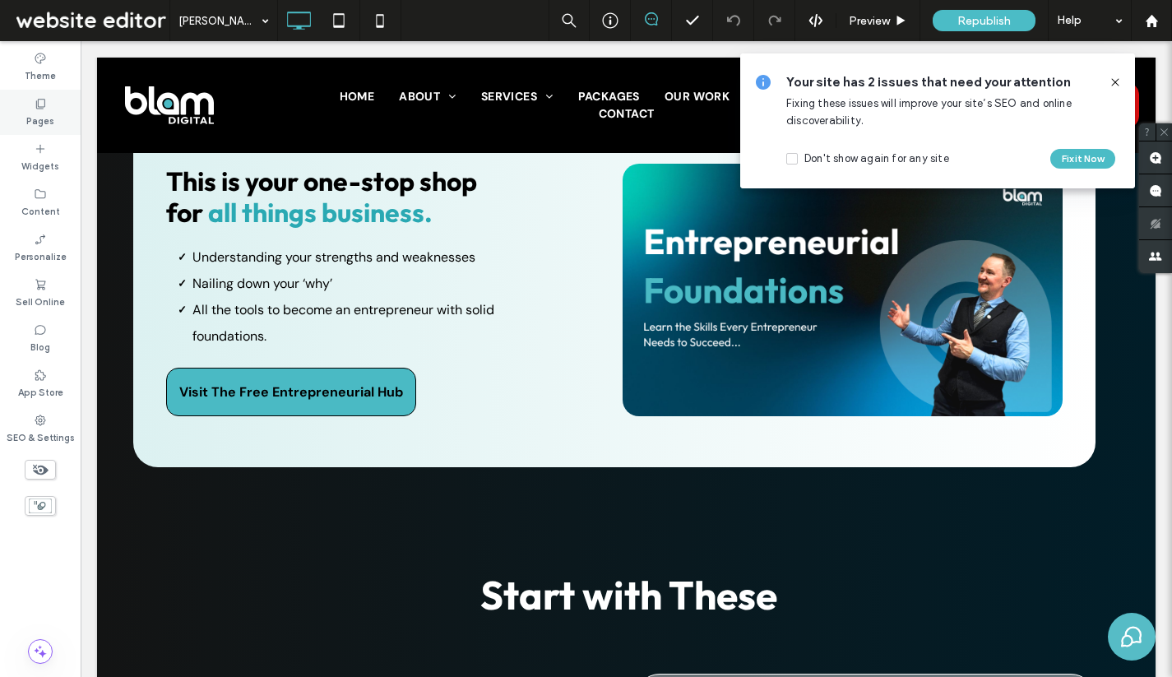
click at [54, 111] on div "Pages" at bounding box center [40, 112] width 81 height 45
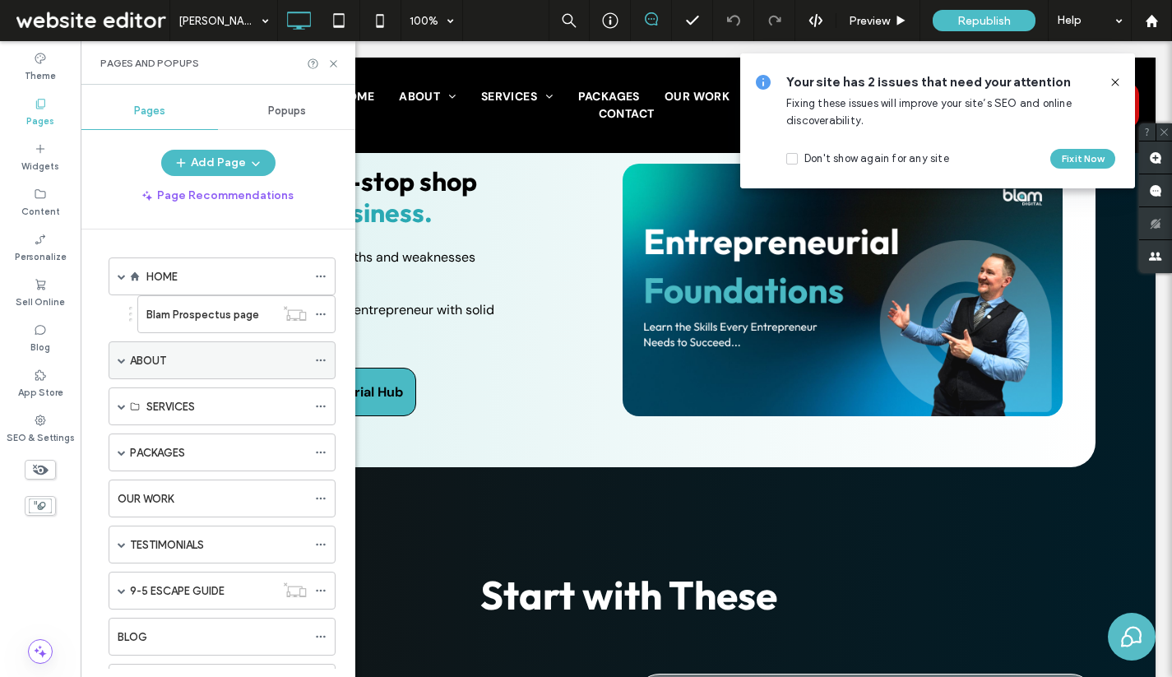
scroll to position [1239, 0]
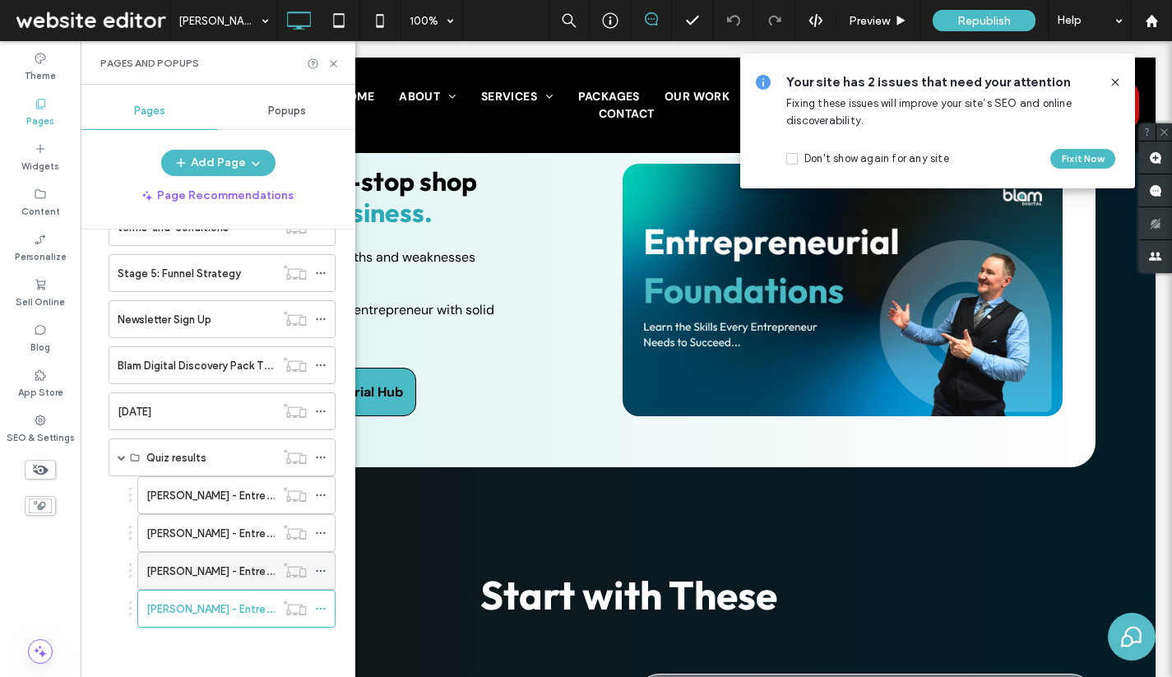
click at [219, 566] on label "[PERSON_NAME] - Entrepreneur Quiz Result LP" at bounding box center [261, 571] width 231 height 29
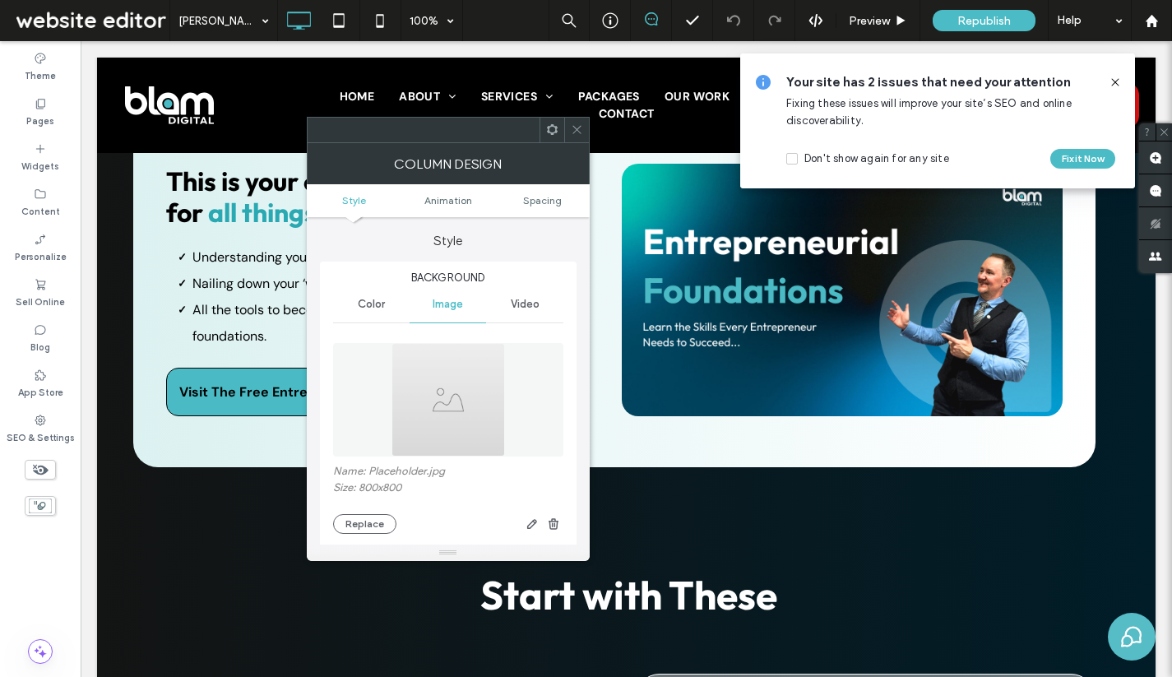
type input "**"
click at [362, 531] on button "Replace" at bounding box center [364, 524] width 63 height 20
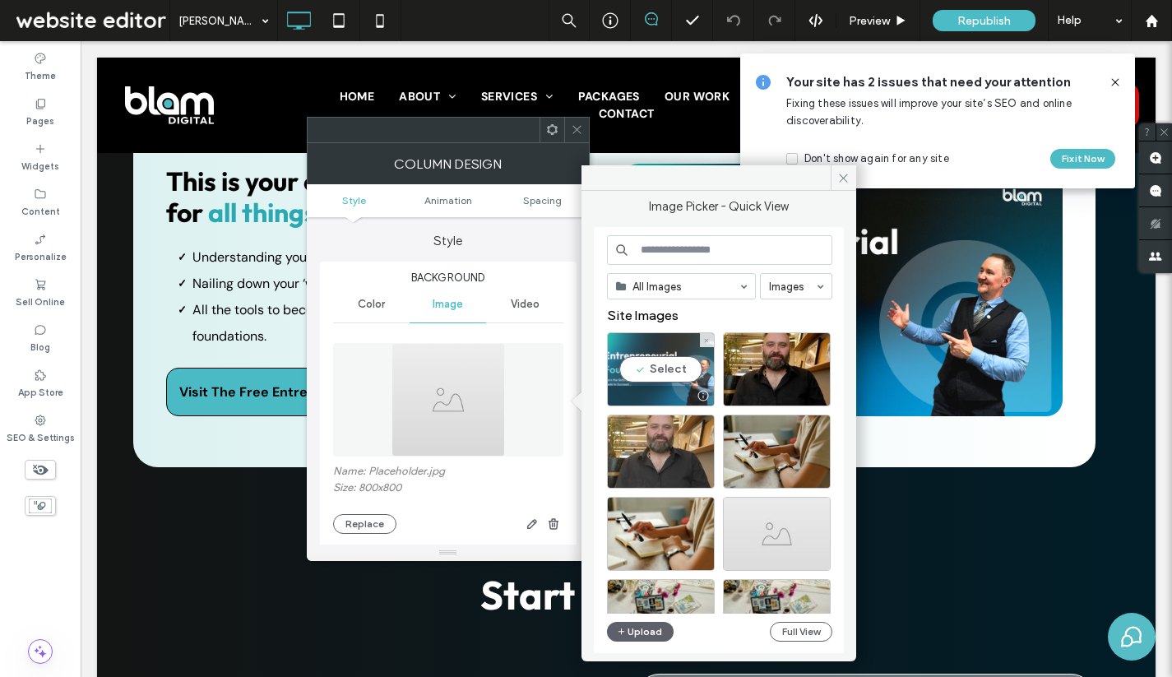
click at [676, 366] on div "Select" at bounding box center [661, 369] width 108 height 74
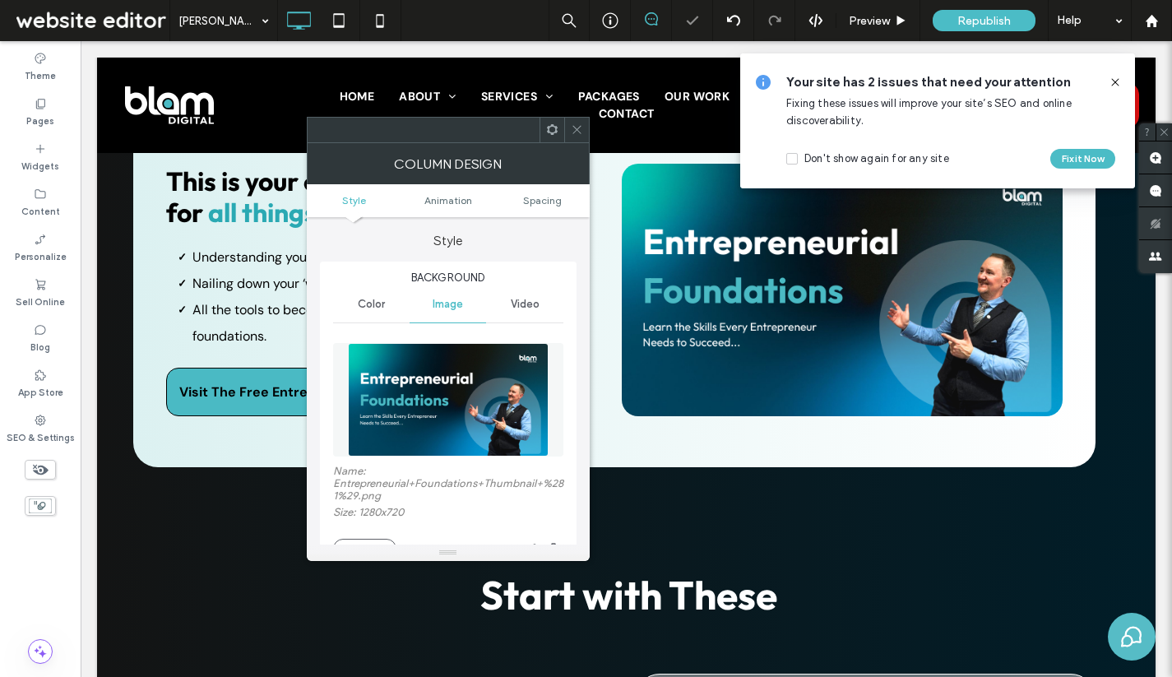
click at [574, 129] on icon at bounding box center [577, 129] width 12 height 12
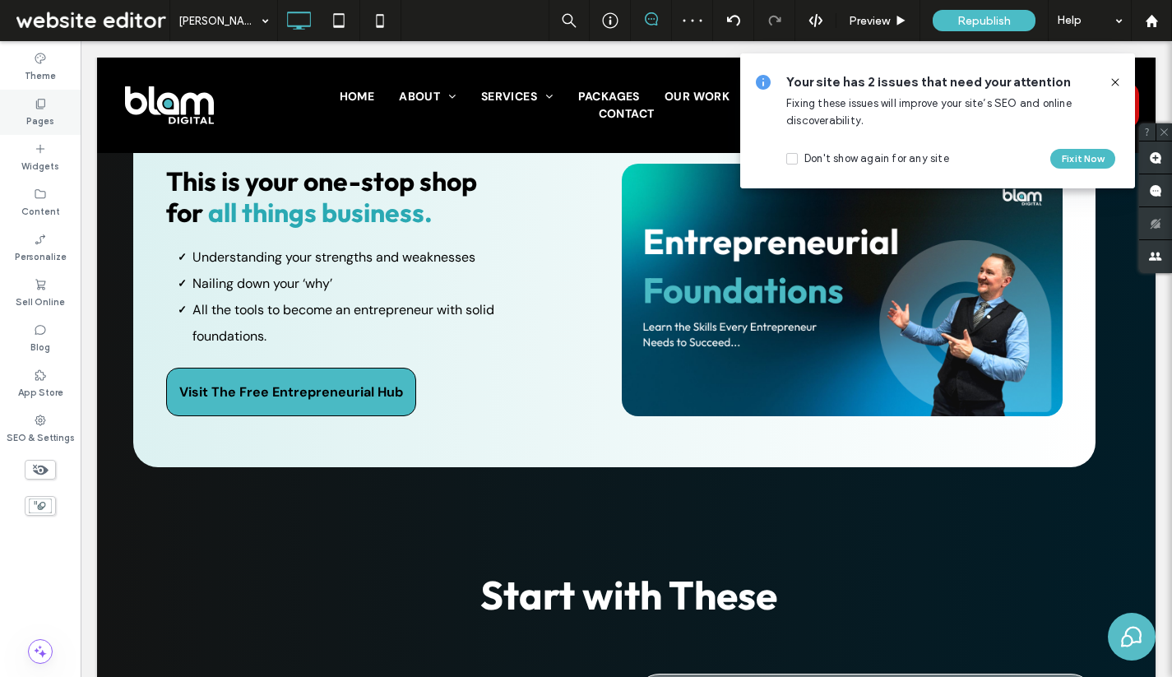
click at [54, 107] on div "Pages" at bounding box center [40, 112] width 81 height 45
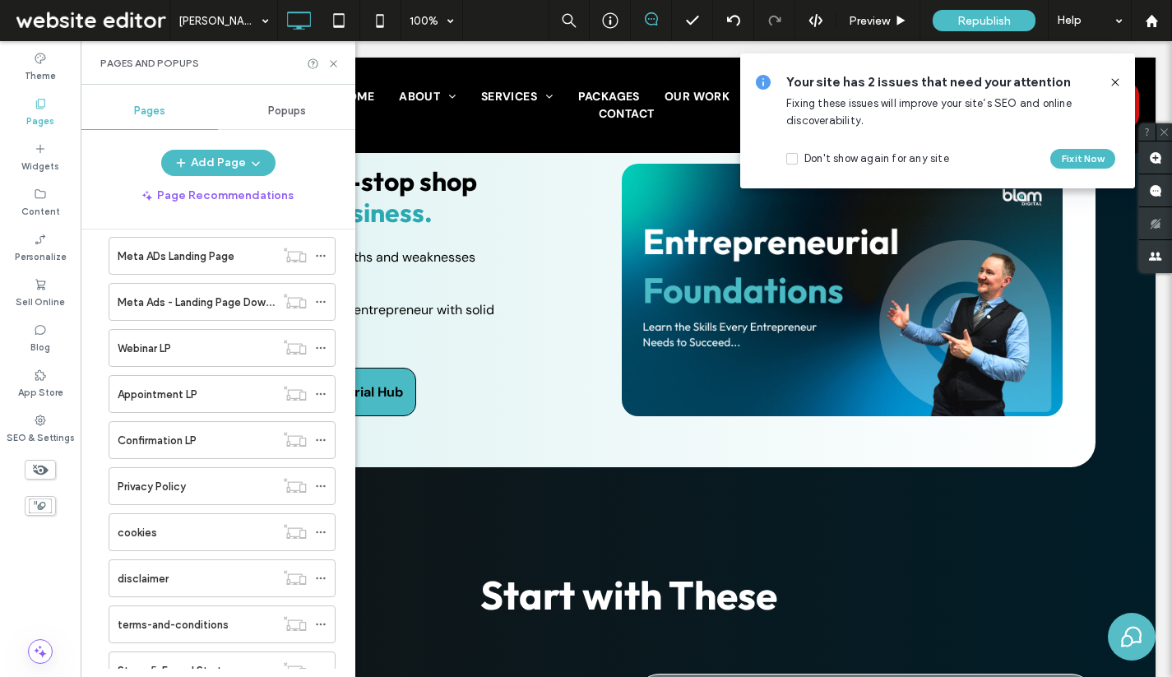
scroll to position [1239, 0]
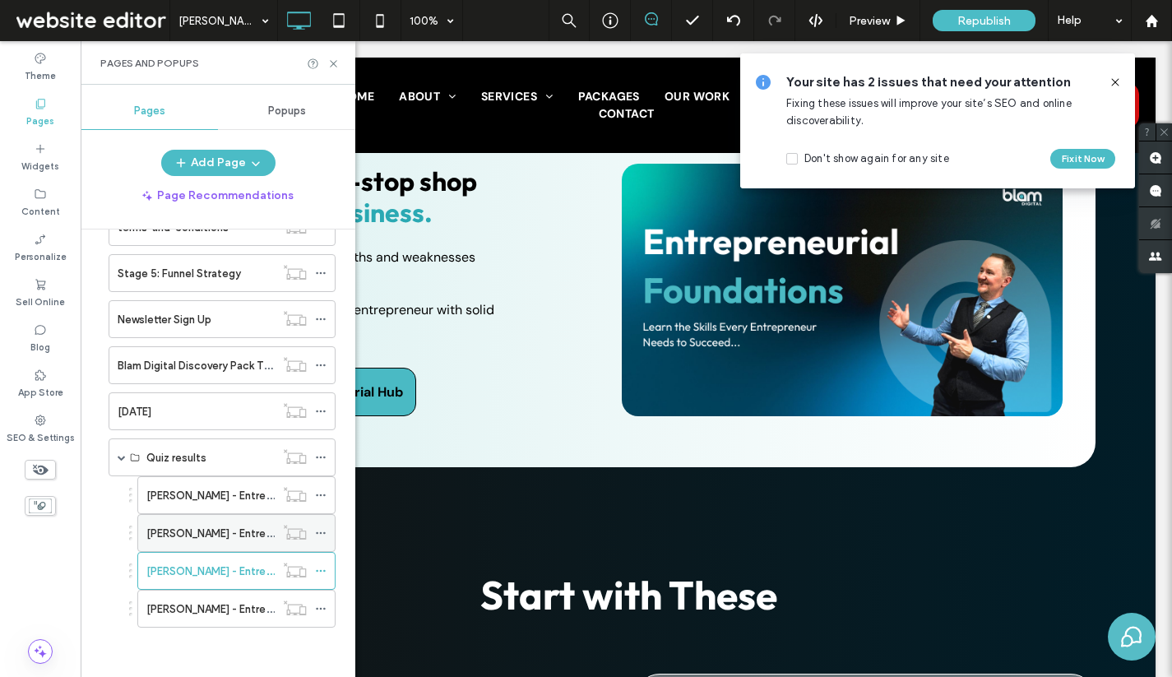
click at [215, 533] on label "[PERSON_NAME] - Entrepreneur Quiz Result LP" at bounding box center [261, 533] width 231 height 29
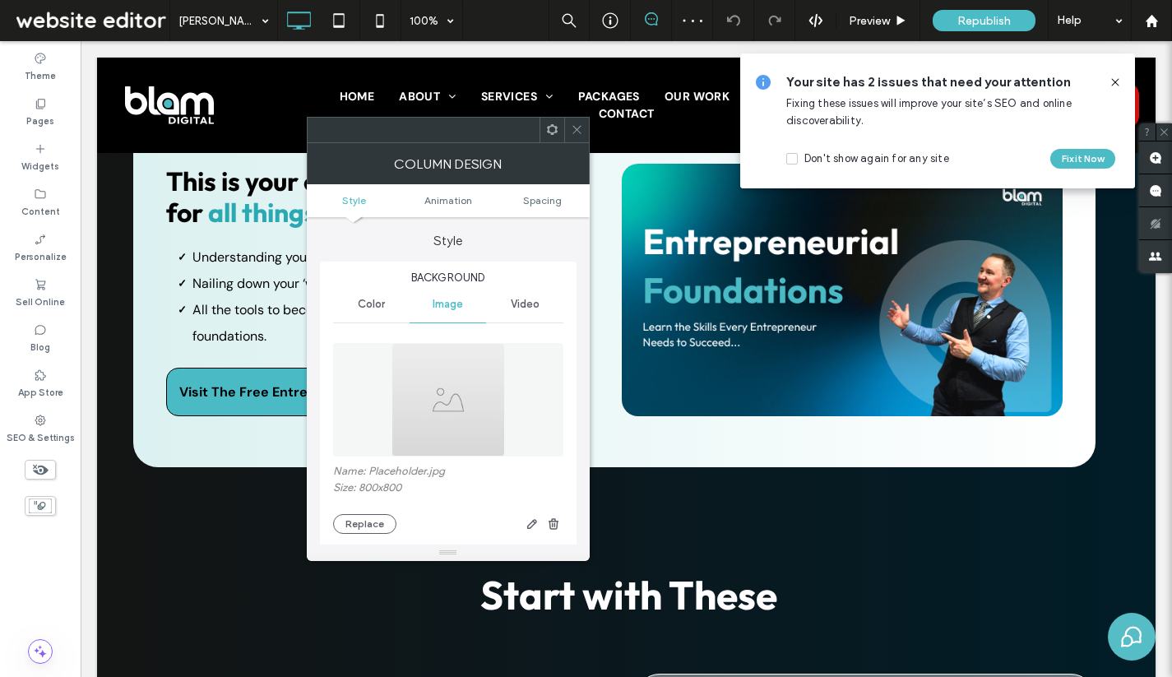
type input "**"
click at [372, 523] on button "Replace" at bounding box center [364, 524] width 63 height 20
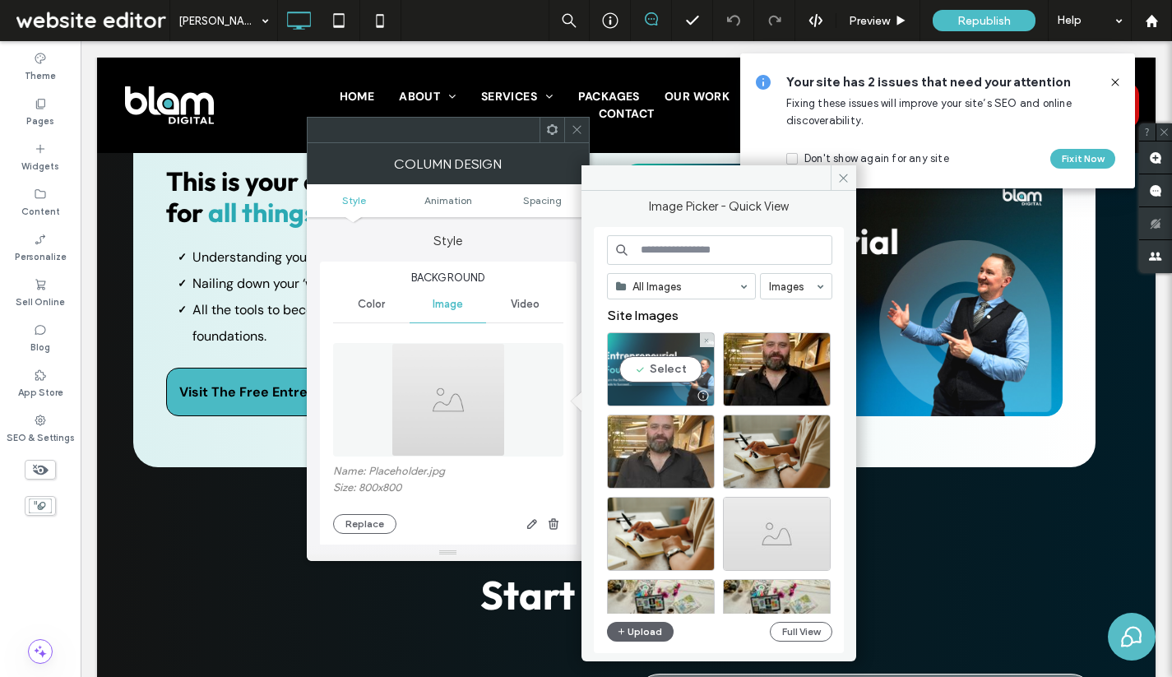
click at [633, 365] on div "Select" at bounding box center [661, 369] width 108 height 74
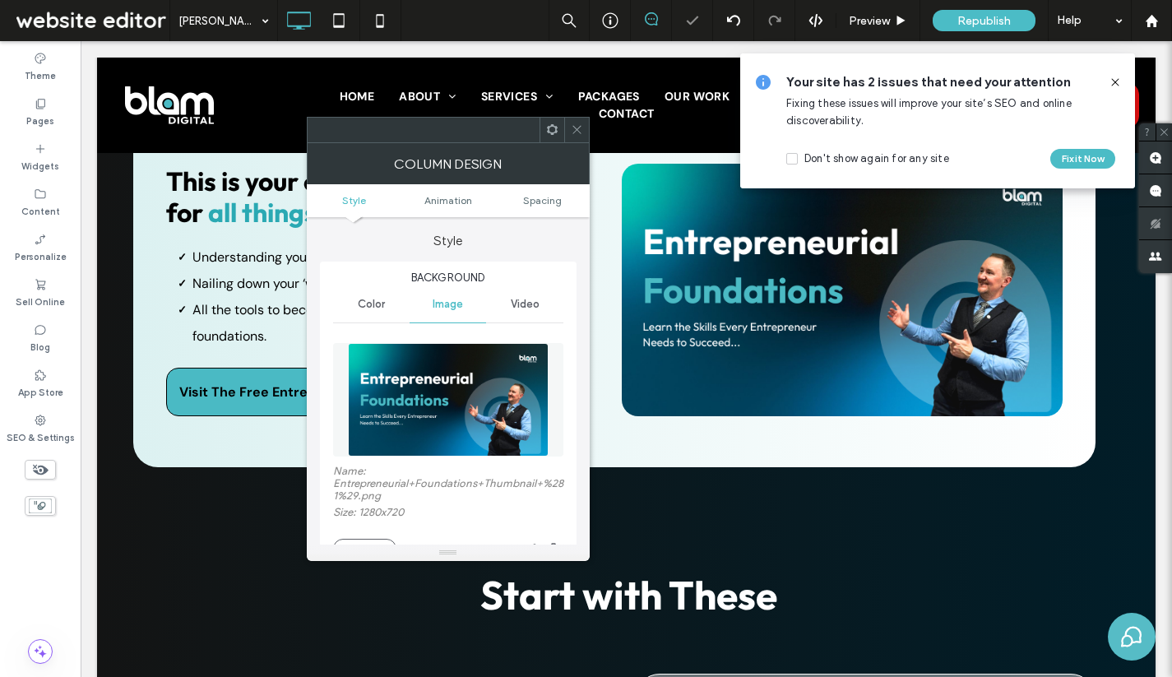
click at [585, 127] on div at bounding box center [576, 130] width 25 height 25
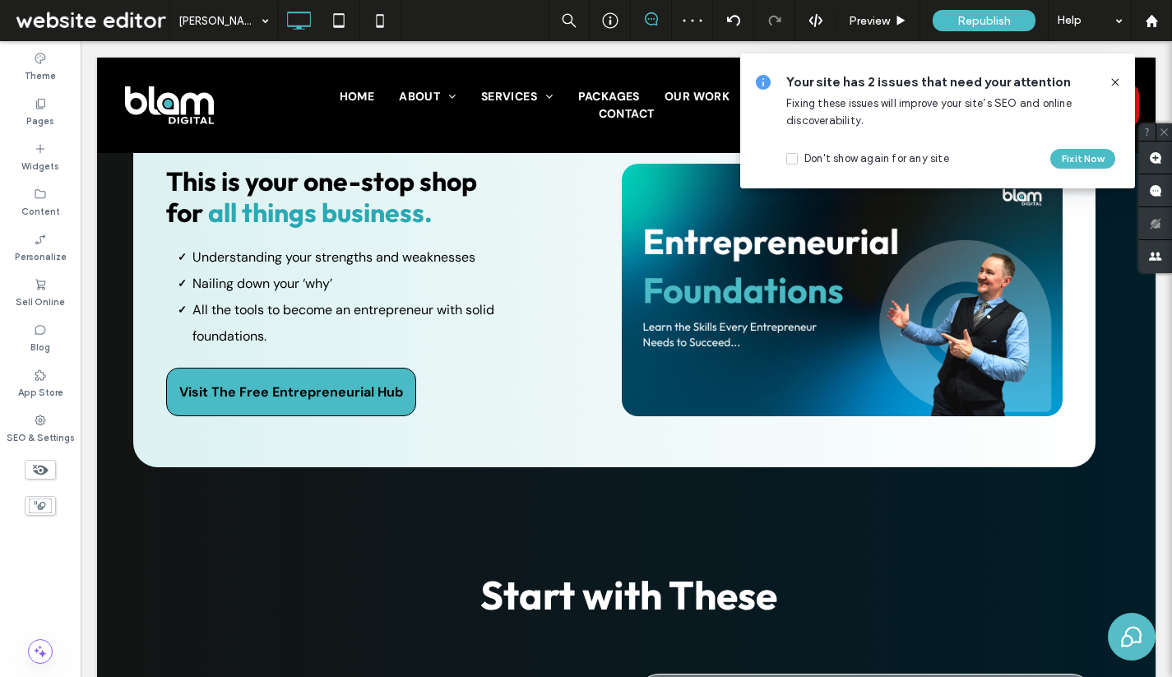
click at [1119, 82] on icon at bounding box center [1115, 82] width 13 height 13
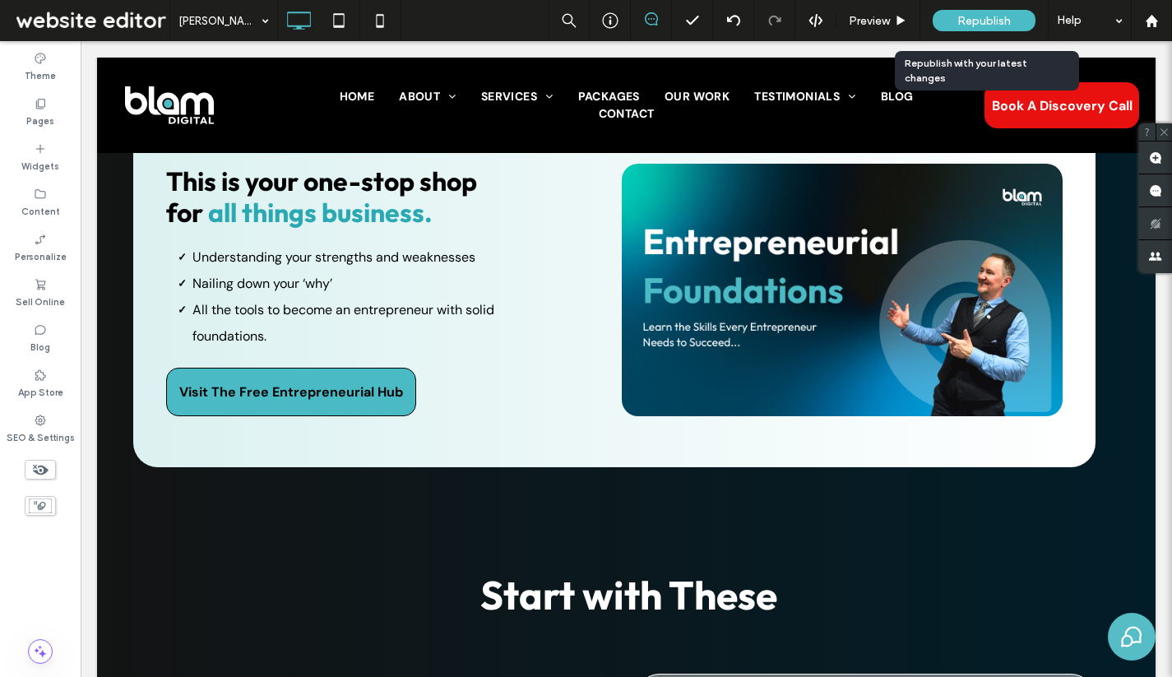
click at [978, 19] on span "Republish" at bounding box center [983, 21] width 53 height 14
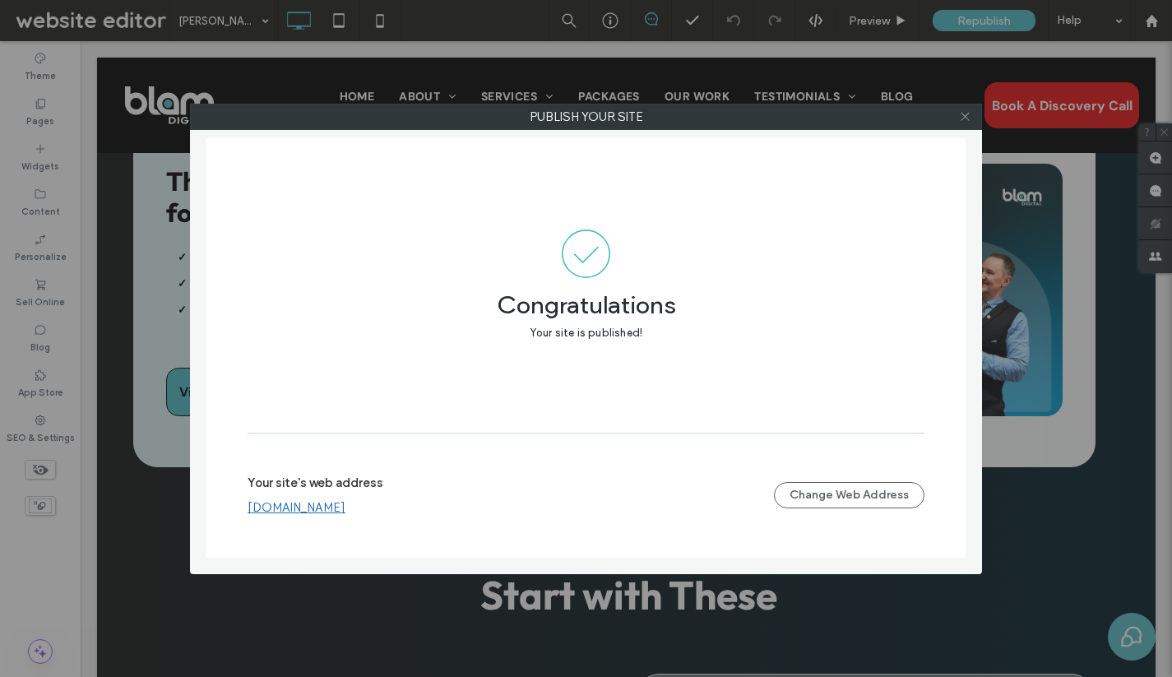
click at [966, 116] on icon at bounding box center [965, 116] width 12 height 12
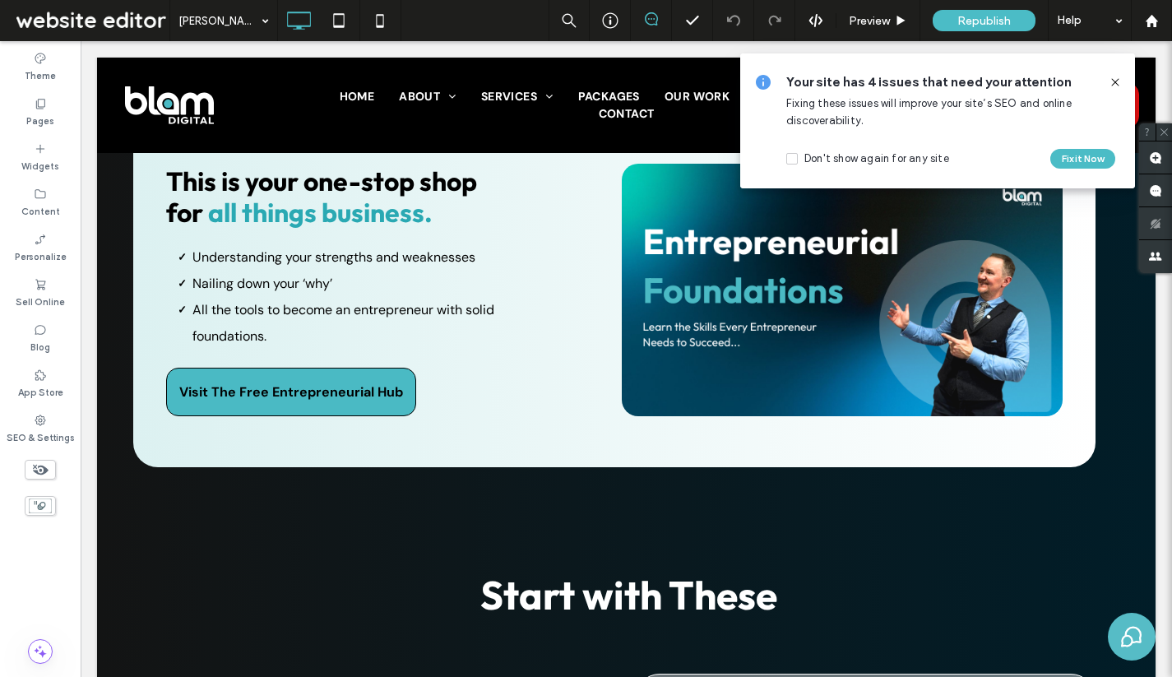
click at [1118, 81] on icon at bounding box center [1115, 82] width 13 height 13
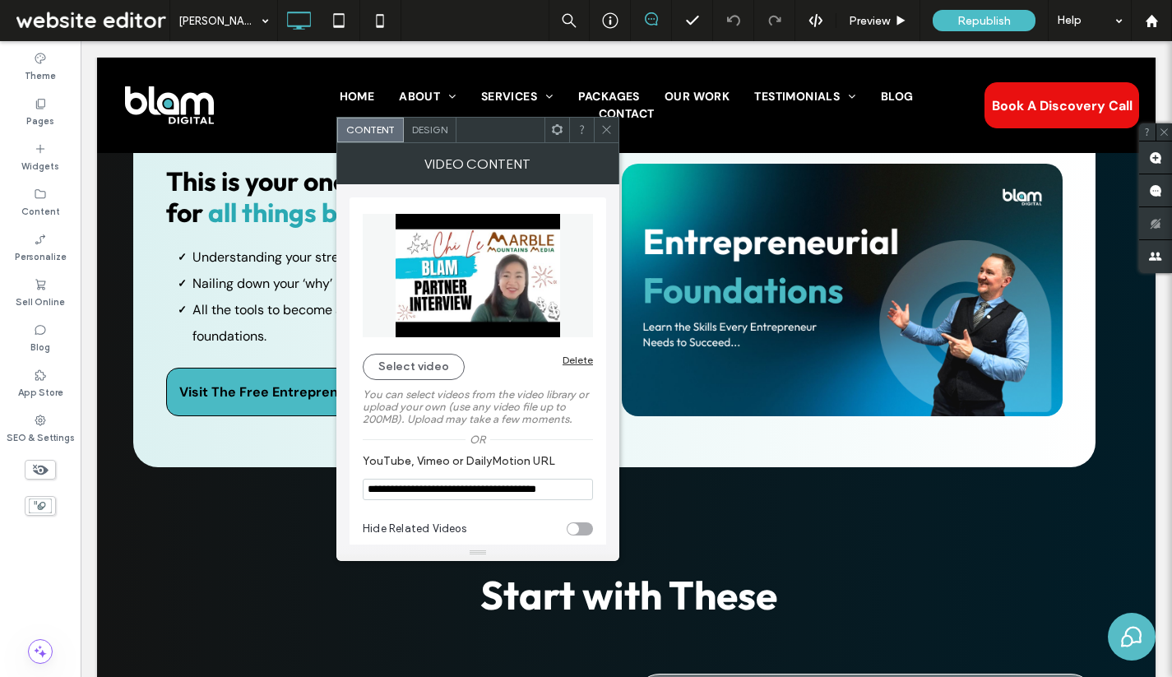
click at [444, 136] on div "Design" at bounding box center [430, 130] width 53 height 25
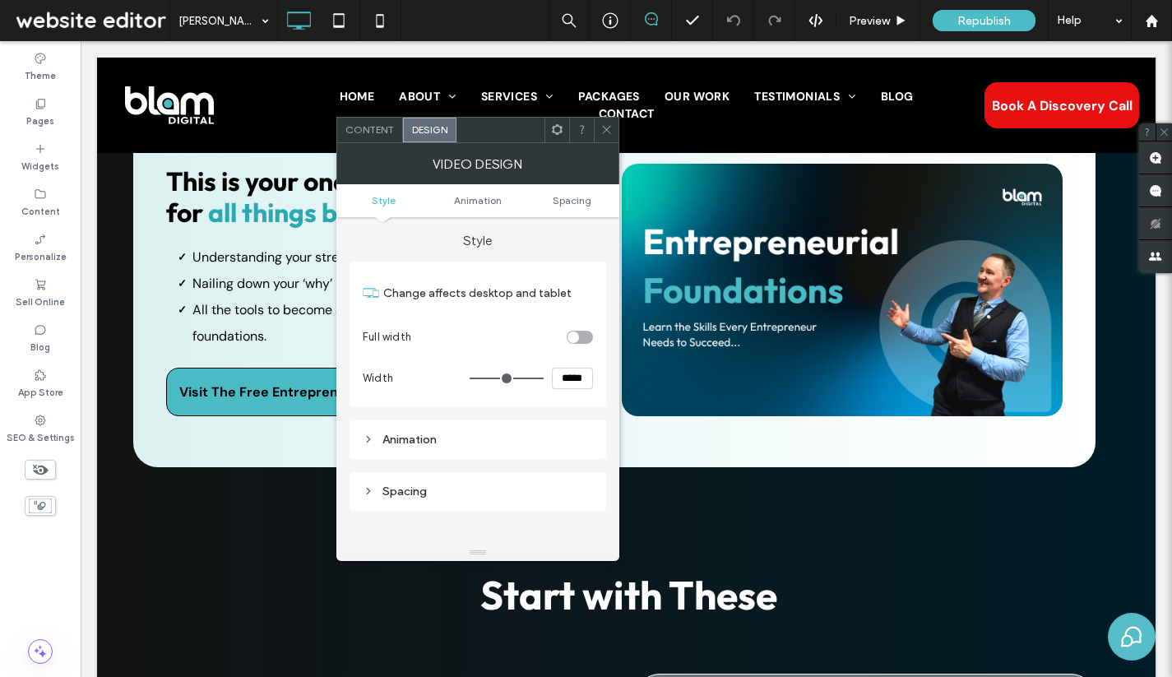
click at [610, 134] on icon at bounding box center [606, 129] width 12 height 12
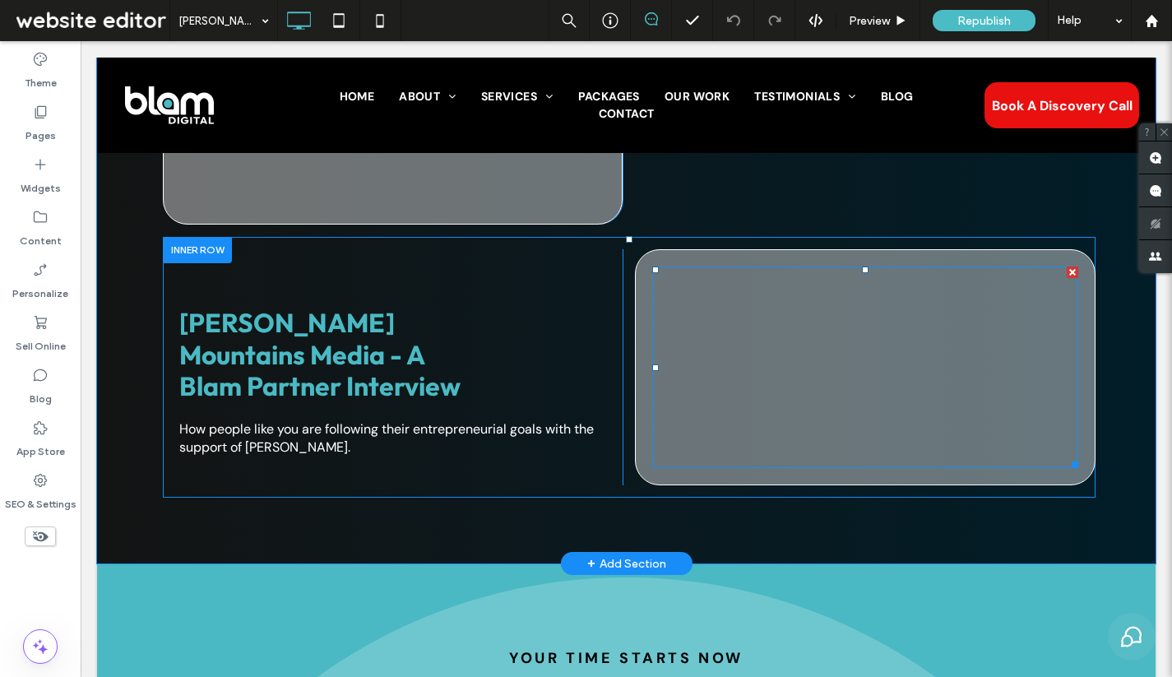
click at [980, 340] on span at bounding box center [865, 366] width 426 height 201
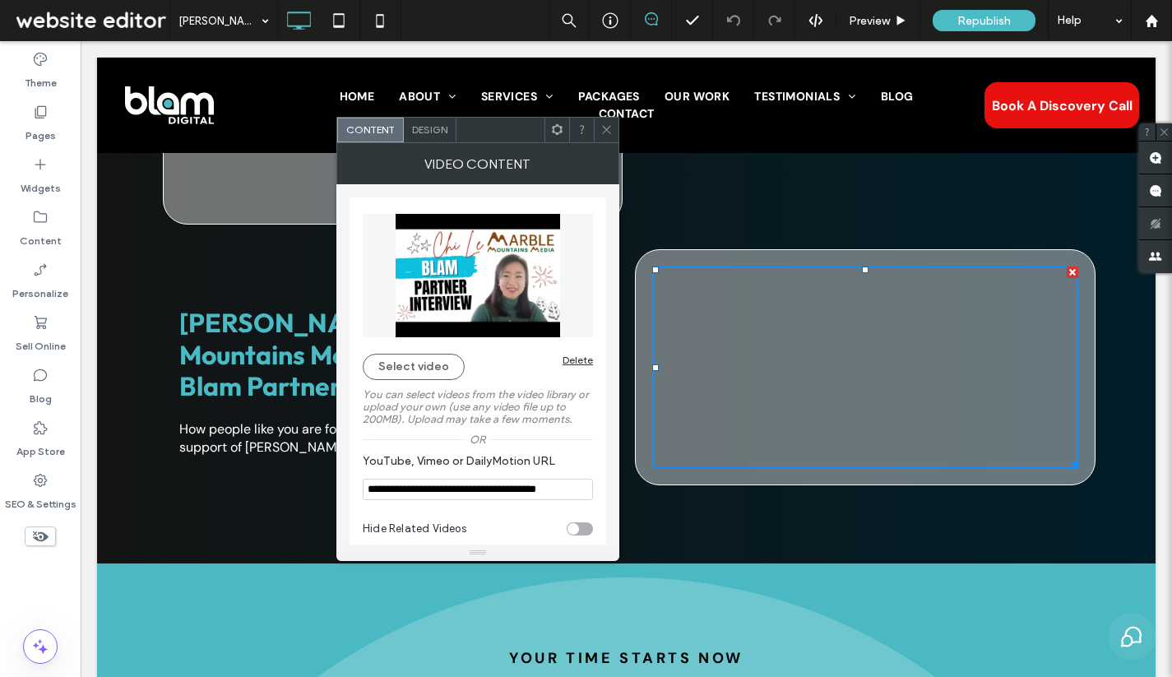
click at [487, 490] on input "**********" at bounding box center [478, 489] width 230 height 21
click at [609, 132] on icon at bounding box center [606, 129] width 12 height 12
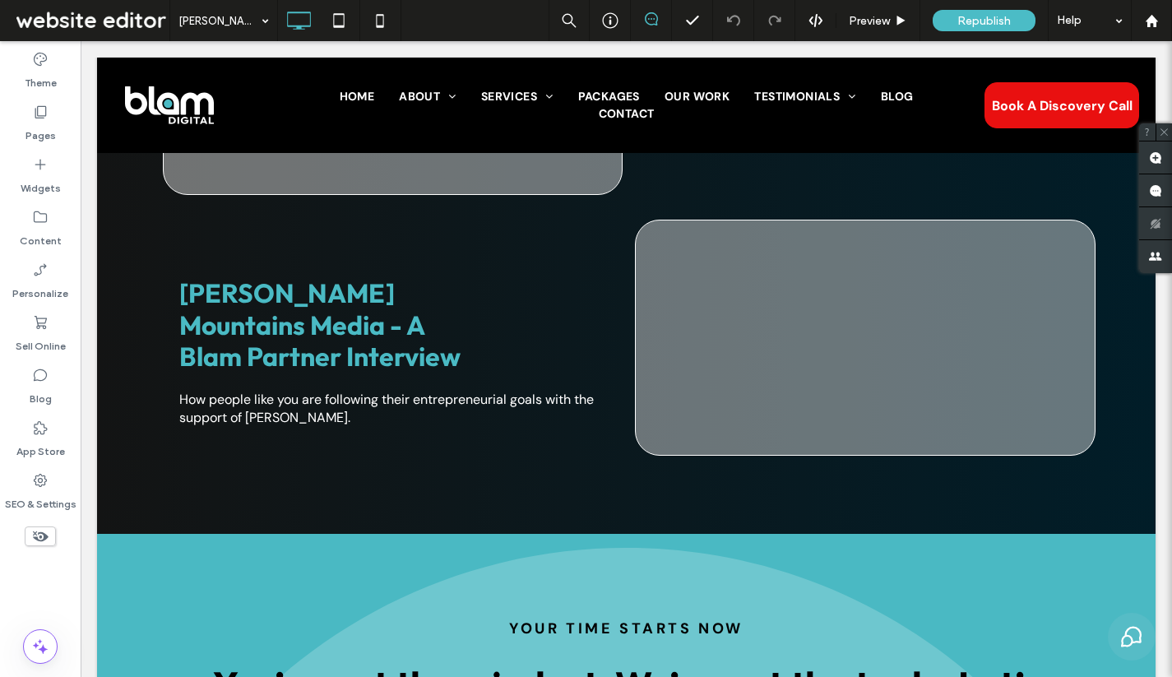
scroll to position [3632, 0]
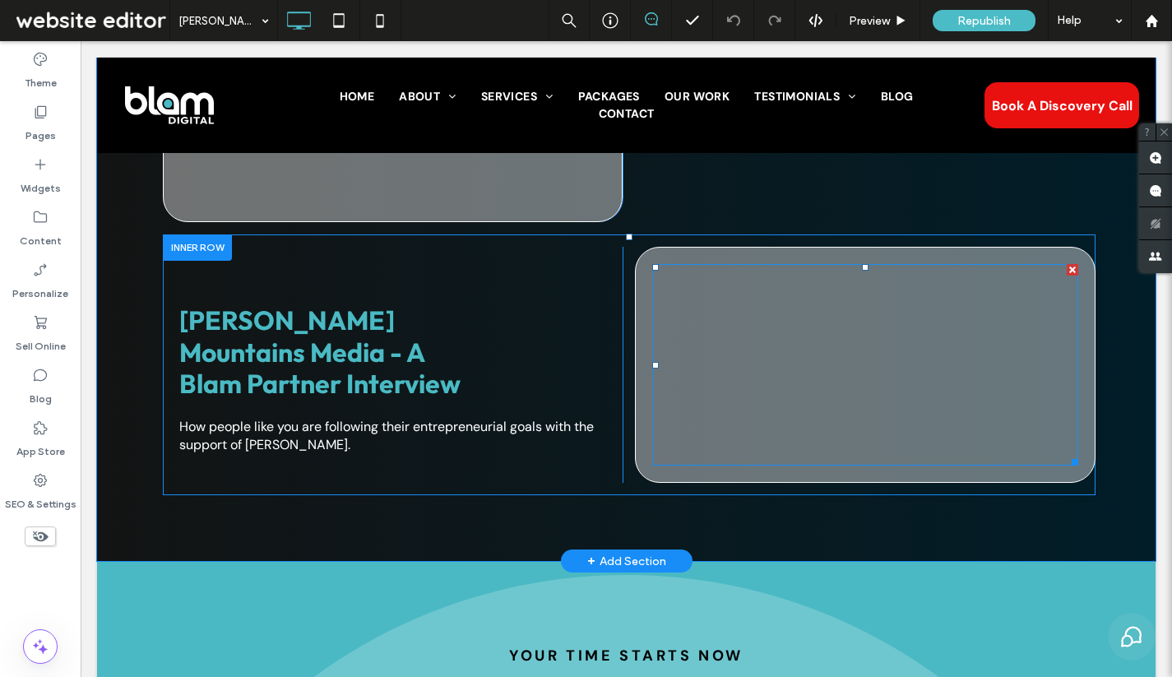
click at [726, 342] on span at bounding box center [865, 364] width 426 height 201
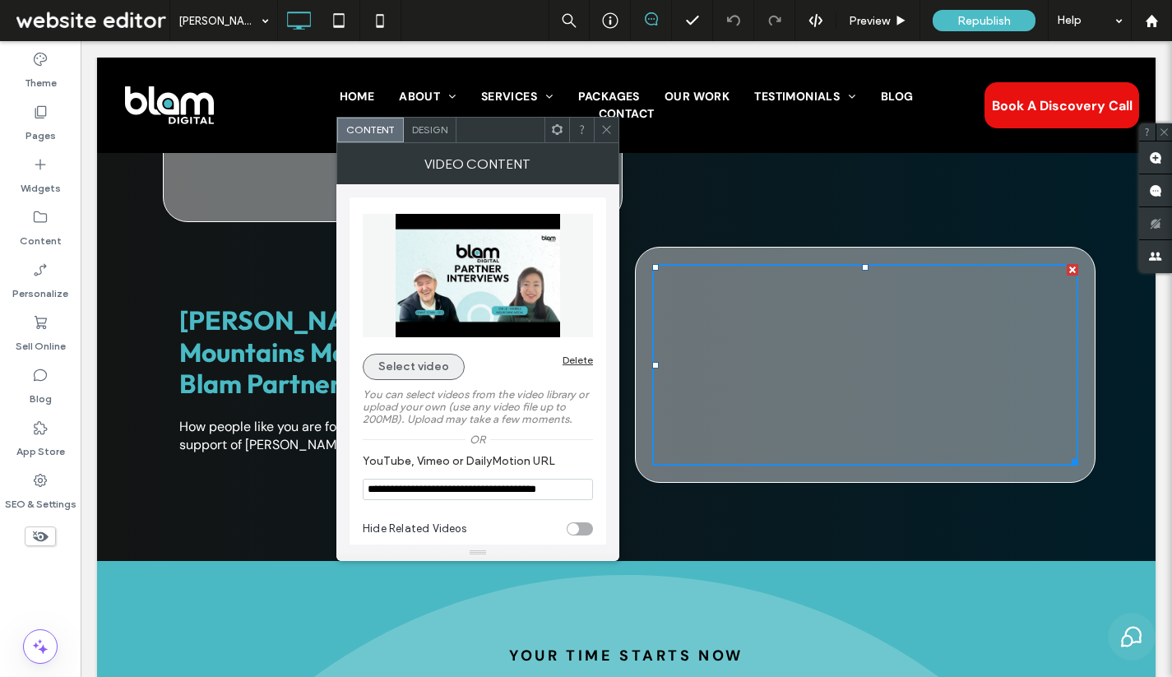
click at [428, 369] on button "Select video" at bounding box center [414, 367] width 102 height 26
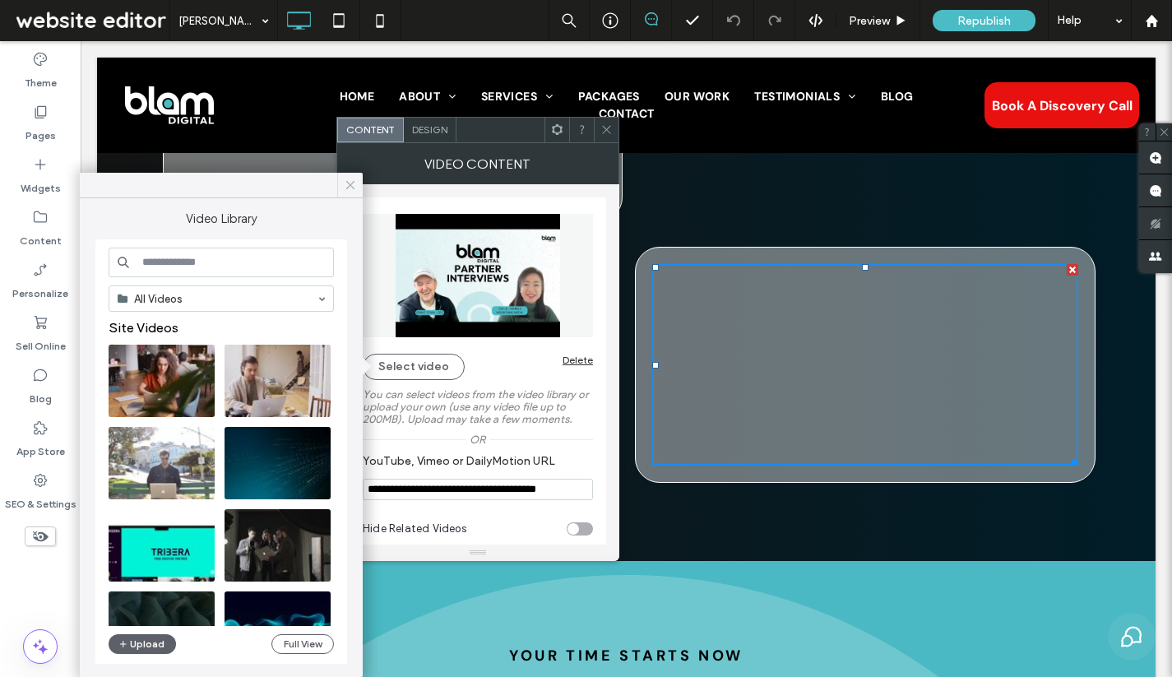
click at [347, 183] on icon at bounding box center [350, 185] width 15 height 15
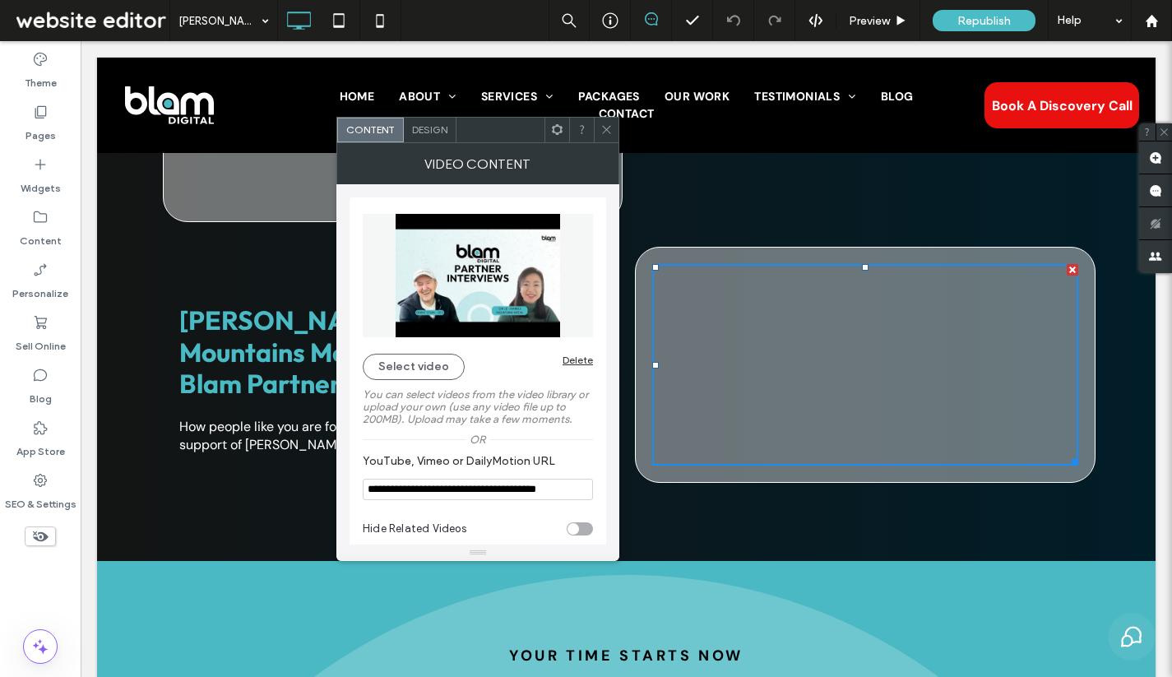
scroll to position [18, 0]
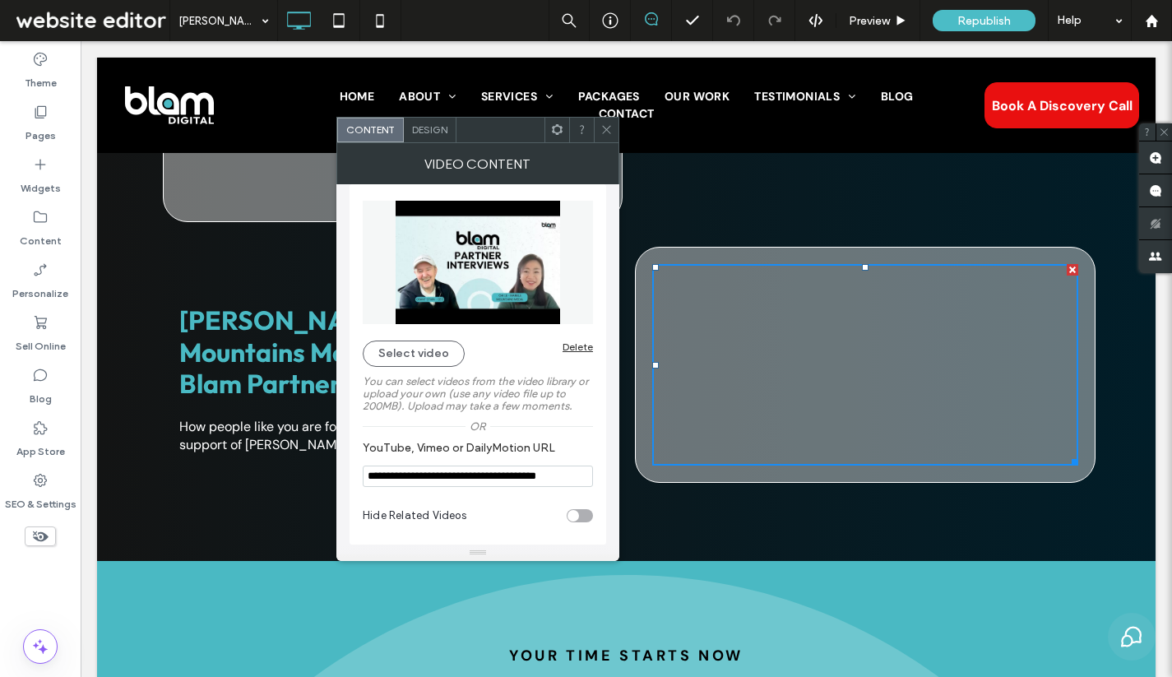
click at [505, 478] on input "**********" at bounding box center [478, 475] width 230 height 21
paste input "YouTube, Vimeo or DailyMotion URL"
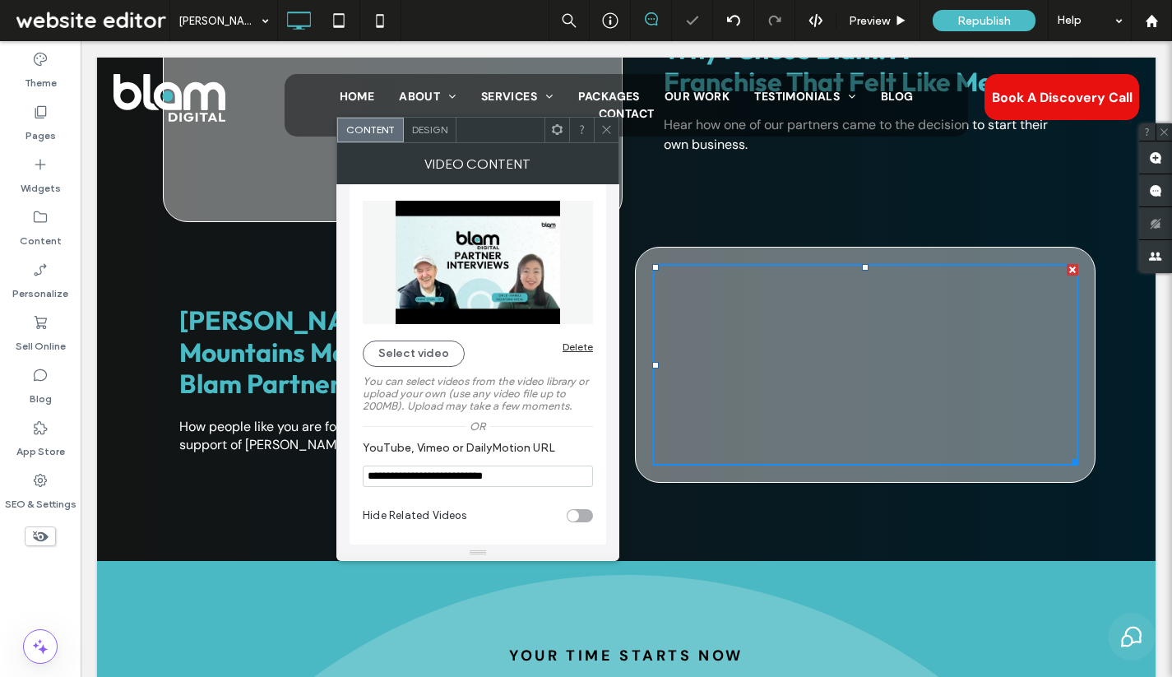
type input "**********"
click at [609, 135] on icon at bounding box center [606, 129] width 12 height 12
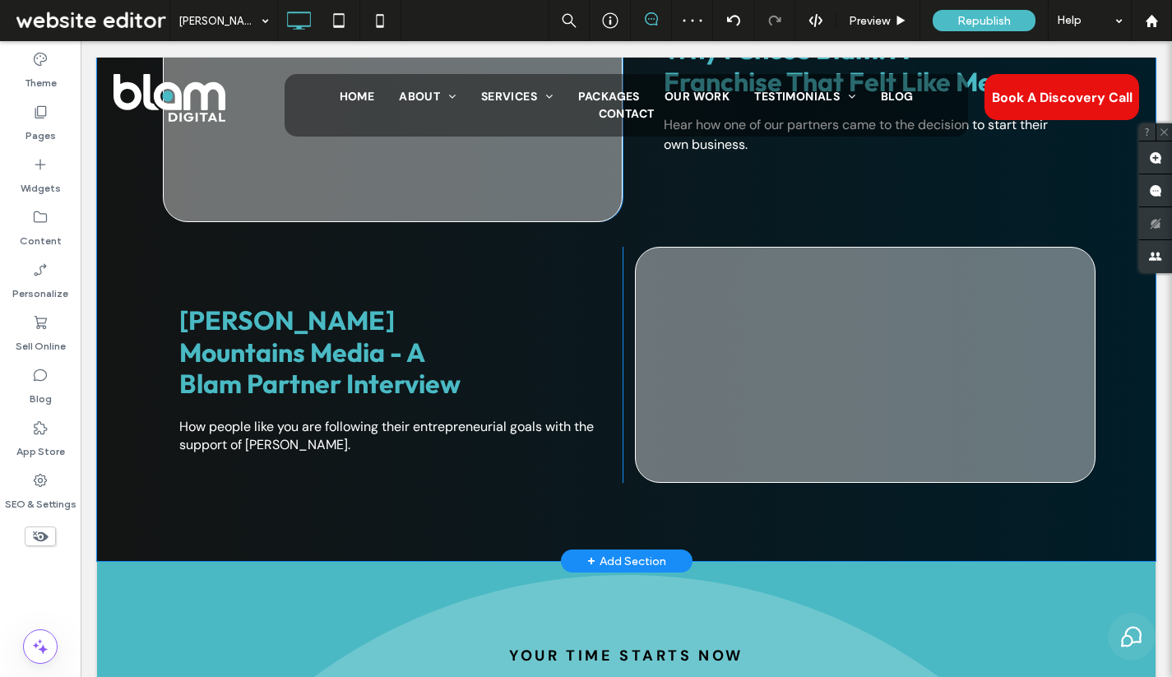
click at [1105, 221] on div "Start with These A Day in the Life of a Blam Franchisee See what running a digi…" at bounding box center [626, 59] width 987 height 924
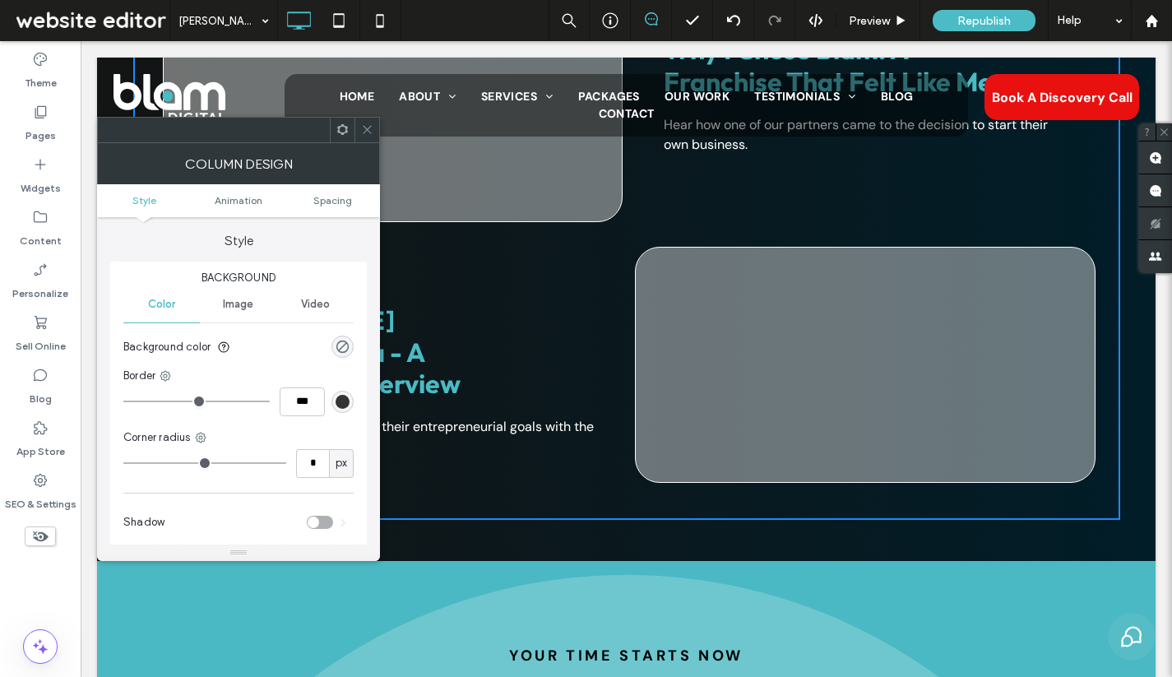
click at [1074, 176] on div "Why I Chose Blam: A Franchise That Felt Like Me Hear how one of our partners ca…" at bounding box center [853, 104] width 461 height 236
click at [366, 143] on div "Column Design" at bounding box center [238, 163] width 283 height 41
click at [366, 128] on use at bounding box center [367, 130] width 8 height 8
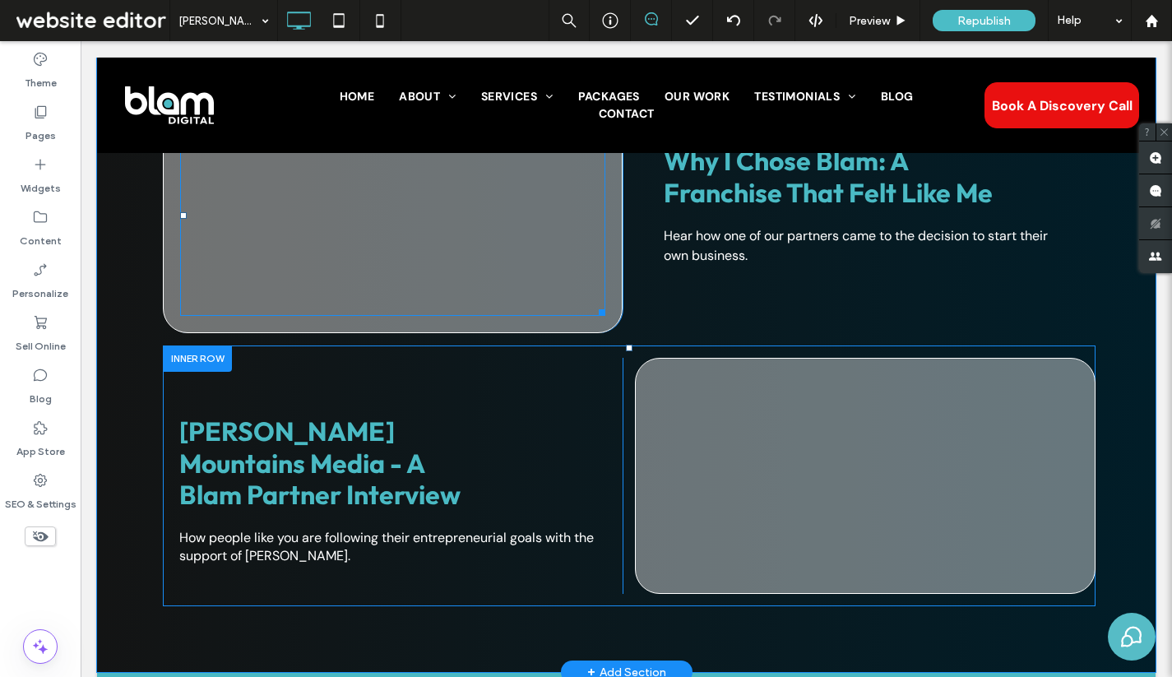
scroll to position [3513, 0]
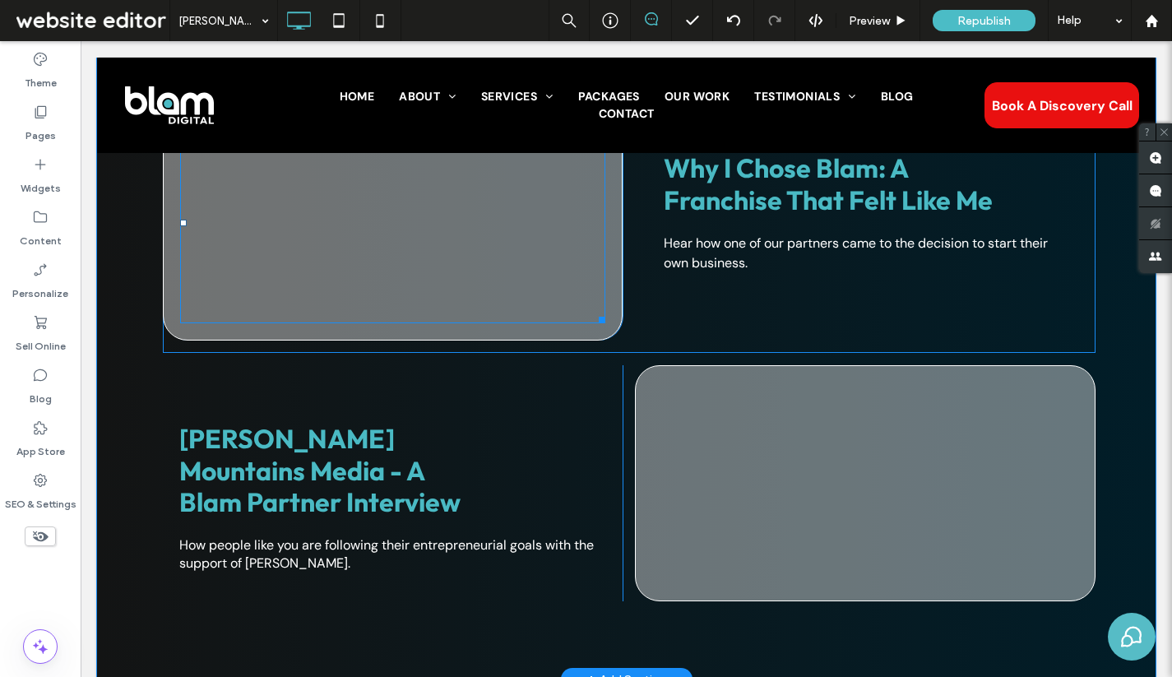
click at [409, 225] on span at bounding box center [392, 222] width 425 height 201
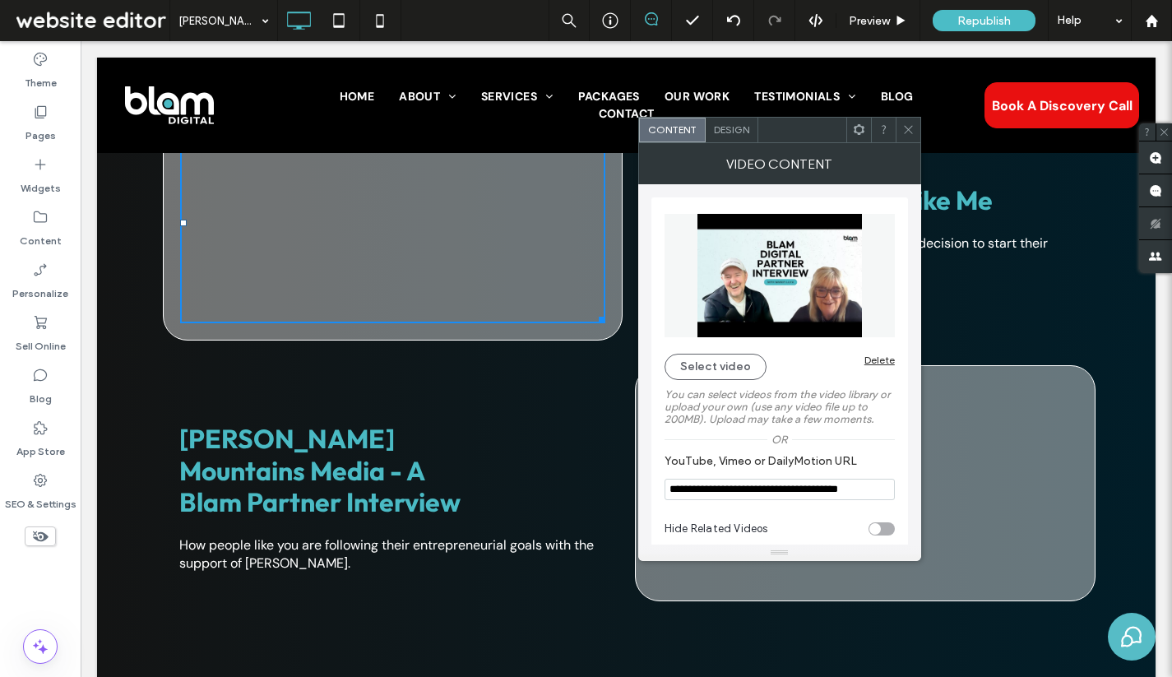
click at [905, 129] on icon at bounding box center [908, 129] width 12 height 12
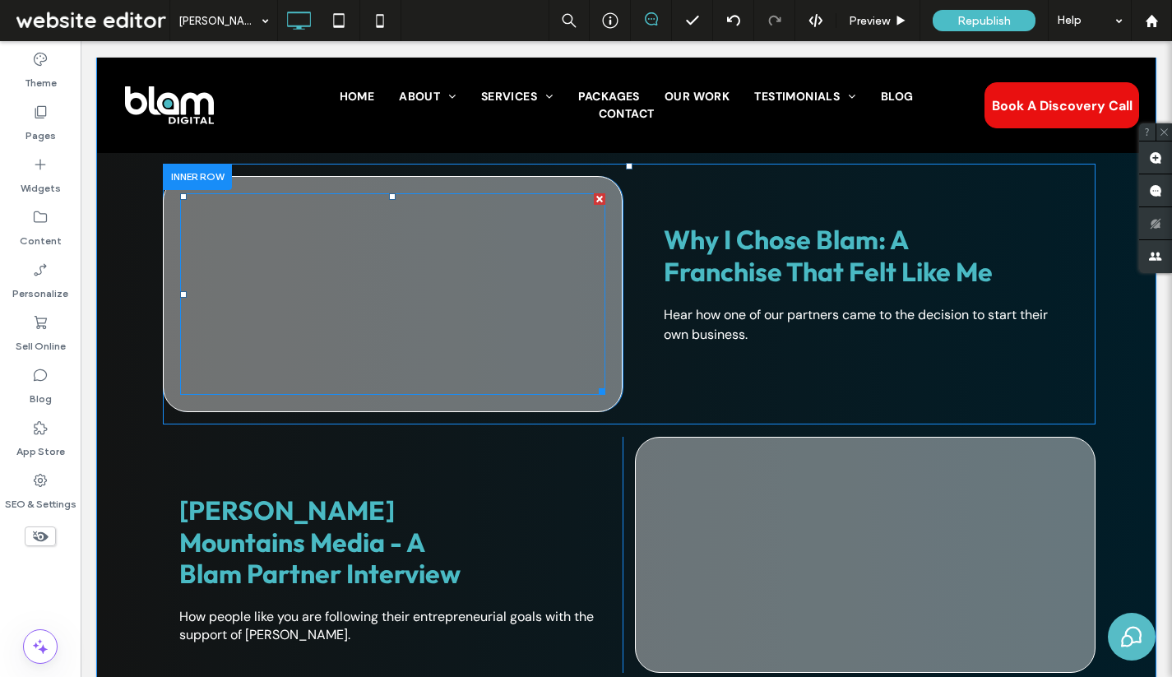
scroll to position [3439, 0]
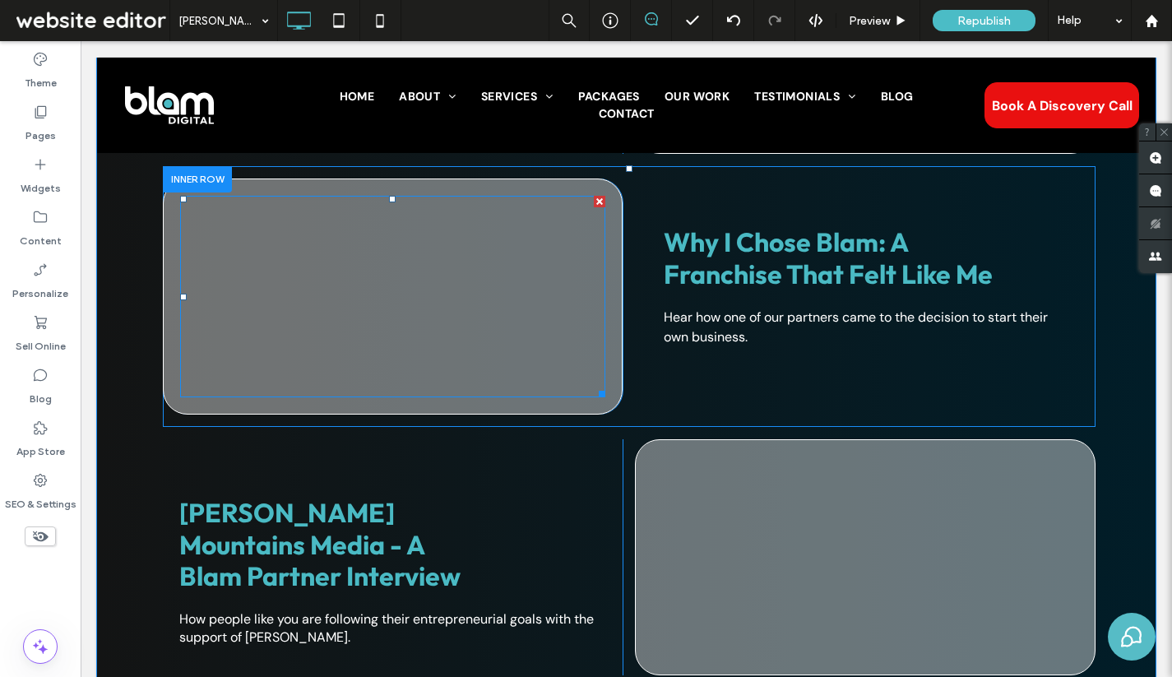
click at [387, 290] on span at bounding box center [392, 296] width 425 height 201
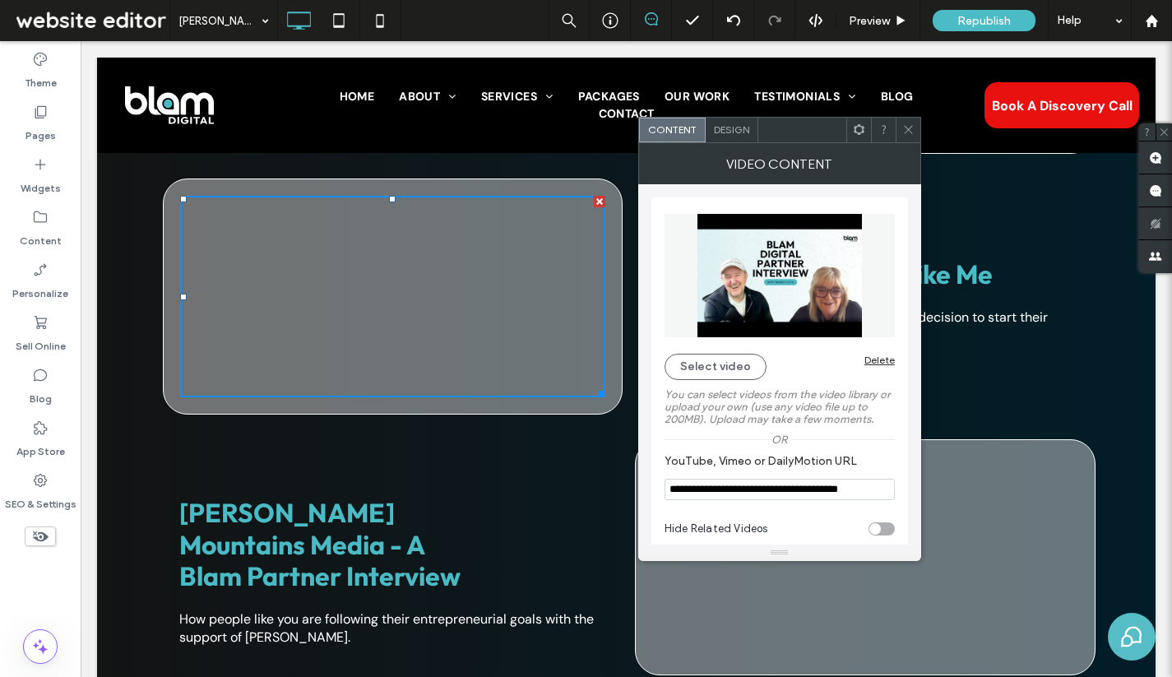
click at [906, 132] on icon at bounding box center [908, 129] width 12 height 12
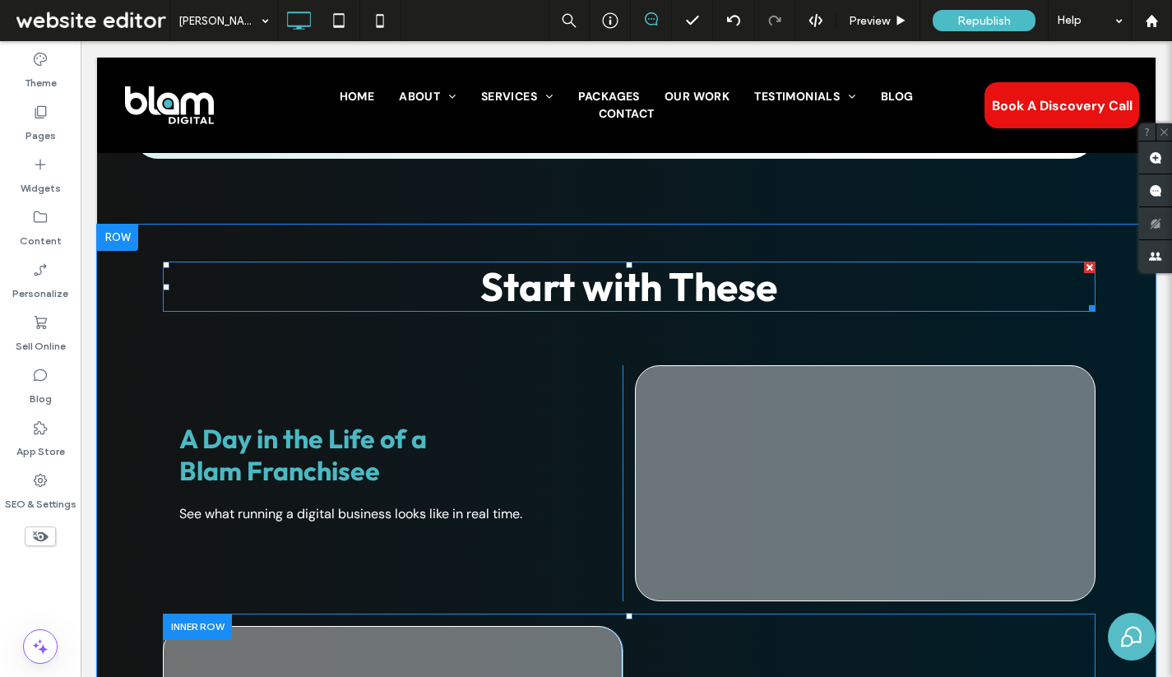
scroll to position [2981, 0]
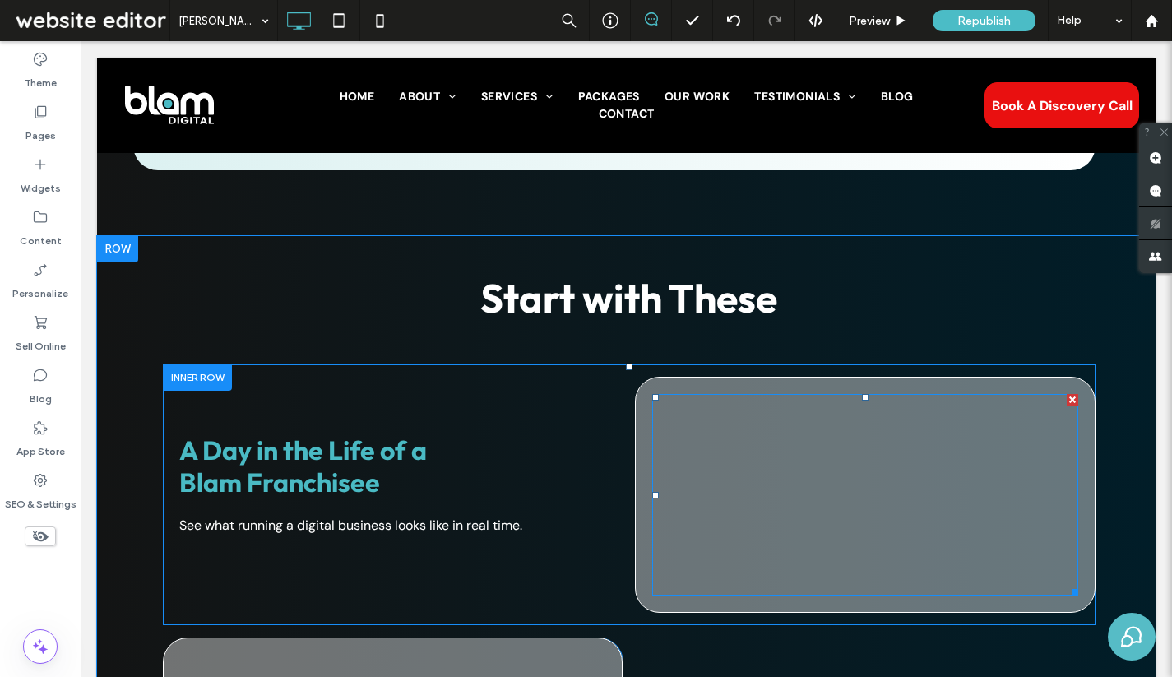
click at [864, 498] on span at bounding box center [865, 494] width 426 height 201
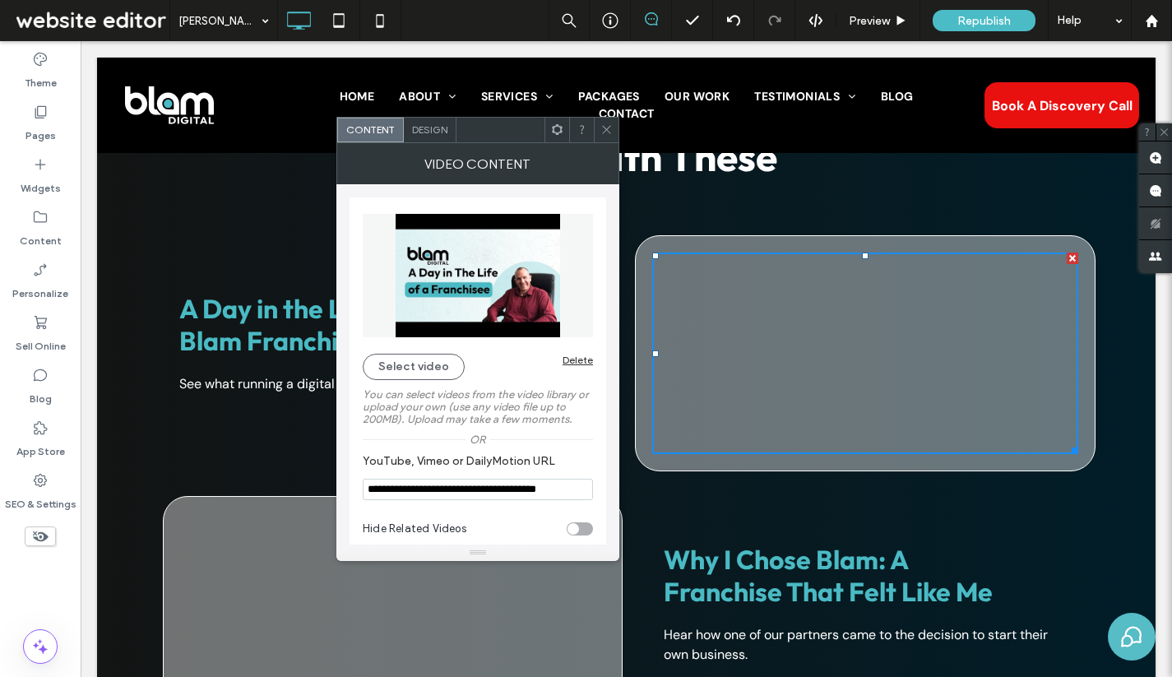
scroll to position [3123, 0]
click at [607, 127] on icon at bounding box center [606, 129] width 12 height 12
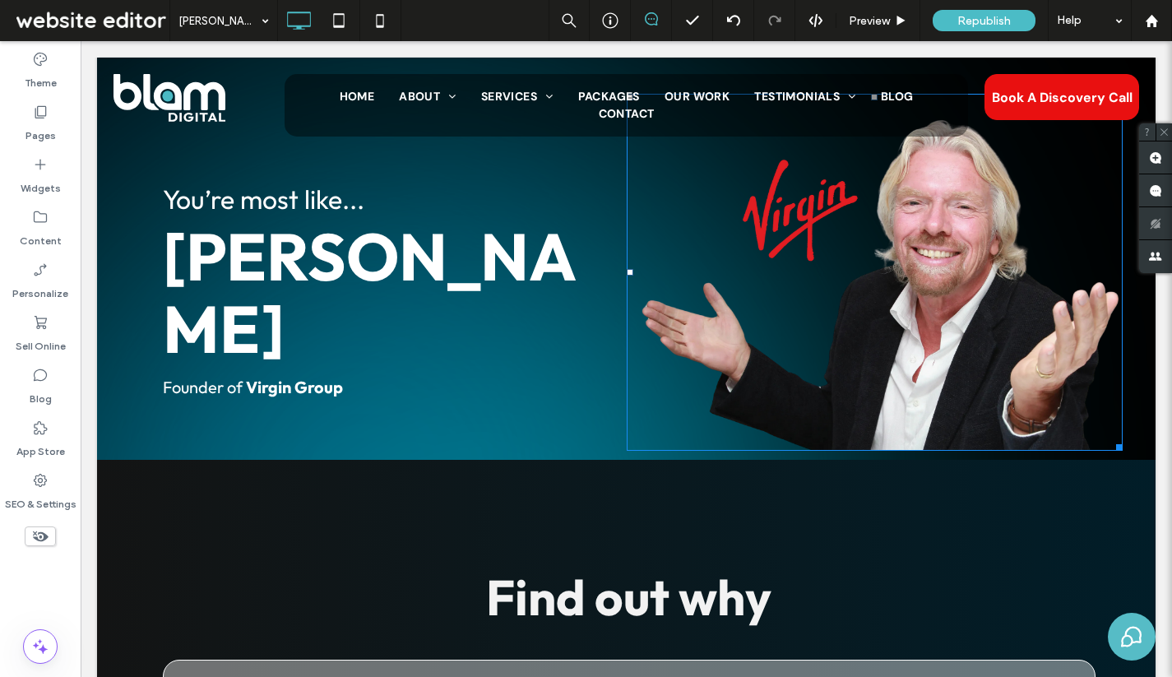
scroll to position [0, 0]
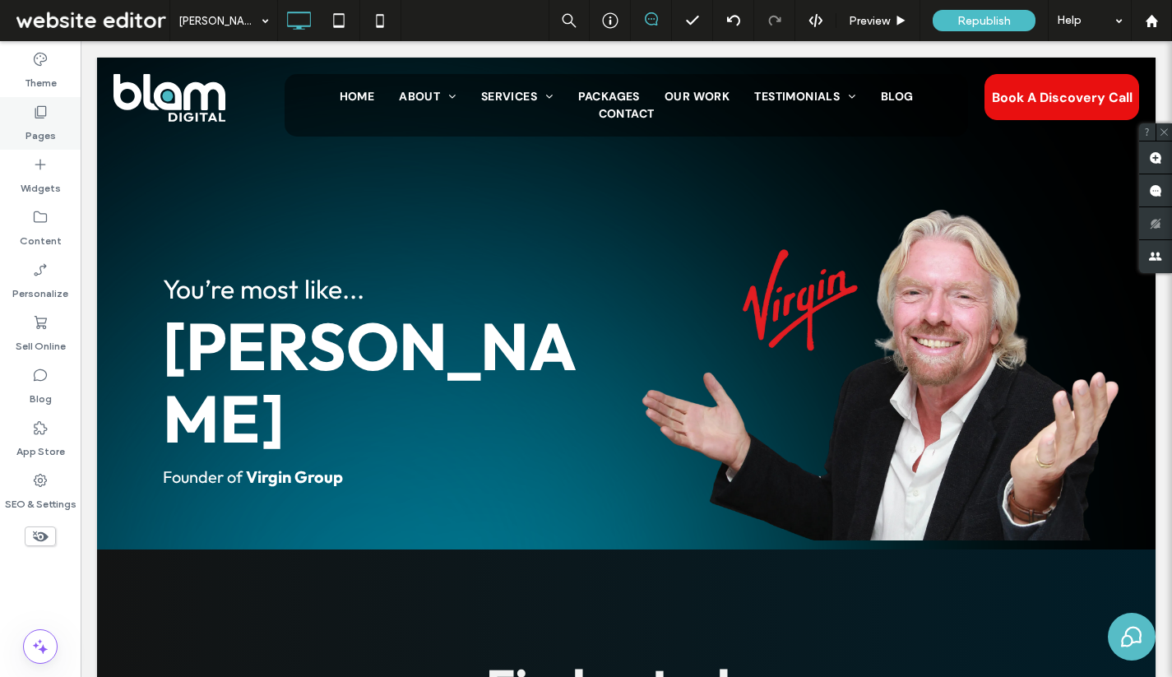
click at [44, 128] on label "Pages" at bounding box center [40, 131] width 30 height 23
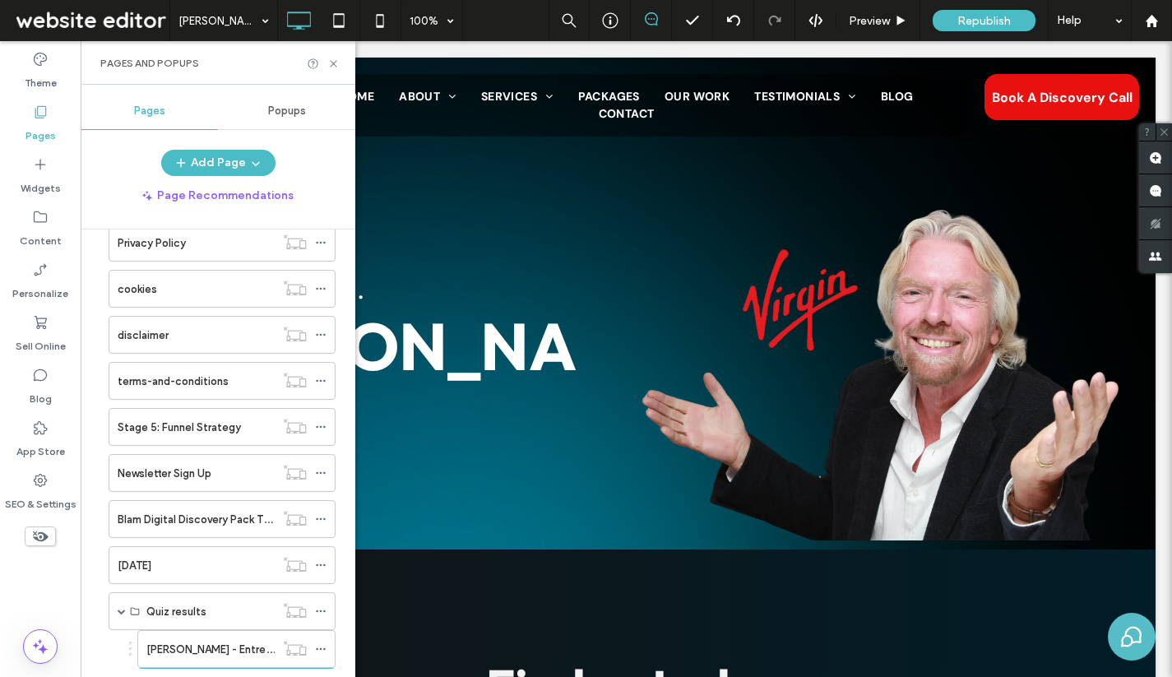
scroll to position [1201, 0]
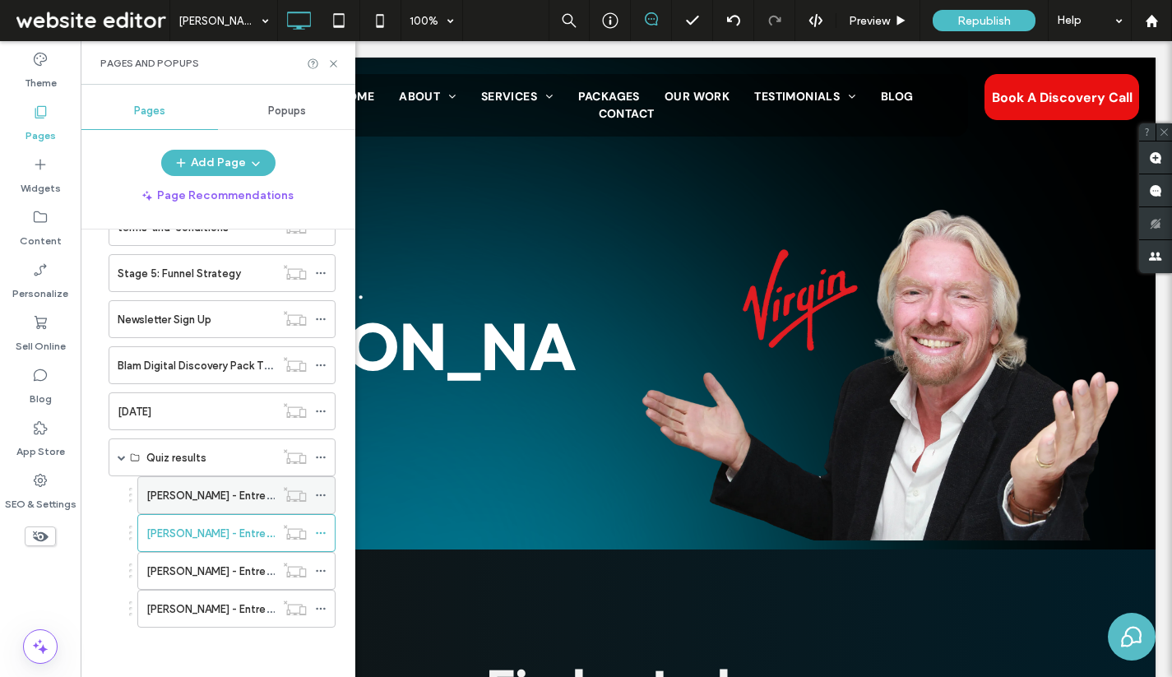
click at [214, 485] on div "[PERSON_NAME] - Entrepreneur Quiz Result LP" at bounding box center [210, 495] width 128 height 36
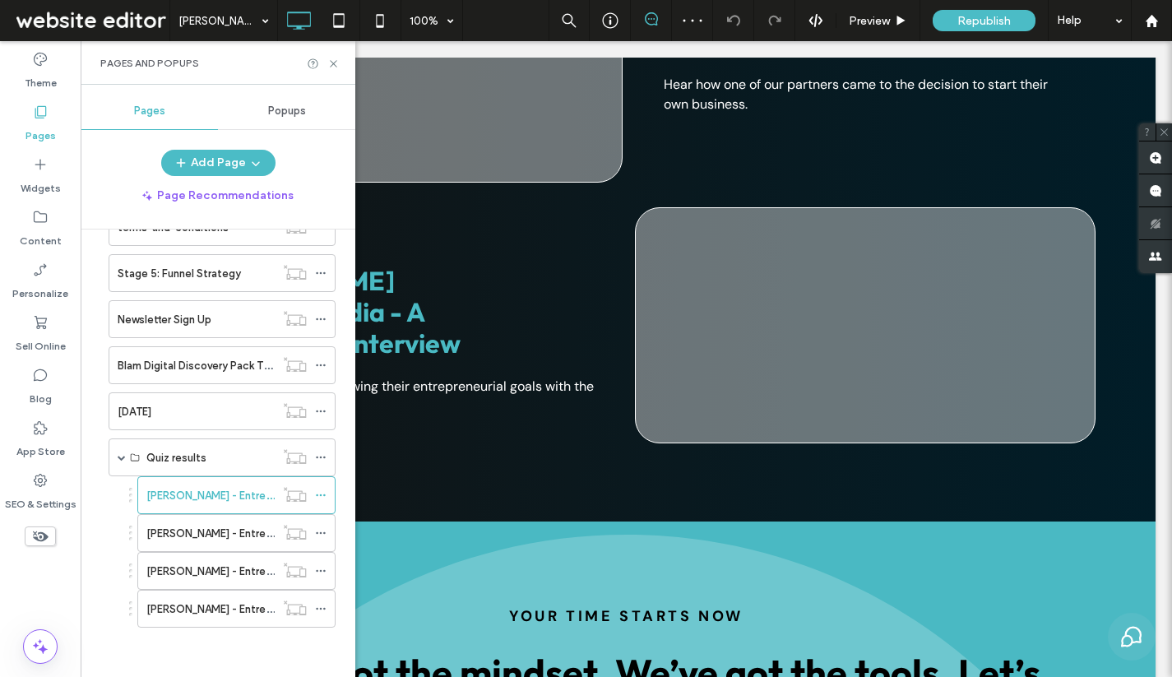
scroll to position [3648, 0]
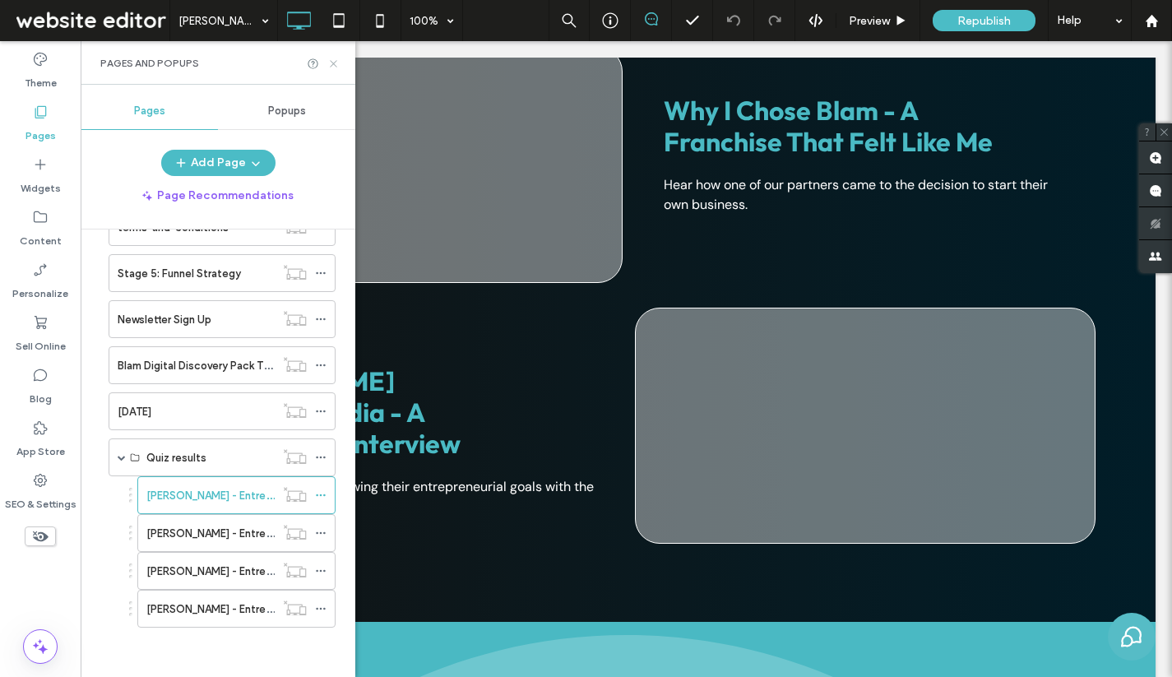
click at [333, 58] on icon at bounding box center [333, 64] width 12 height 12
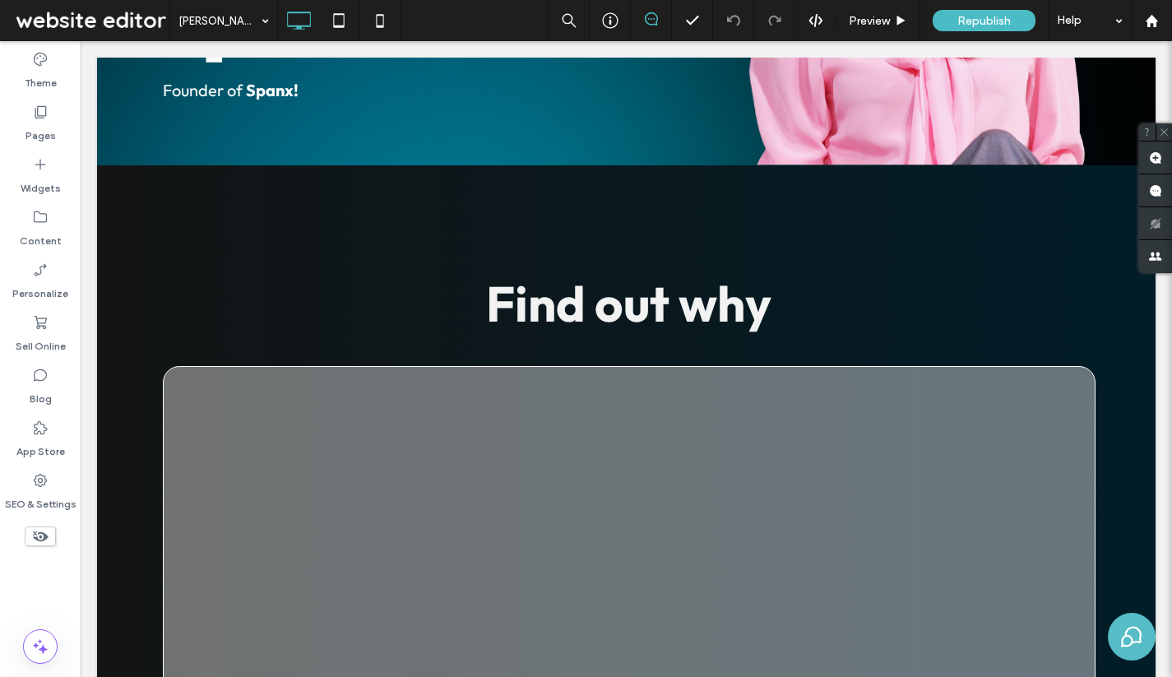
scroll to position [0, 0]
